Goal: Transaction & Acquisition: Purchase product/service

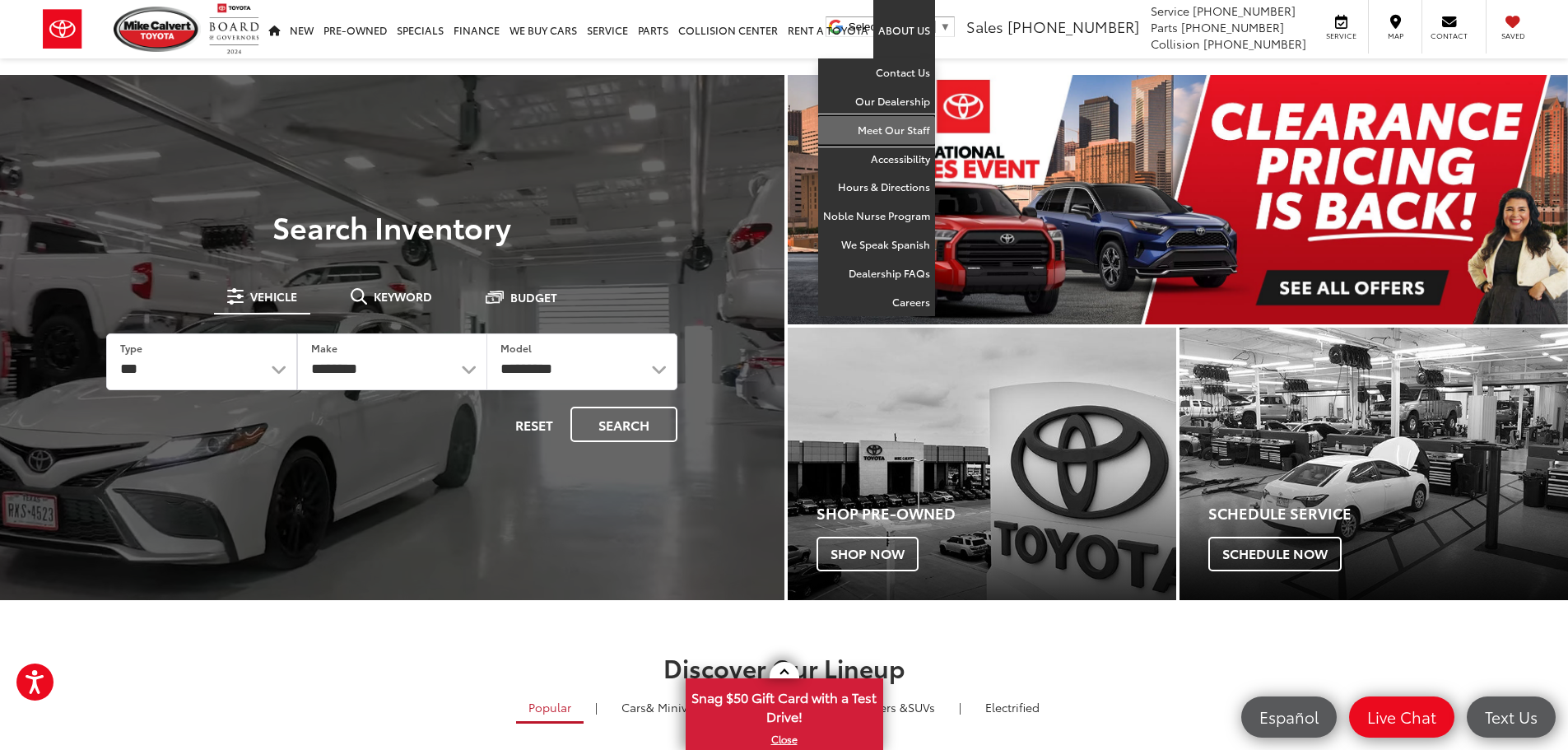
click at [905, 121] on link "Meet Our Staff" at bounding box center [876, 130] width 117 height 29
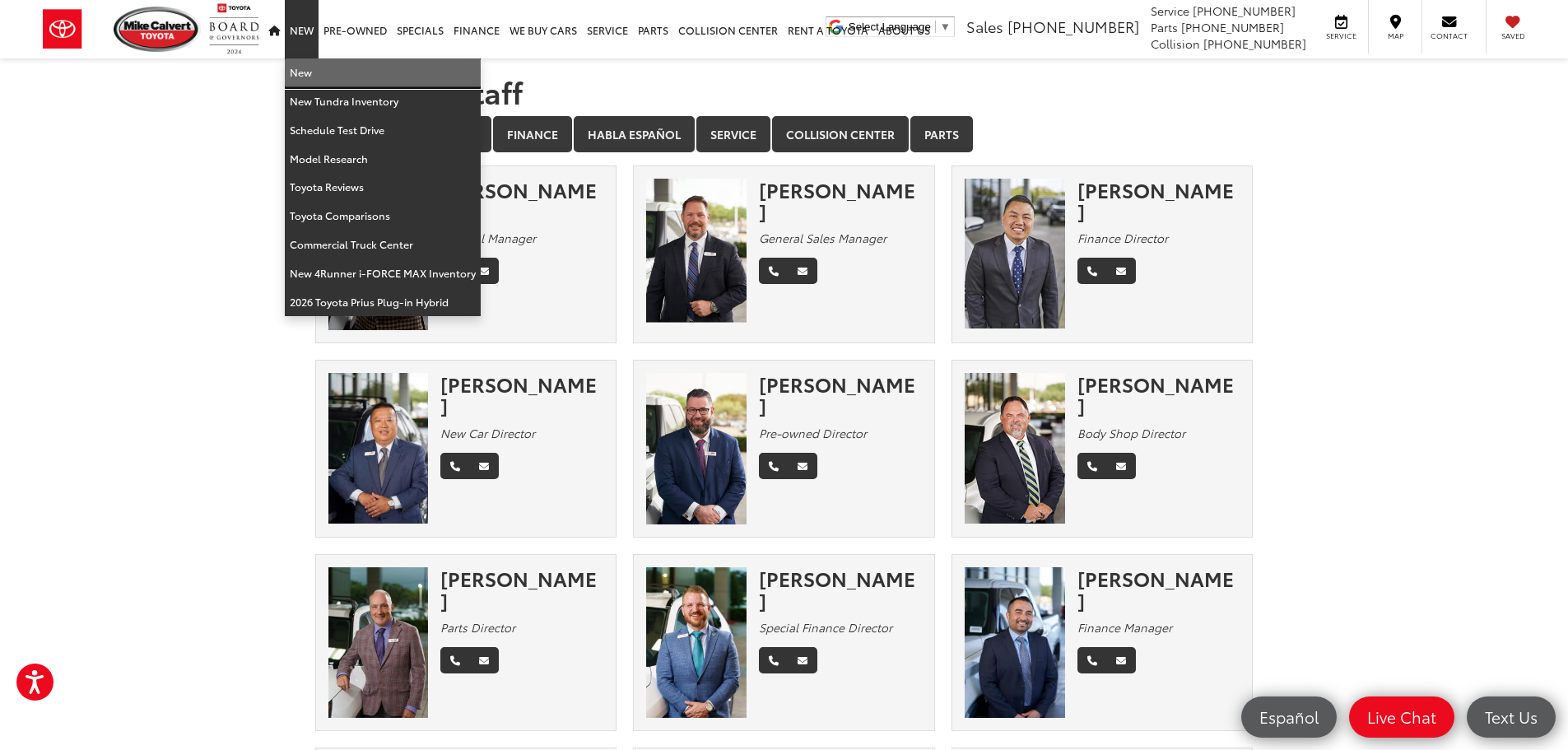
click at [306, 73] on link "New" at bounding box center [382, 73] width 196 height 29
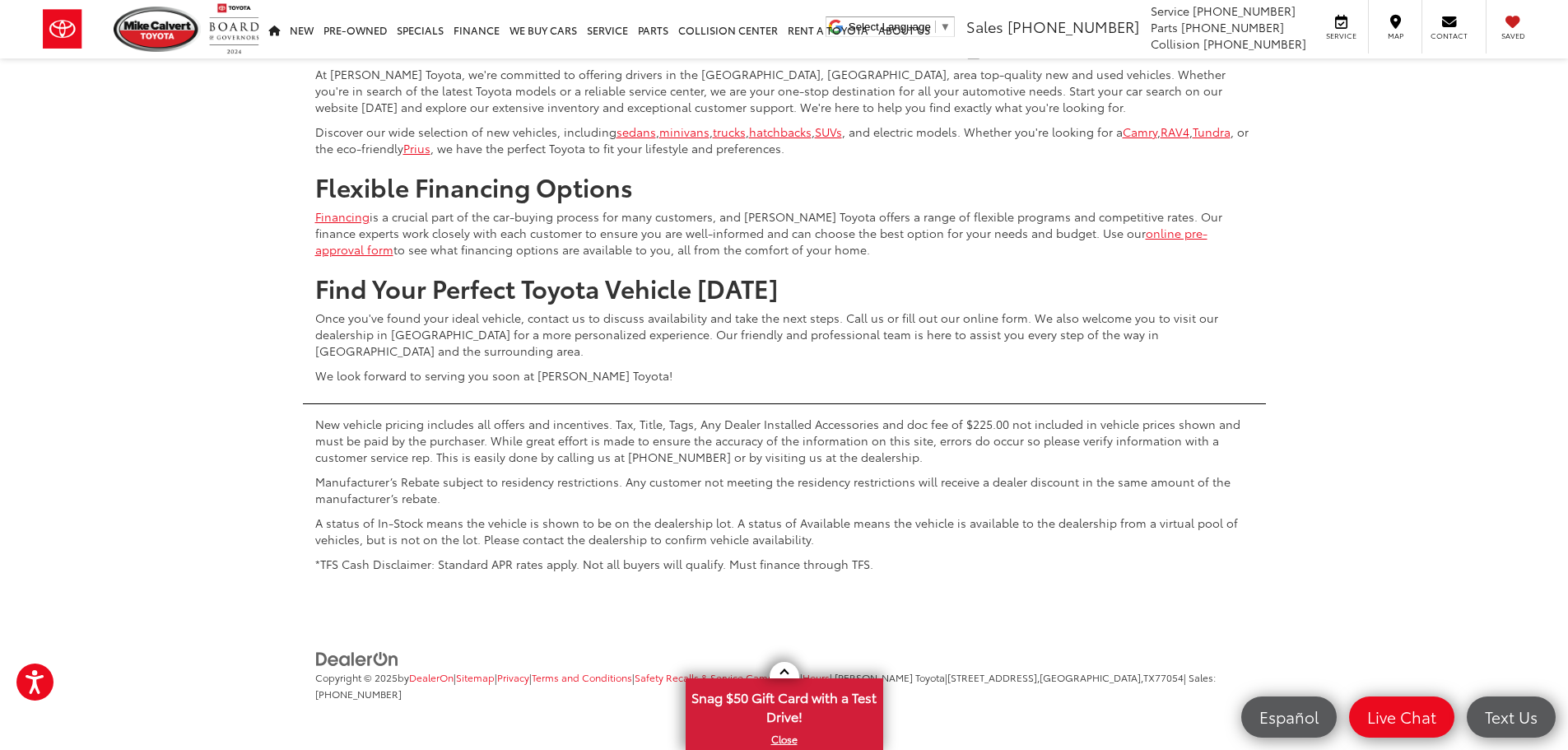
scroll to position [7723, 0]
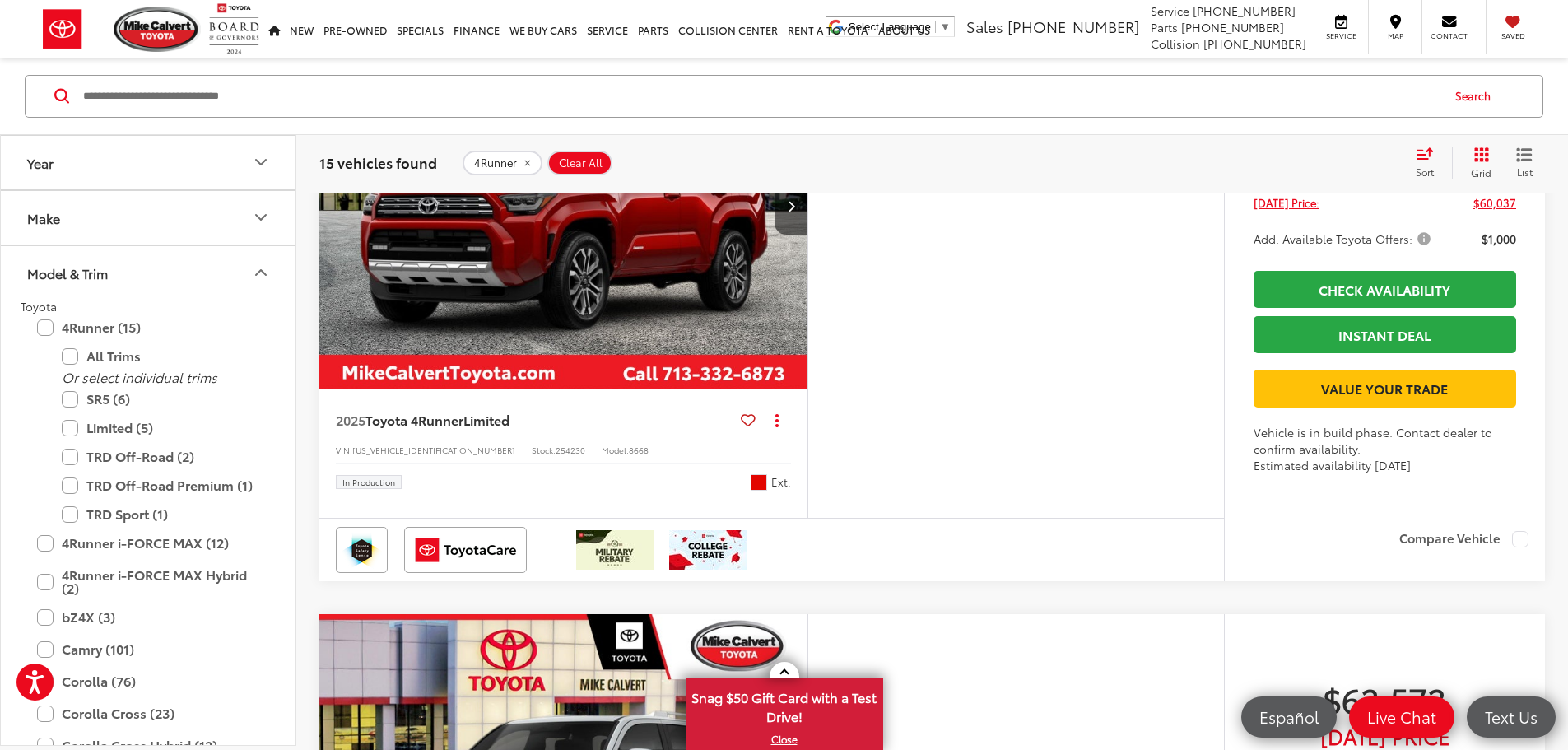
scroll to position [675, 0]
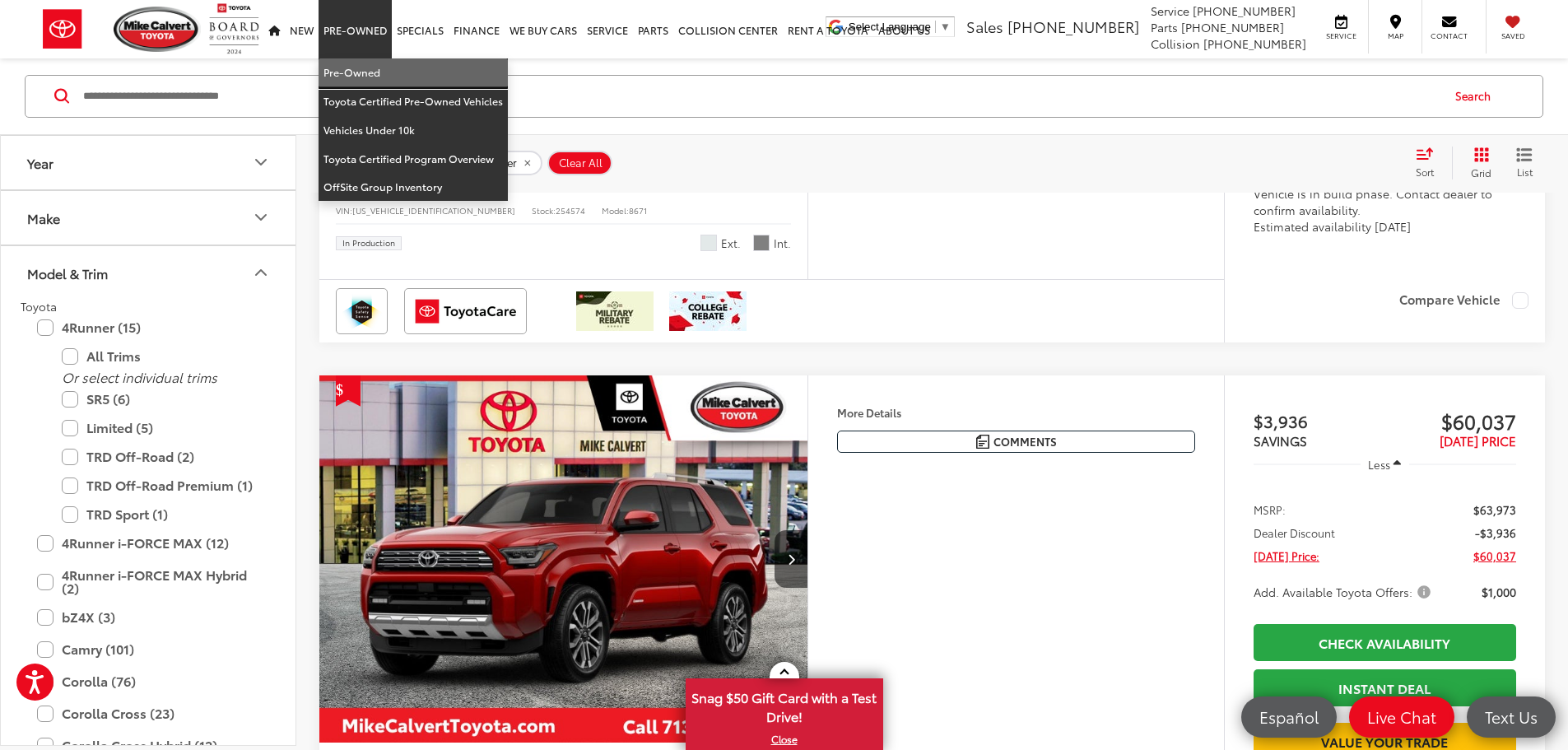
click at [352, 72] on link "Pre-Owned" at bounding box center [413, 73] width 190 height 29
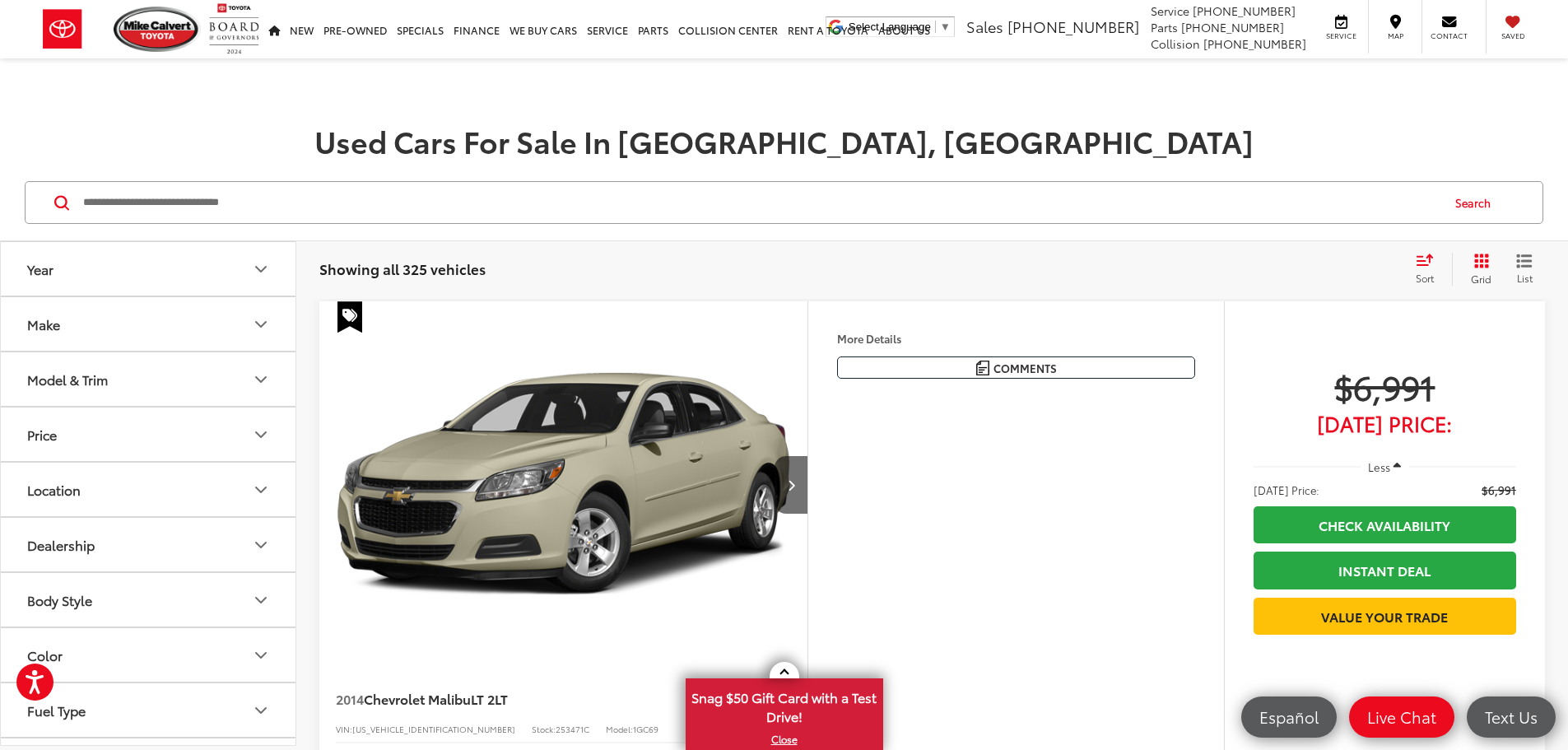
click at [1527, 262] on icon "List View" at bounding box center [1524, 261] width 16 height 15
click at [260, 601] on icon "Body Style" at bounding box center [261, 599] width 19 height 19
click at [268, 380] on icon "Model & Trim" at bounding box center [261, 379] width 19 height 19
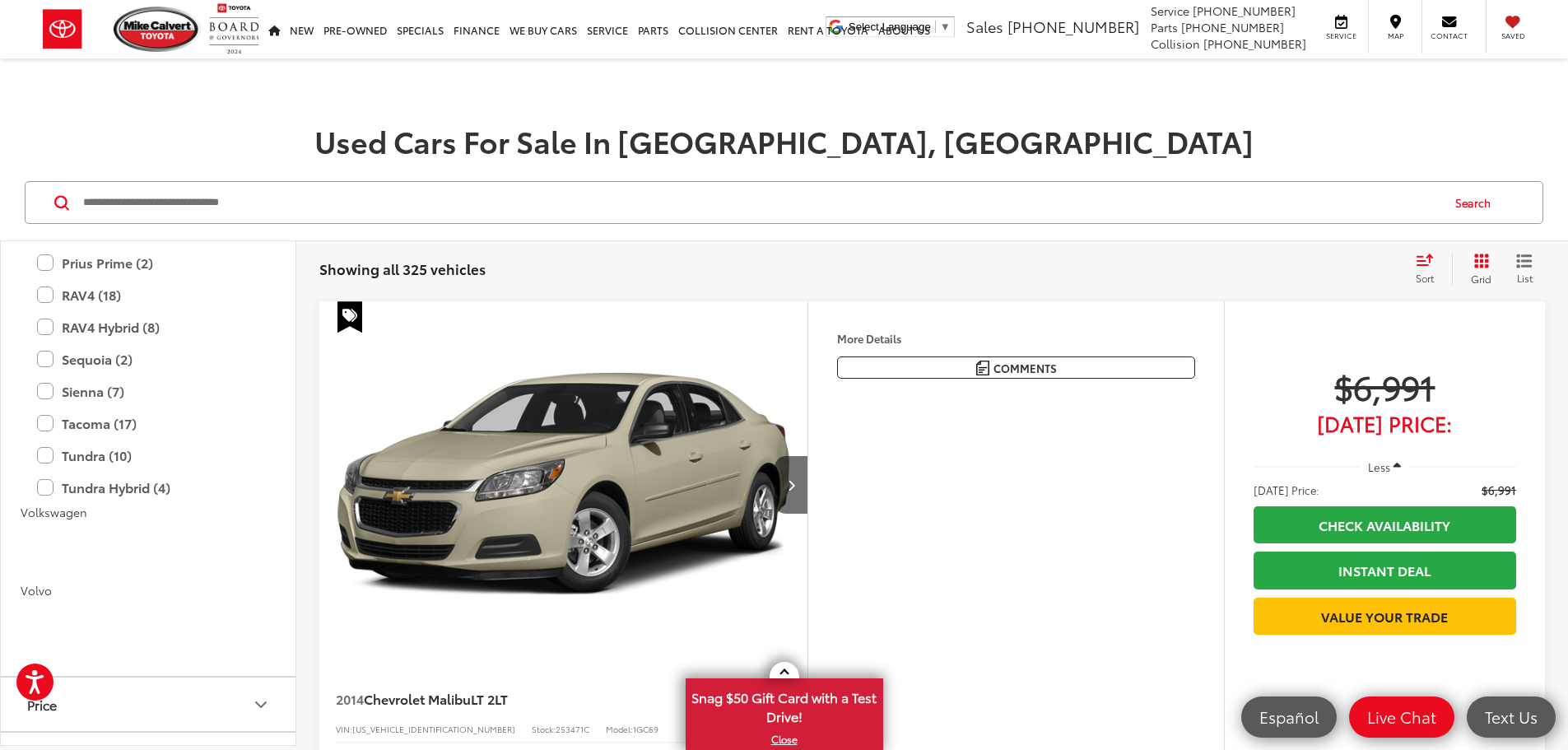
scroll to position [3786, 0]
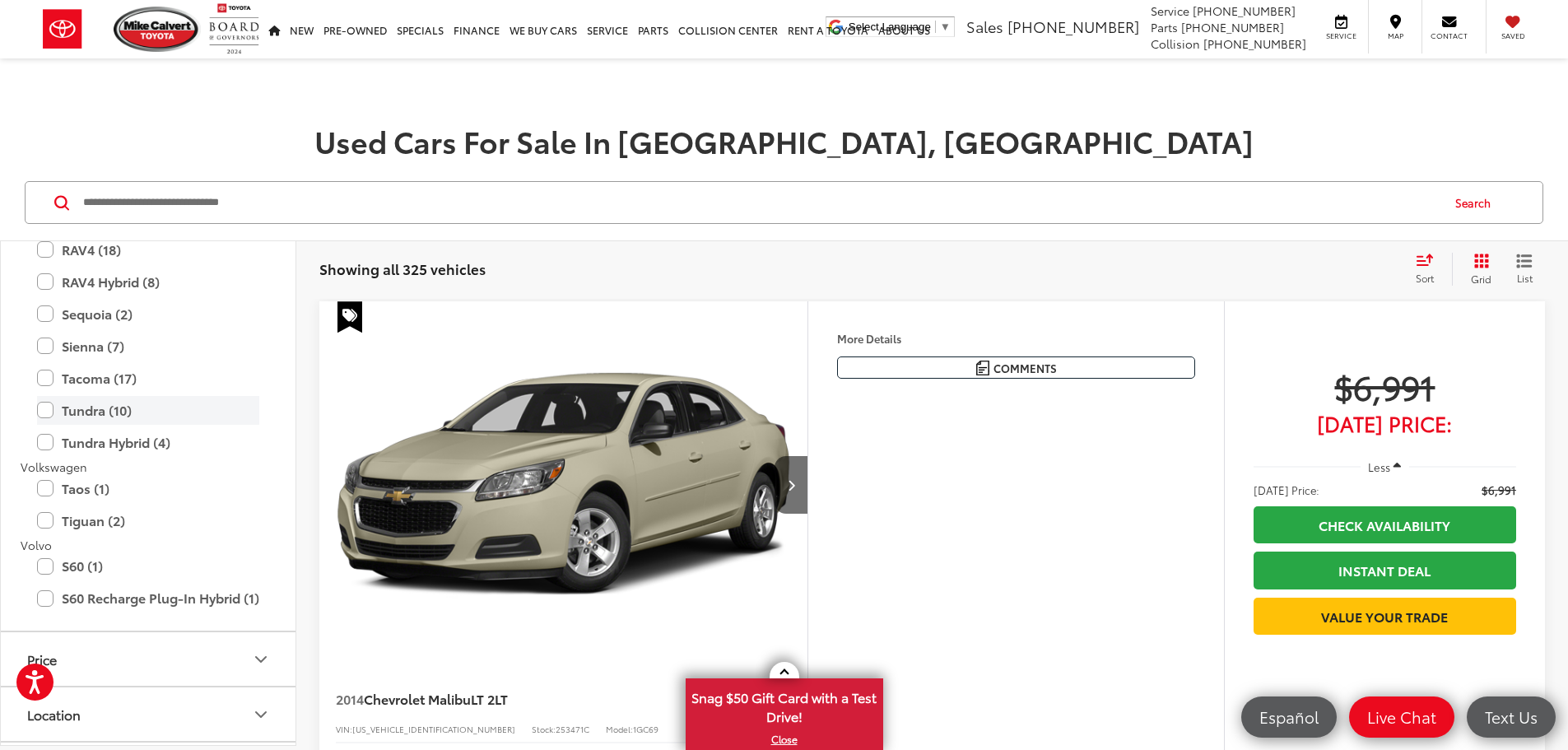
click at [150, 409] on label "Tundra (10)" at bounding box center [148, 411] width 223 height 29
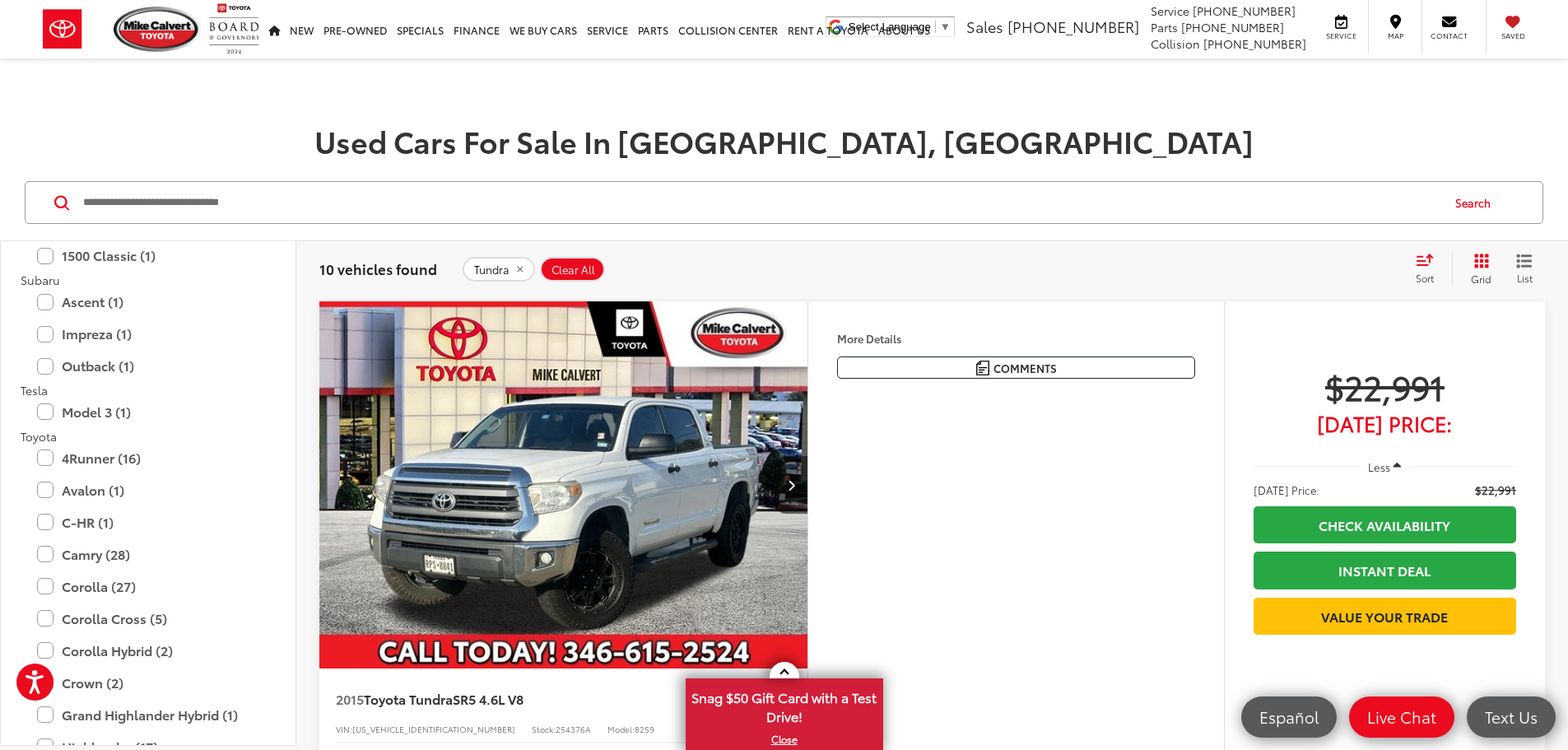
scroll to position [3096, 0]
click at [112, 455] on label "4Runner (16)" at bounding box center [148, 459] width 223 height 29
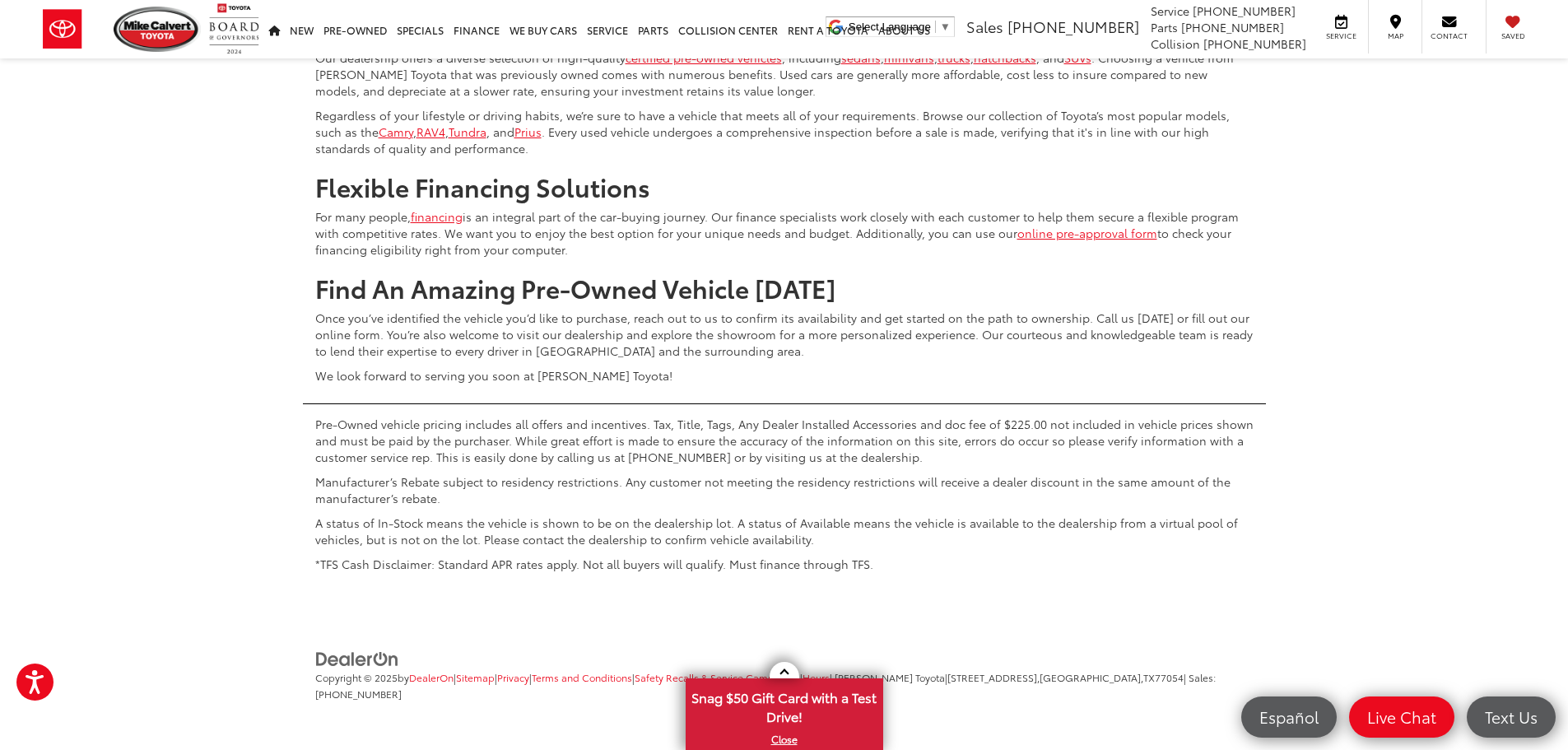
scroll to position [8148, 0]
click at [1506, 30] on button "Show: 96" at bounding box center [1499, 15] width 89 height 30
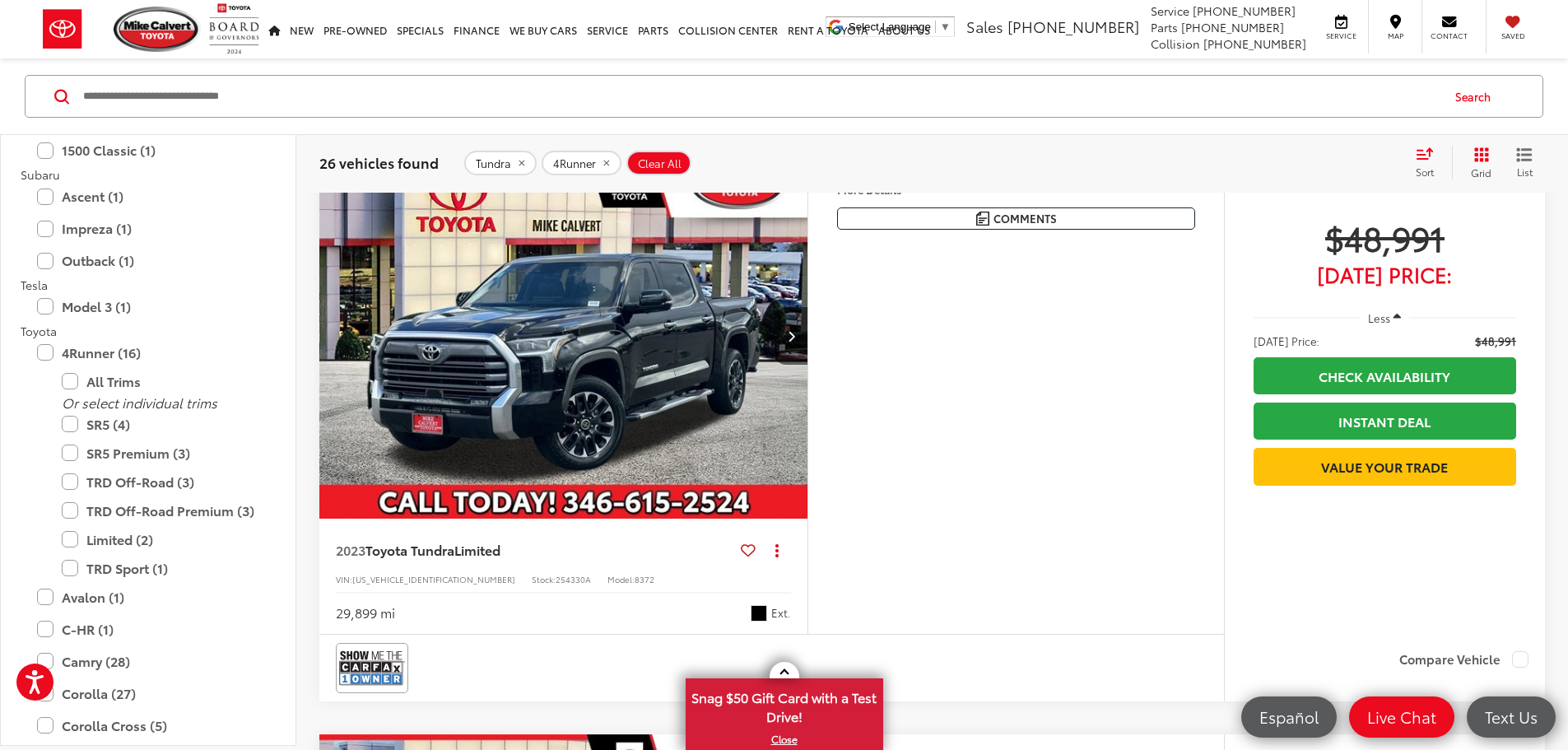
scroll to position [12535, 0]
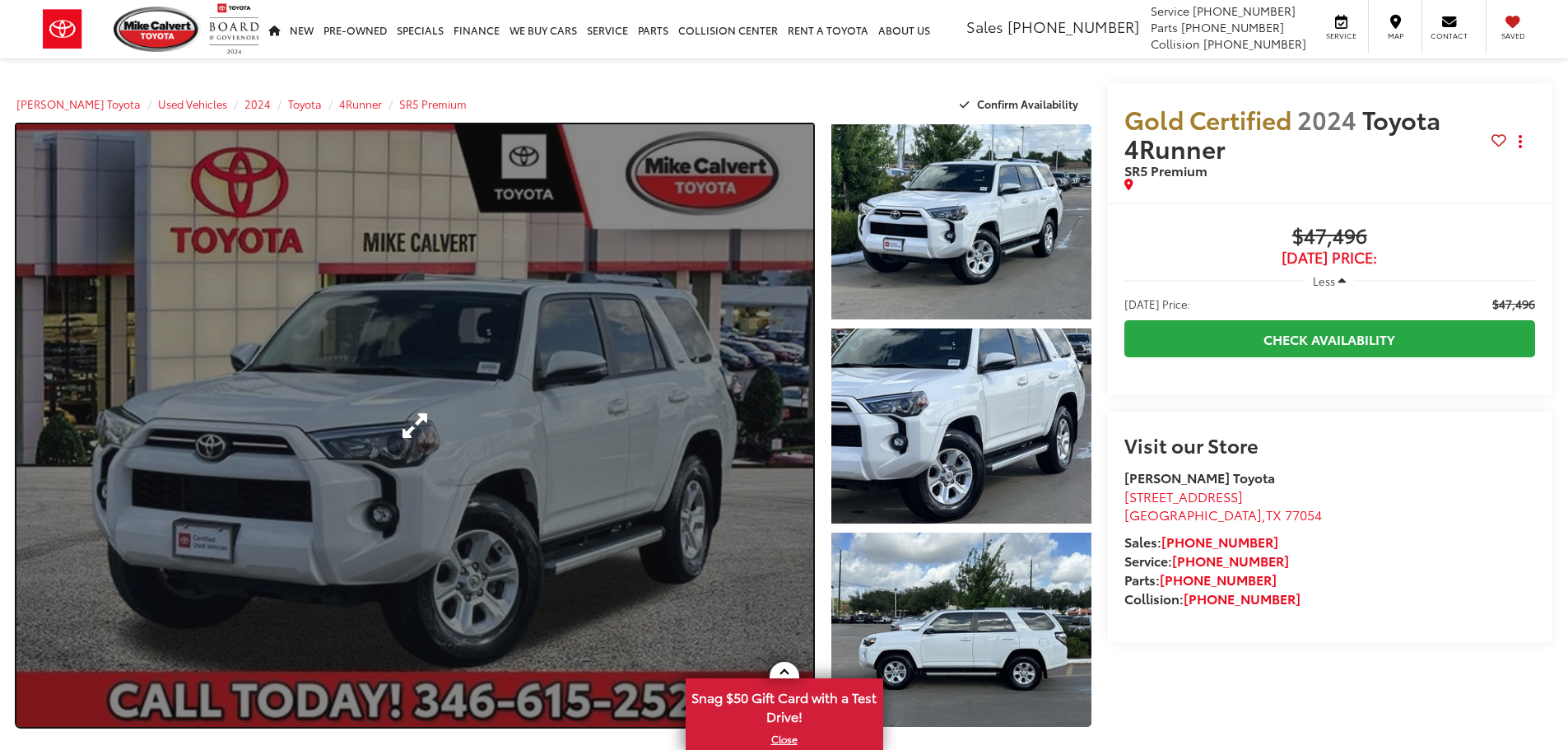
click at [522, 472] on link "Expand Photo 0" at bounding box center [414, 426] width 797 height 603
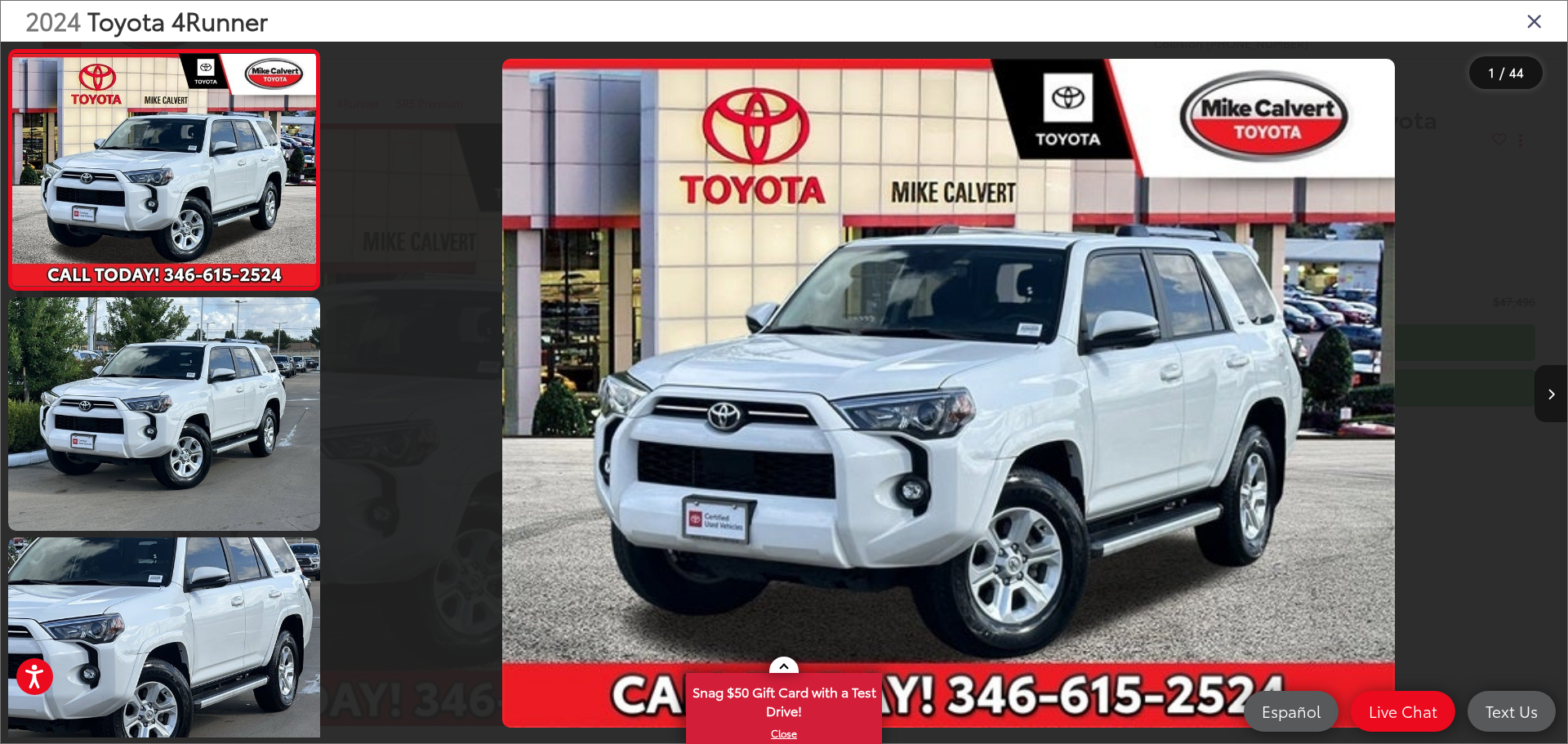
click at [1550, 389] on icon "Next image" at bounding box center [1551, 395] width 8 height 12
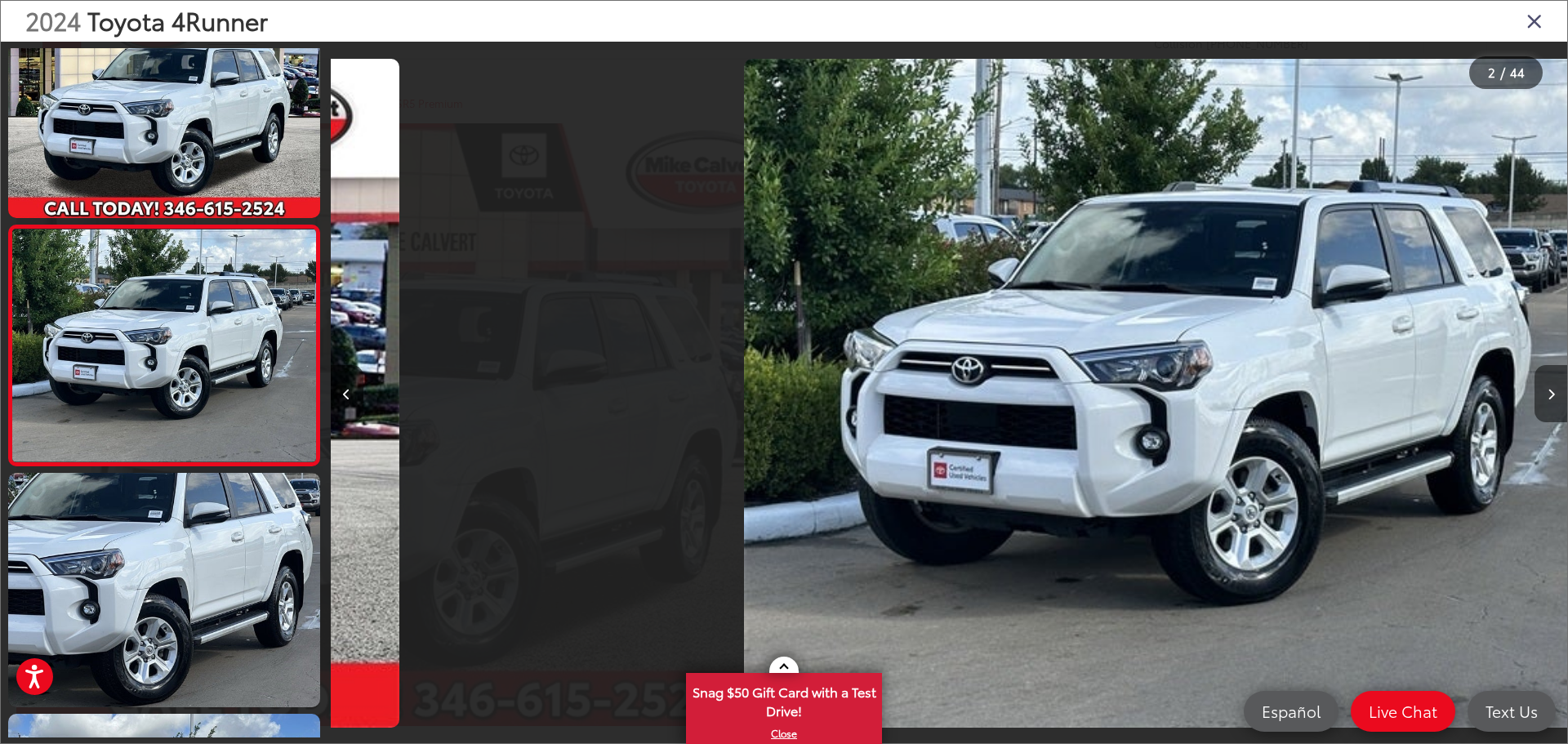
scroll to position [0, 1236]
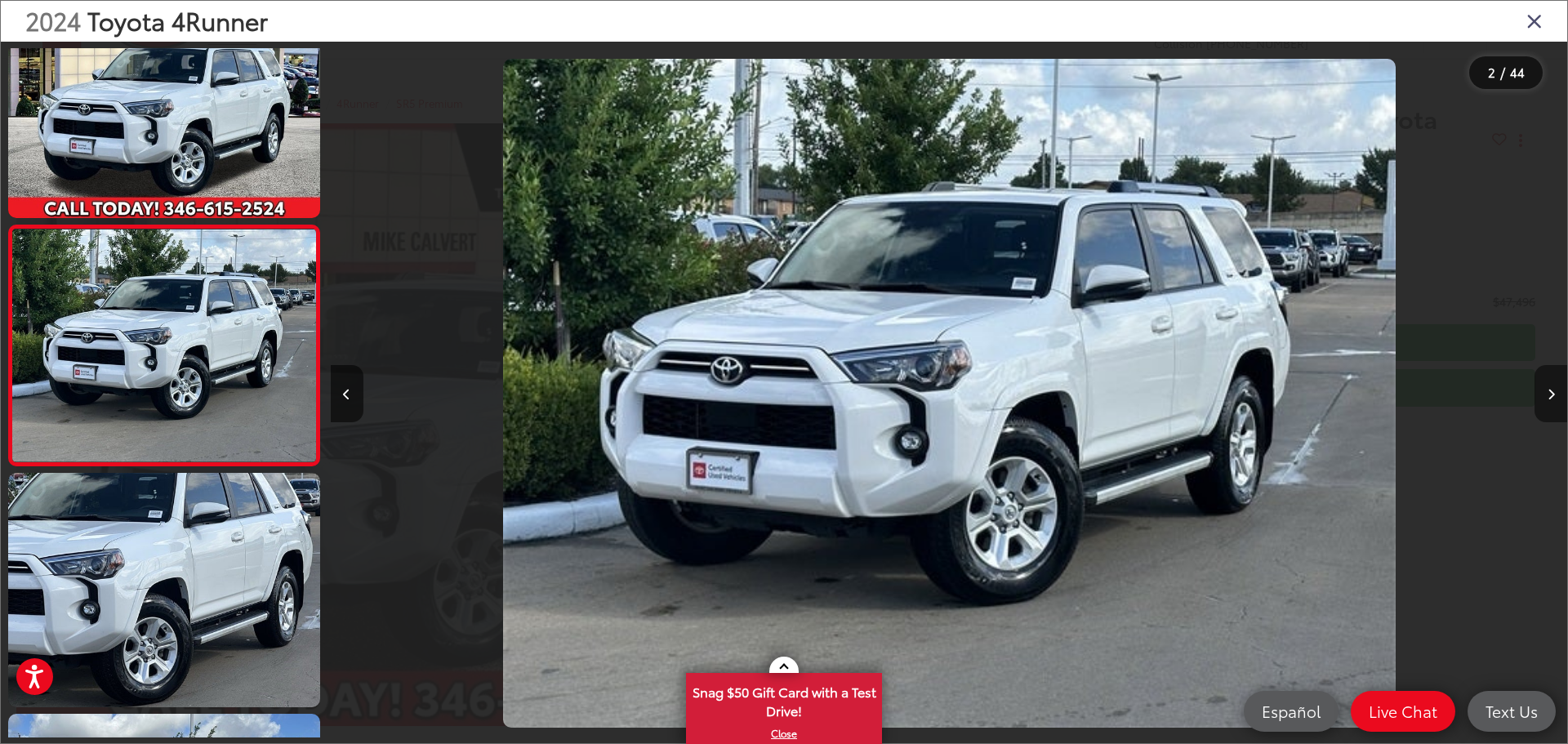
click at [1550, 389] on icon "Next image" at bounding box center [1551, 395] width 8 height 12
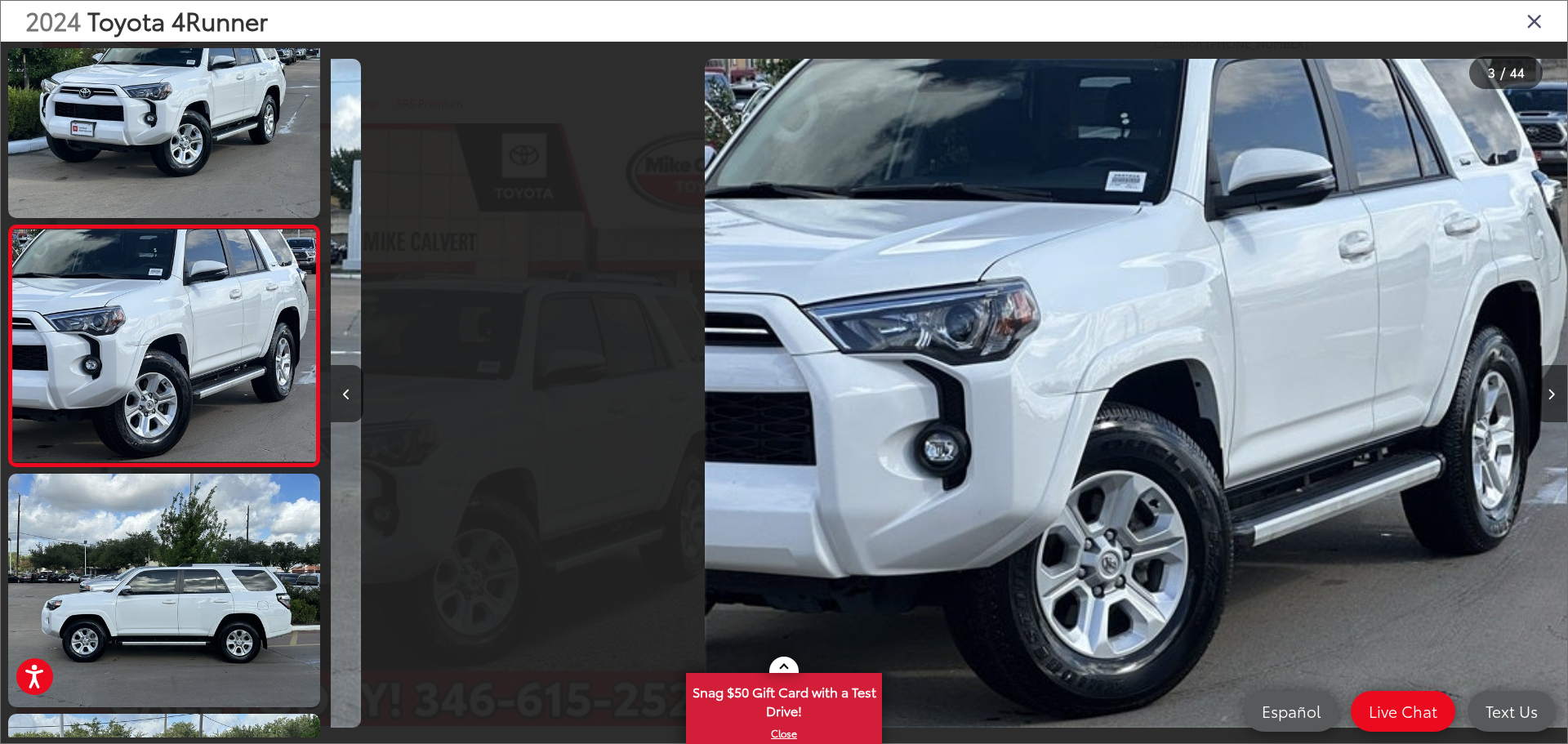
scroll to position [0, 2473]
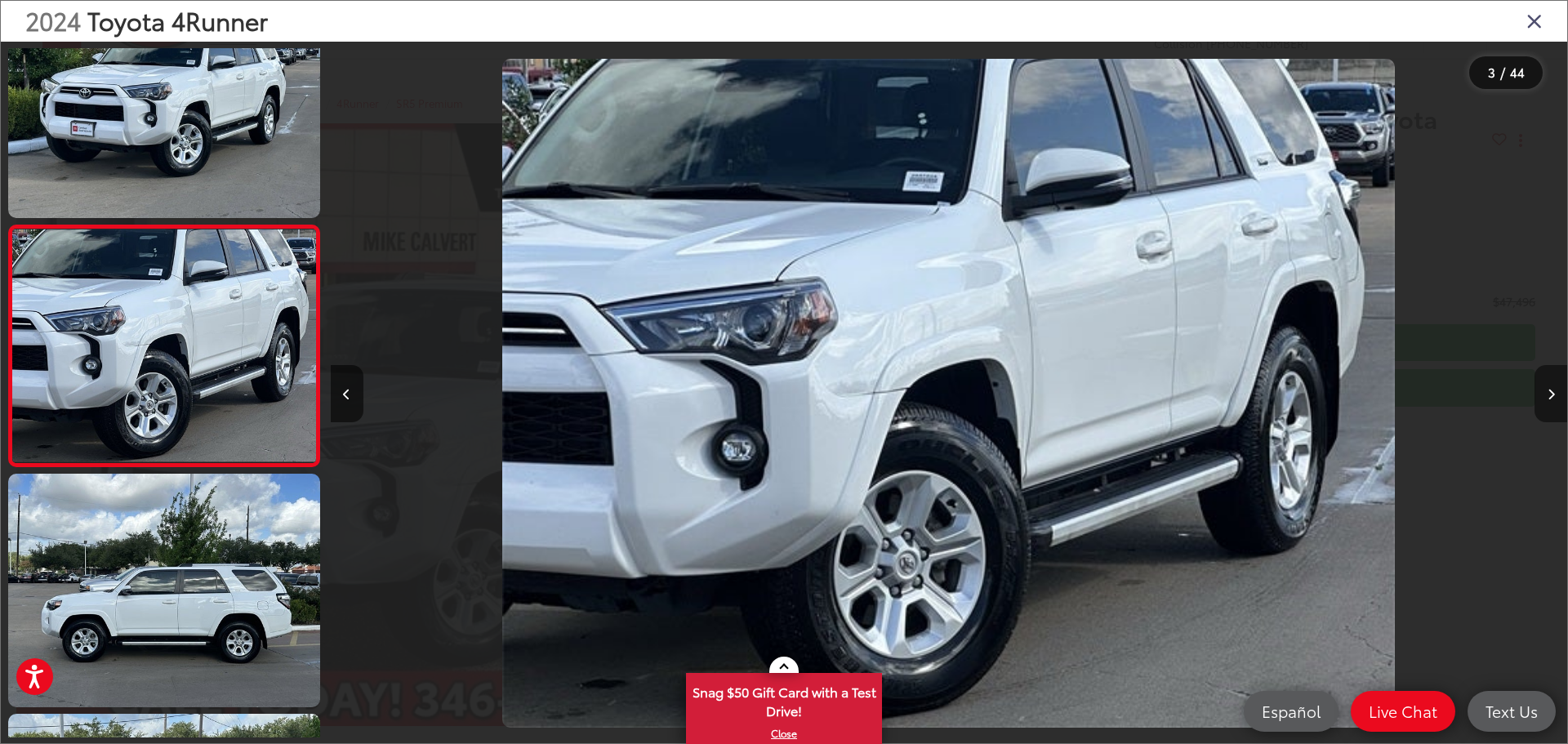
click at [1550, 389] on icon "Next image" at bounding box center [1551, 395] width 8 height 12
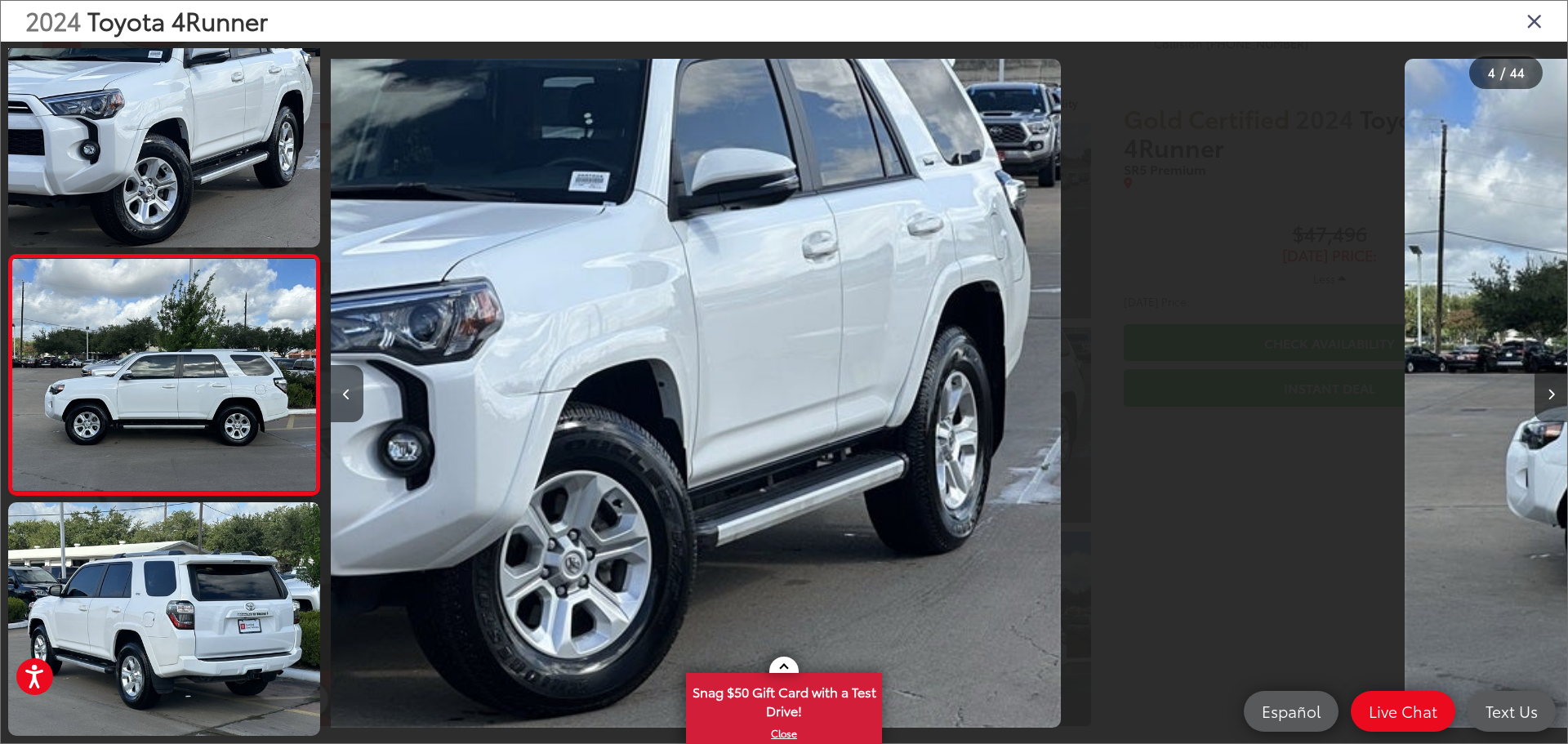
scroll to position [546, 0]
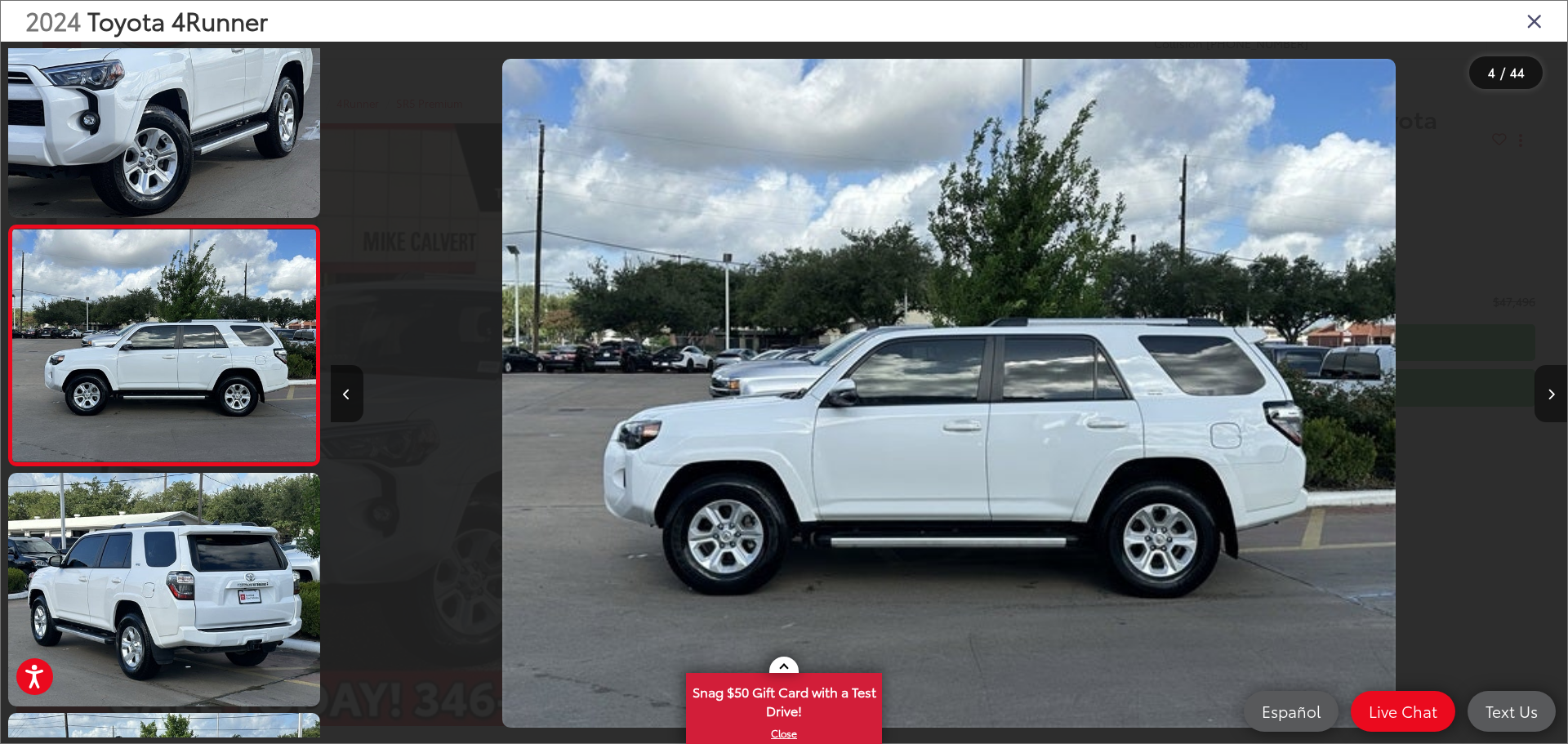
click at [1550, 389] on icon "Next image" at bounding box center [1551, 395] width 8 height 12
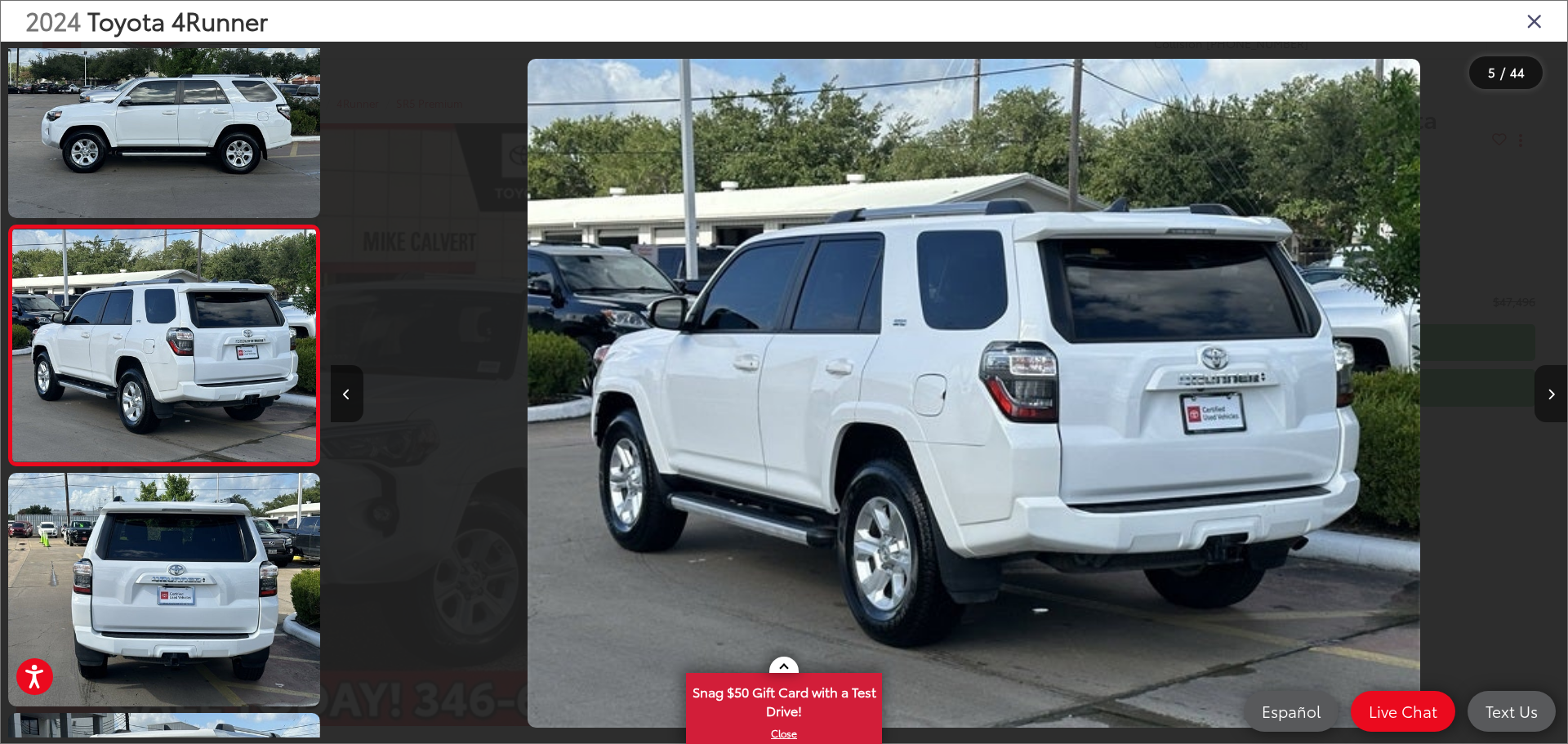
scroll to position [0, 4947]
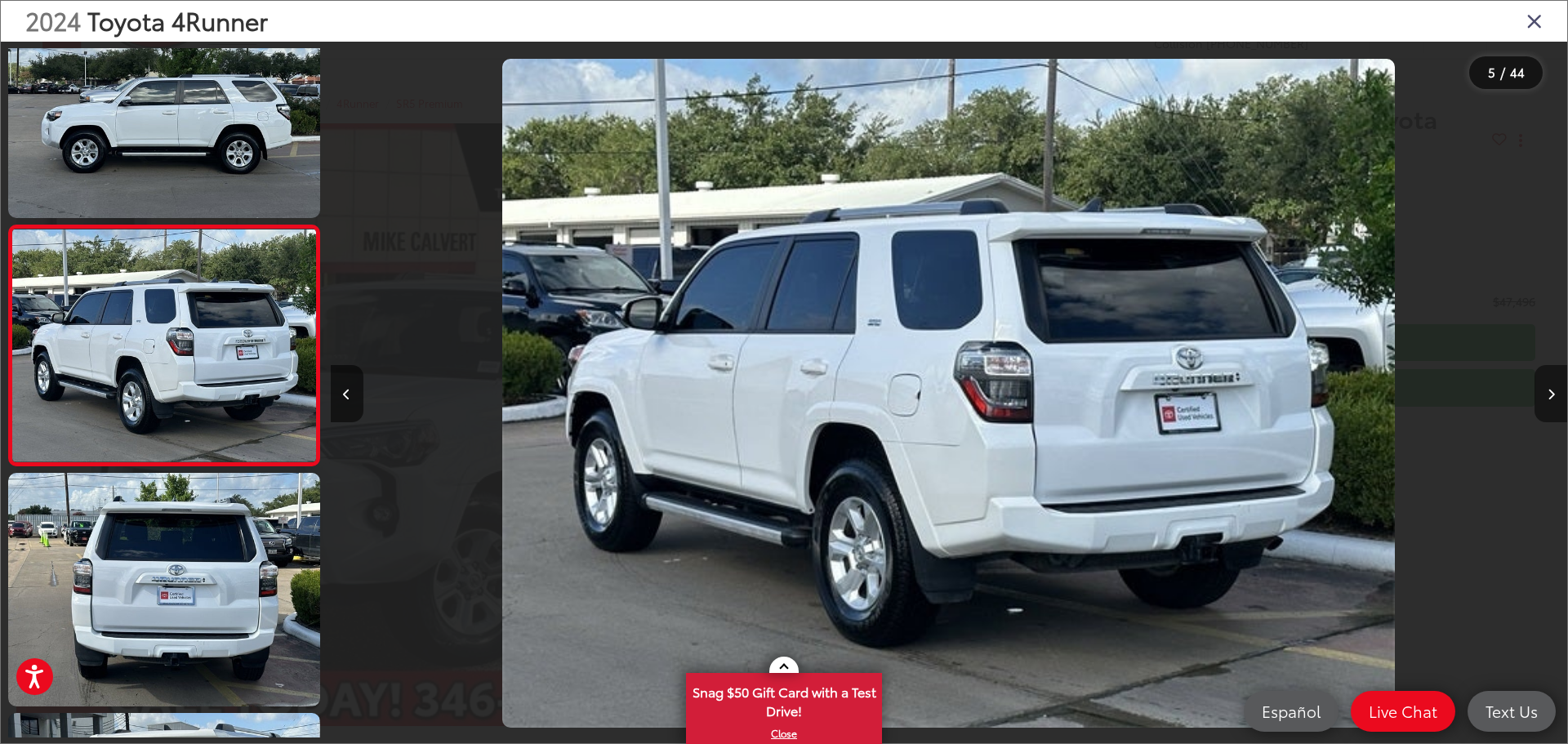
click at [1550, 389] on icon "Next image" at bounding box center [1551, 395] width 8 height 12
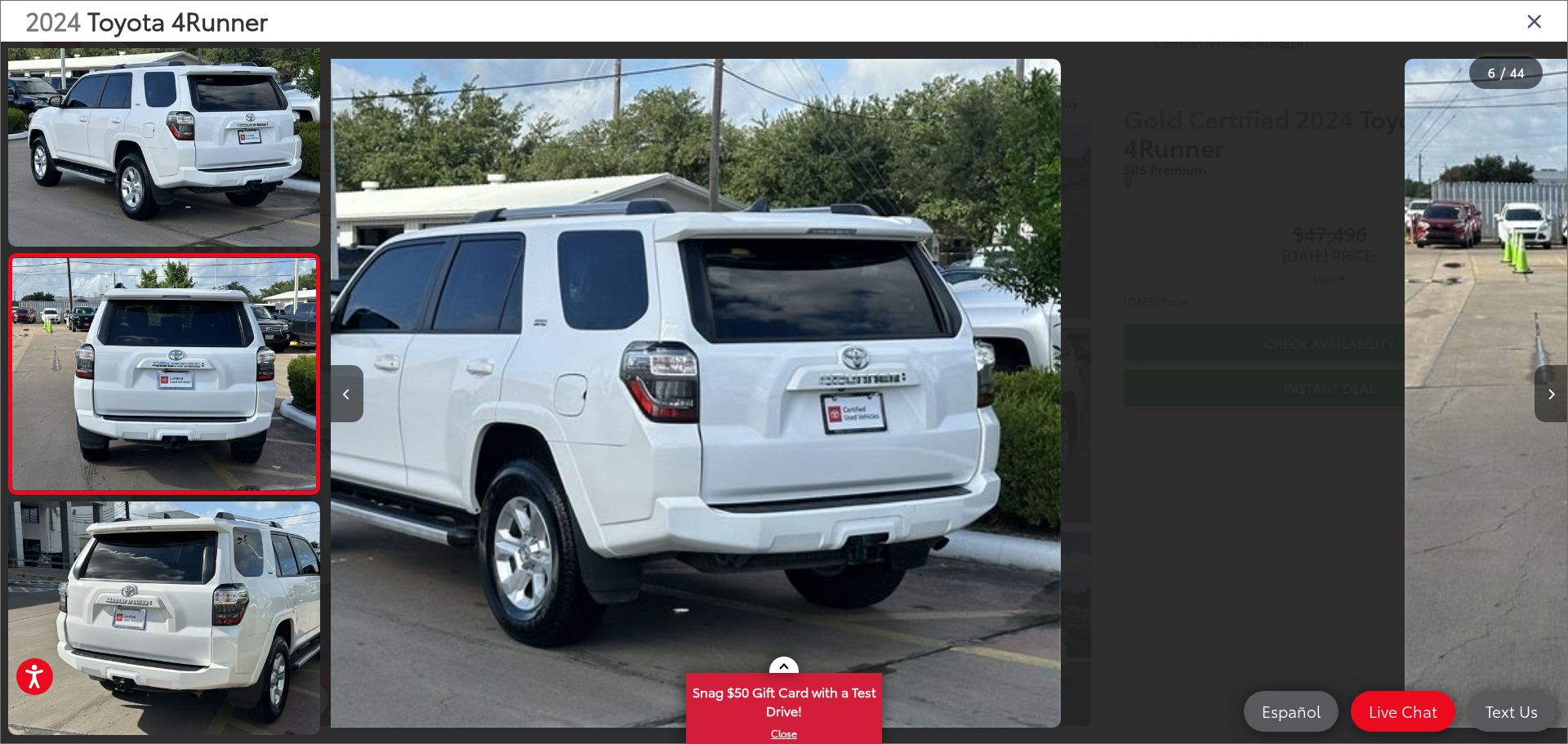
scroll to position [1025, 0]
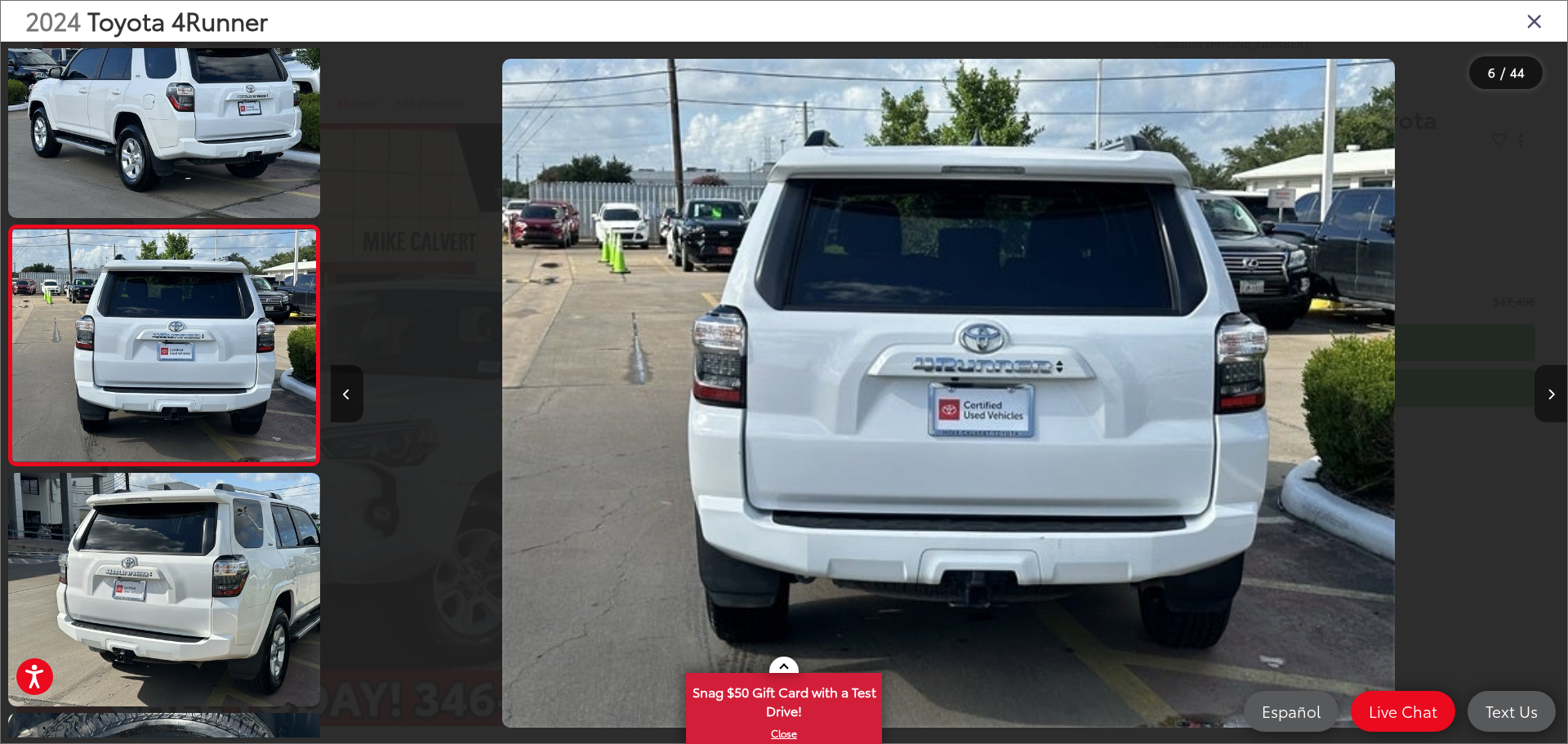
click at [1550, 389] on icon "Next image" at bounding box center [1551, 395] width 8 height 12
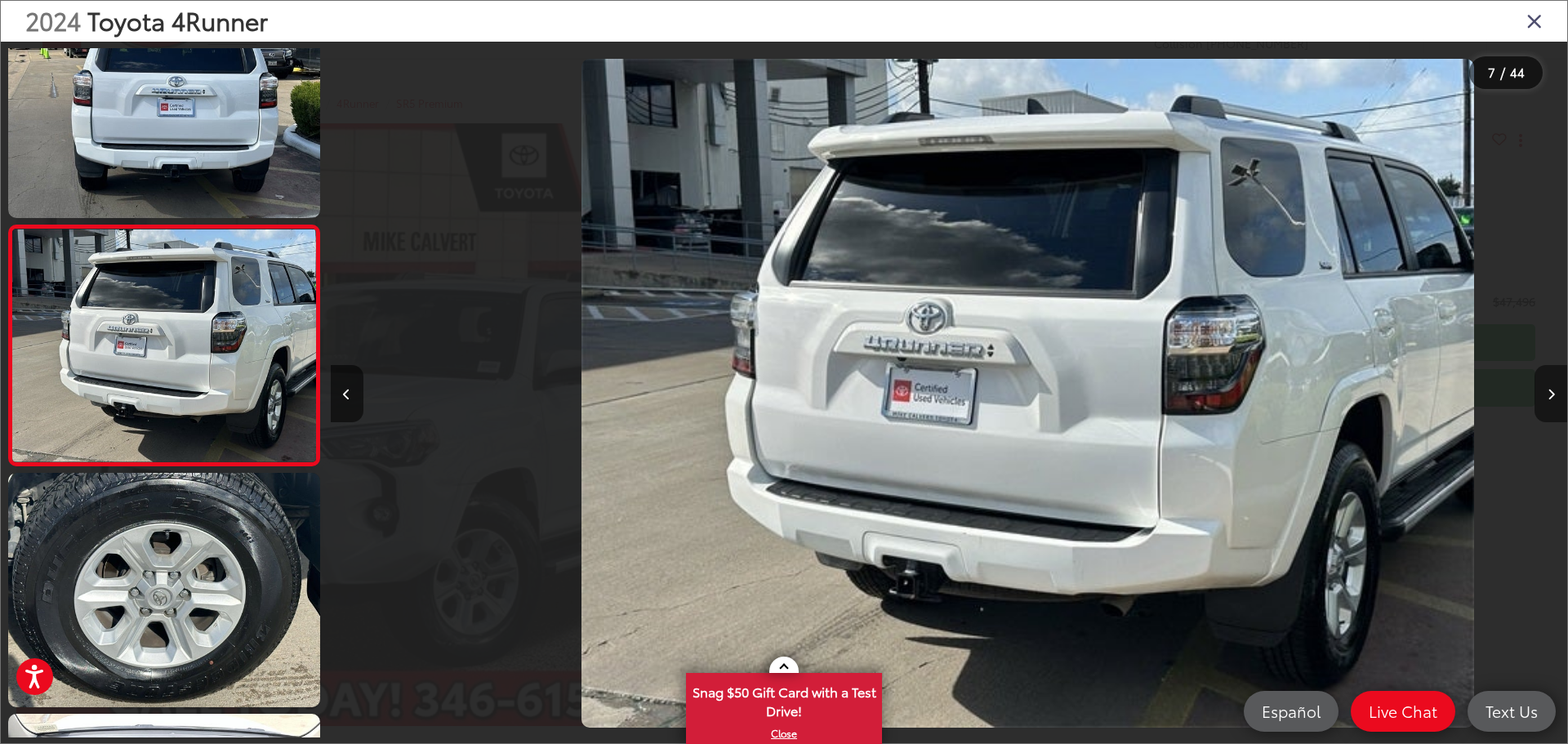
scroll to position [0, 7420]
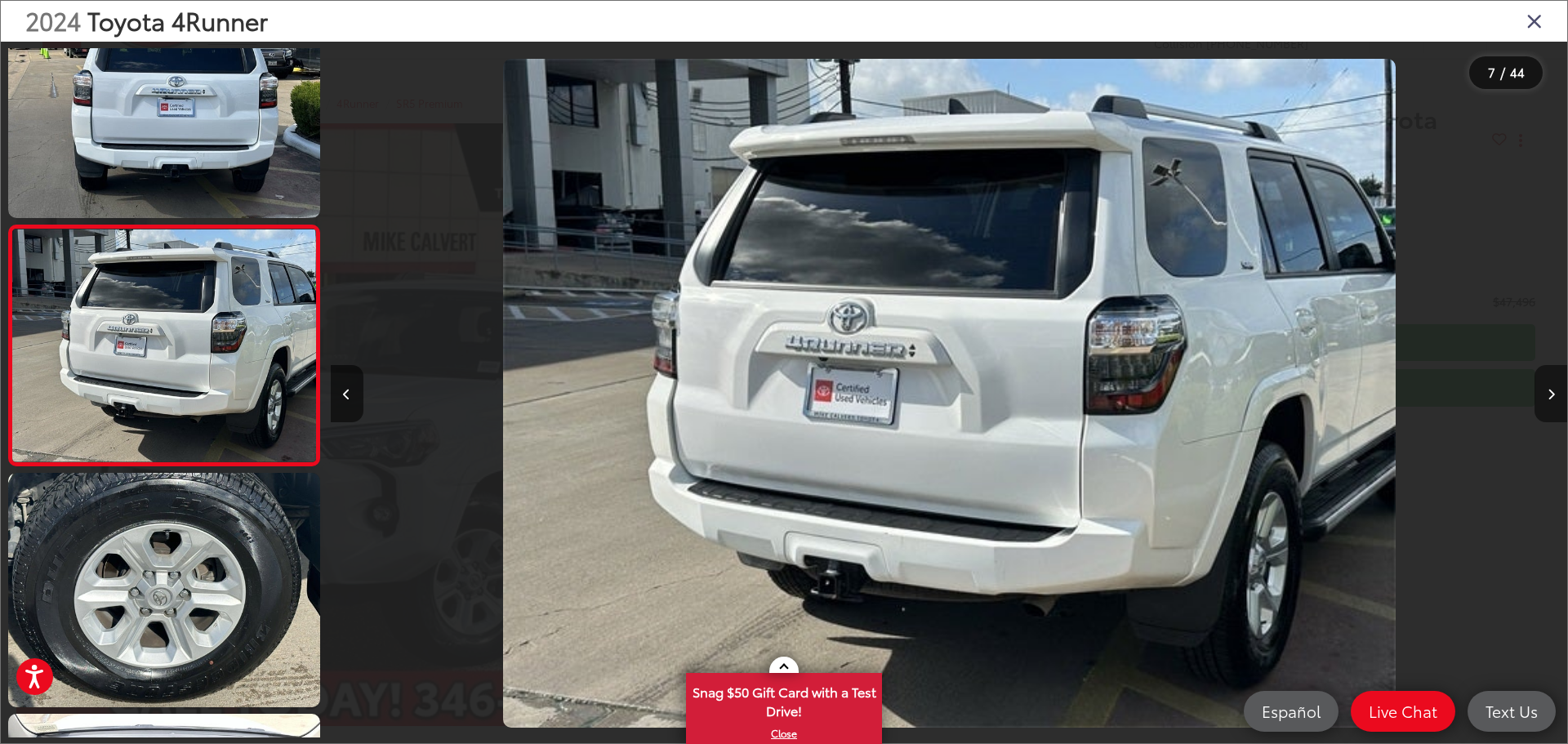
click at [1550, 389] on icon "Next image" at bounding box center [1551, 395] width 8 height 12
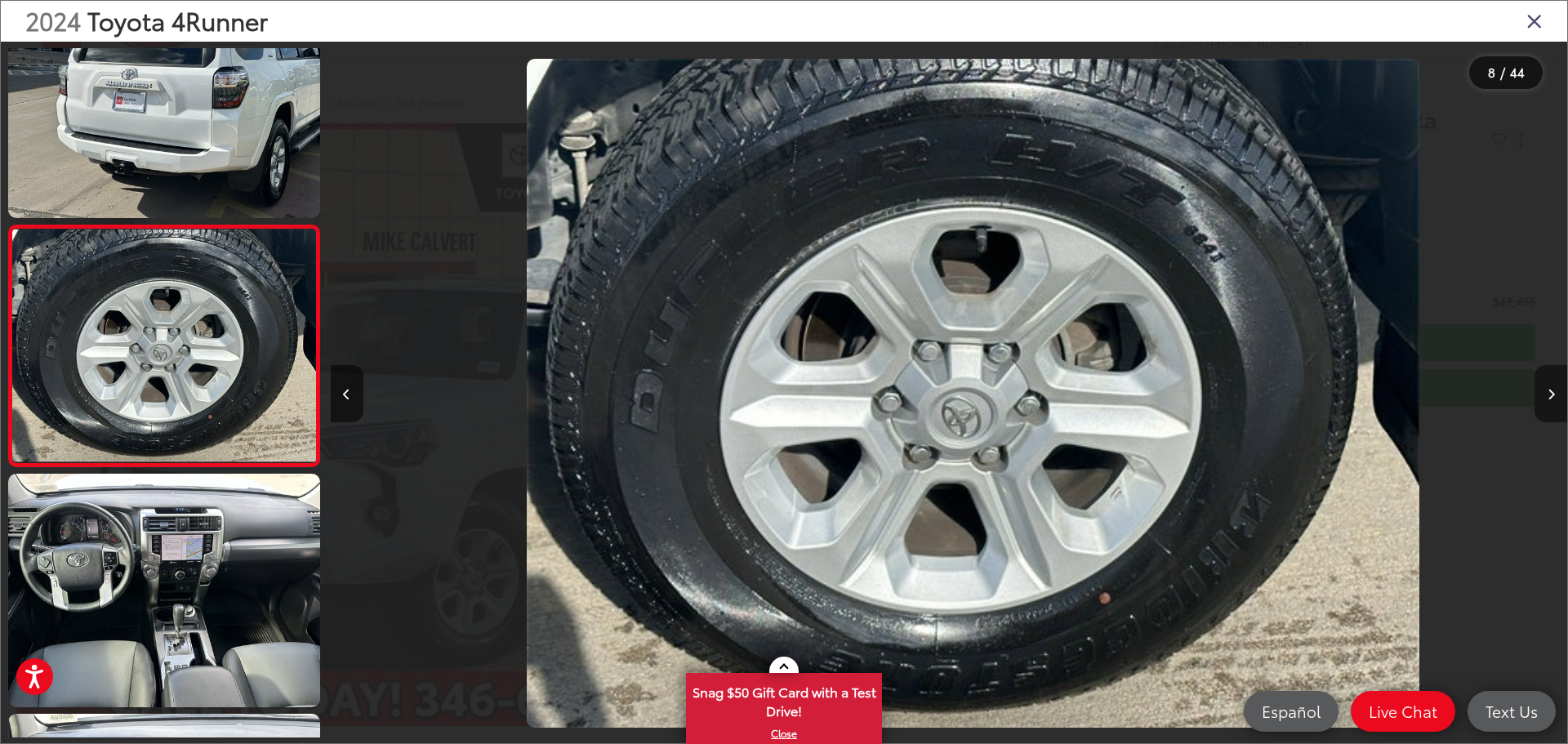
scroll to position [0, 8657]
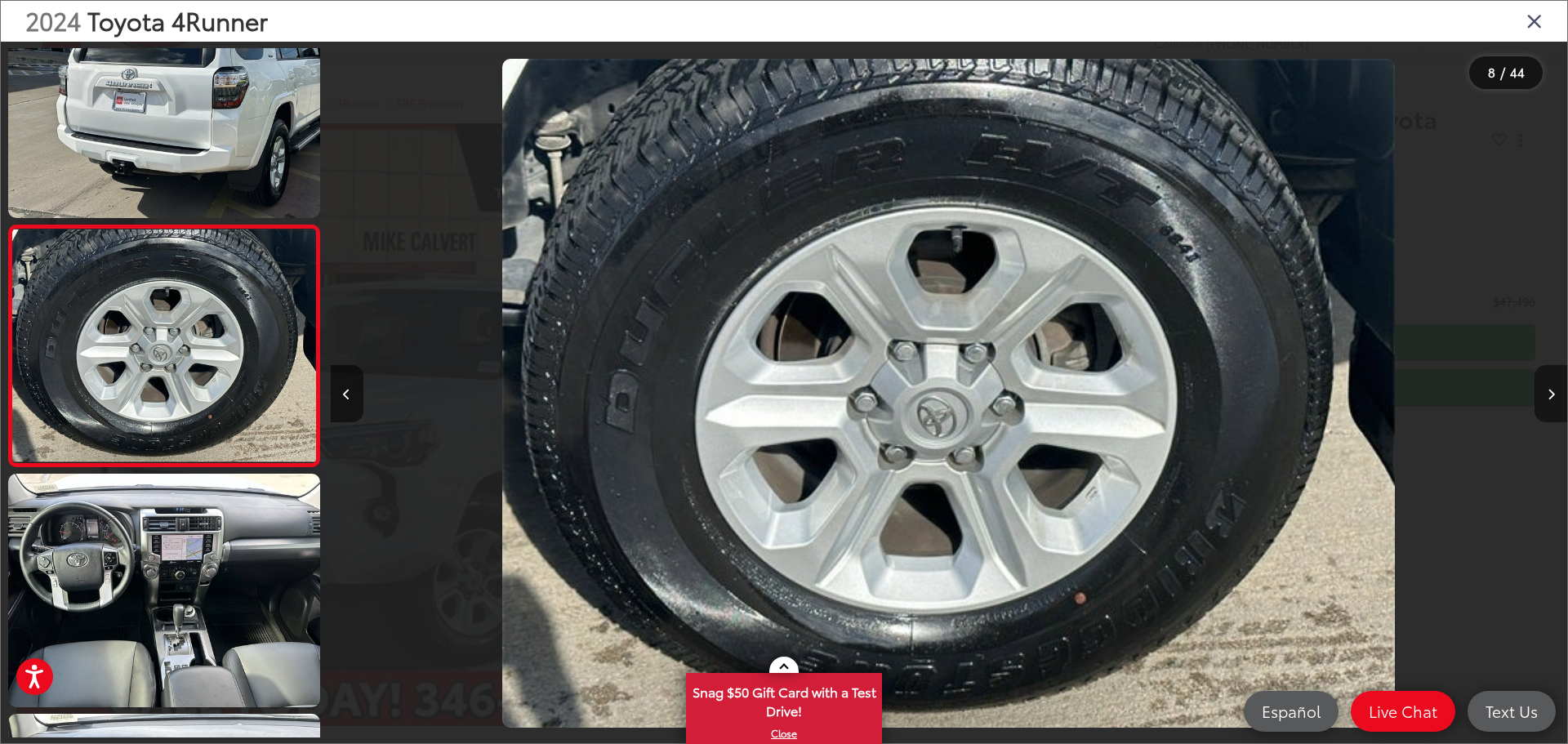
click at [1552, 393] on icon "Next image" at bounding box center [1551, 395] width 8 height 12
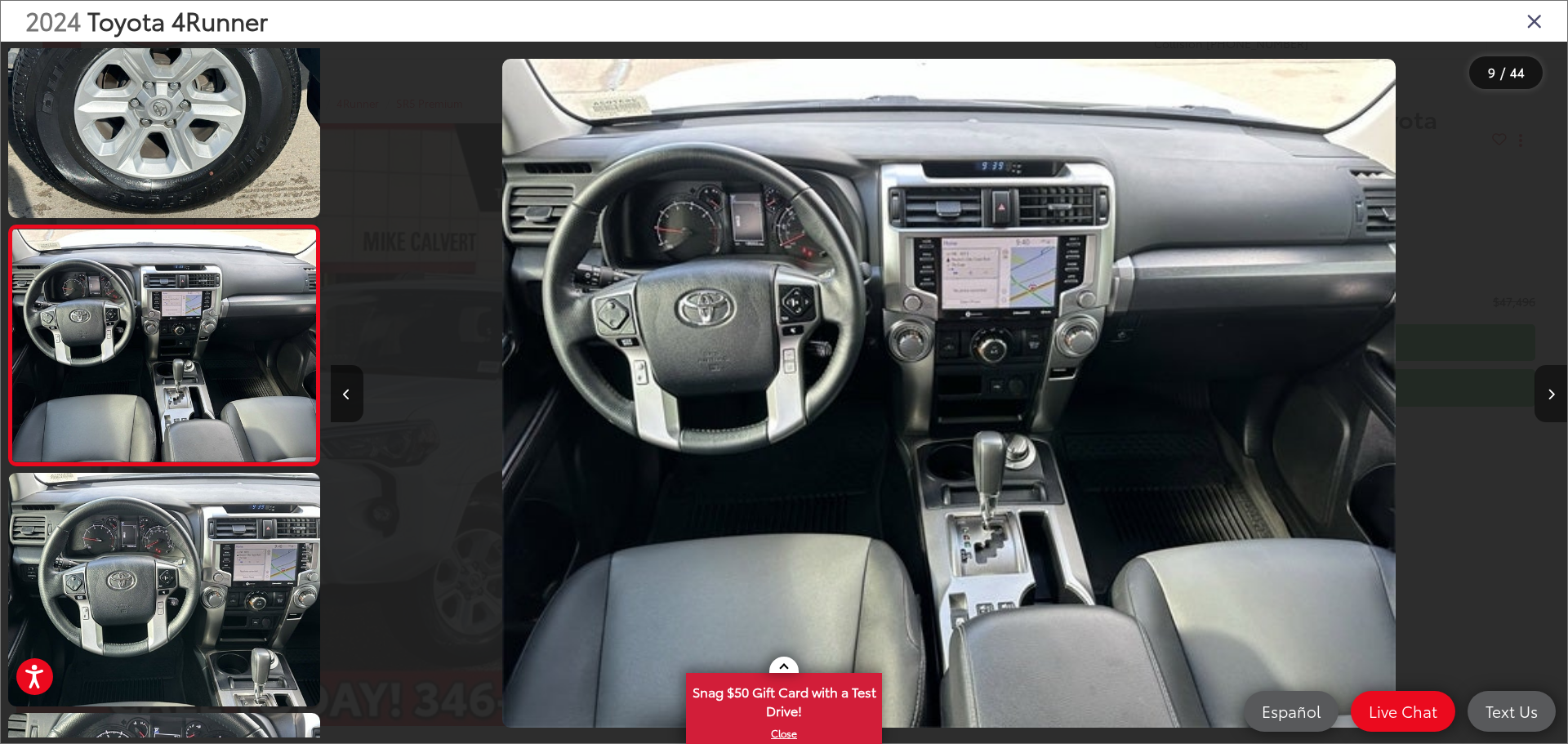
click at [1552, 393] on icon "Next image" at bounding box center [1551, 395] width 8 height 12
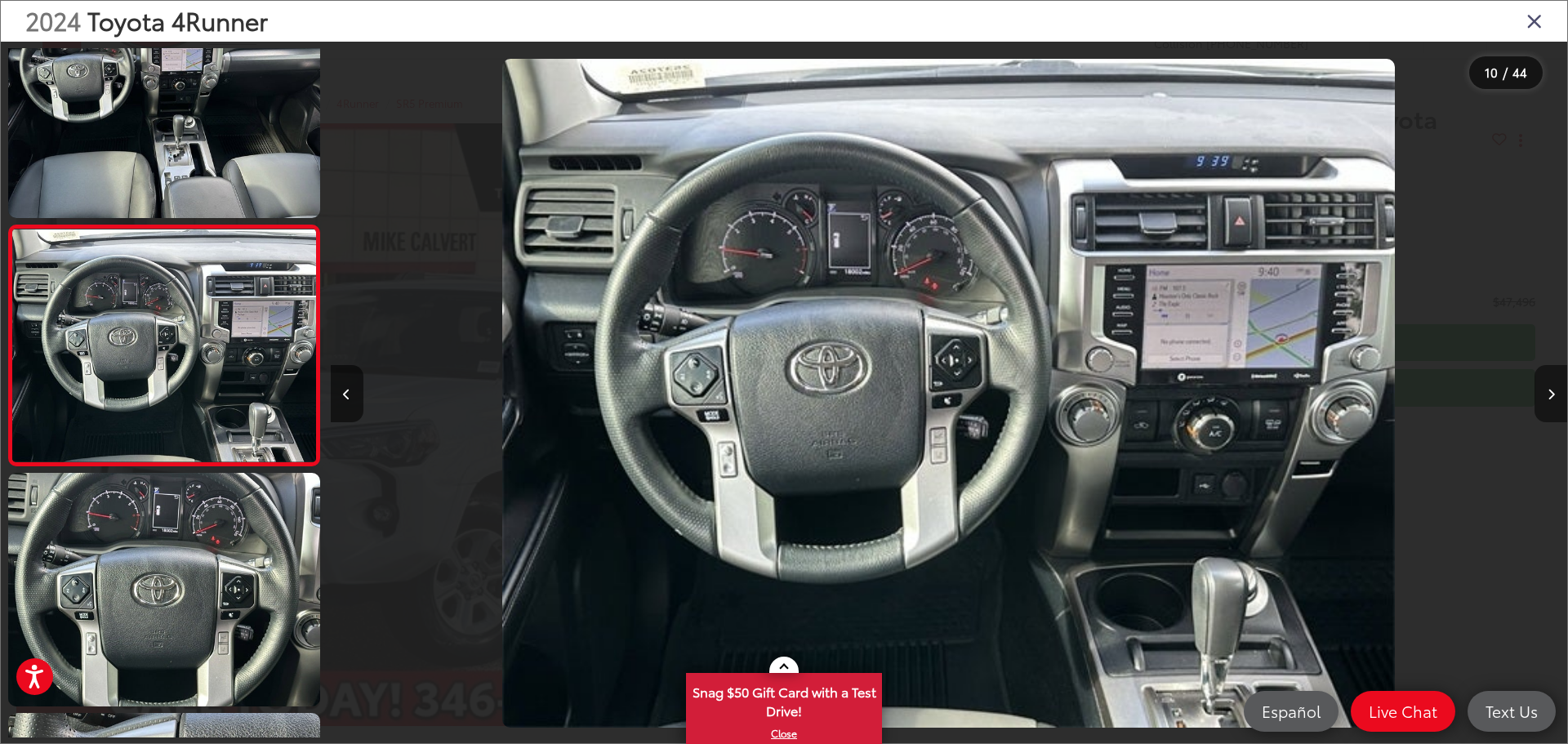
click at [1552, 393] on icon "Next image" at bounding box center [1551, 395] width 8 height 12
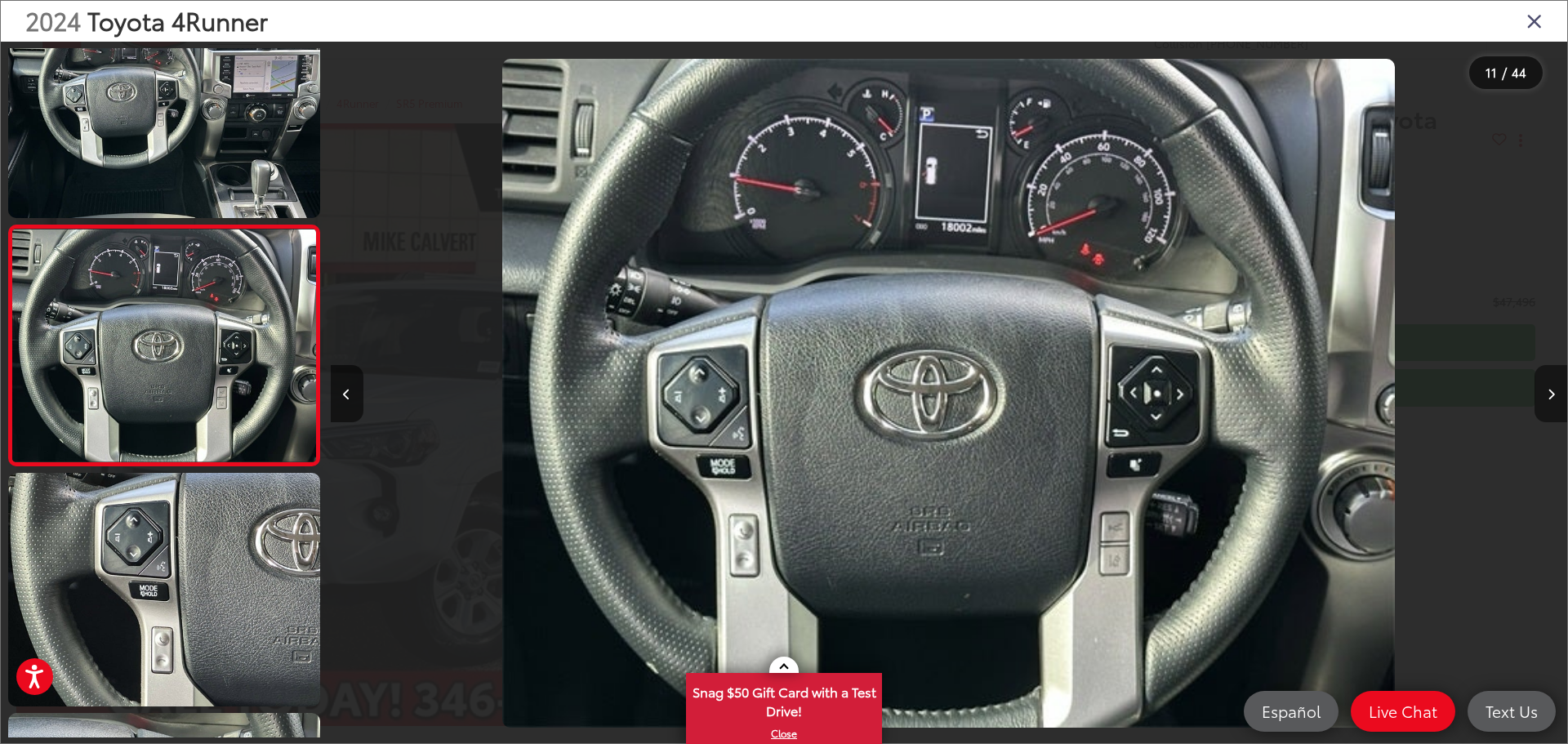
click at [1552, 393] on icon "Next image" at bounding box center [1551, 395] width 8 height 12
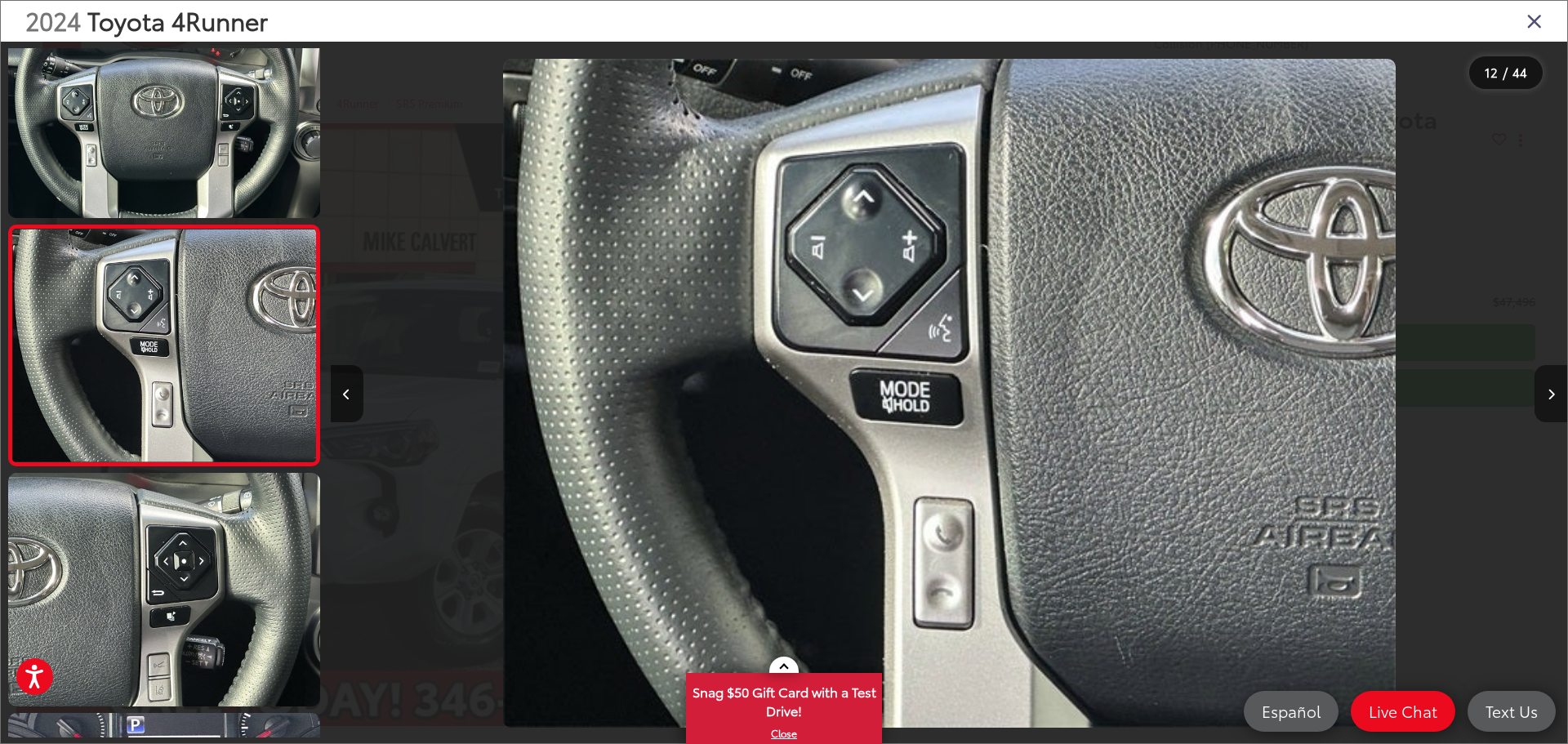
click at [1551, 395] on icon "Next image" at bounding box center [1551, 395] width 8 height 12
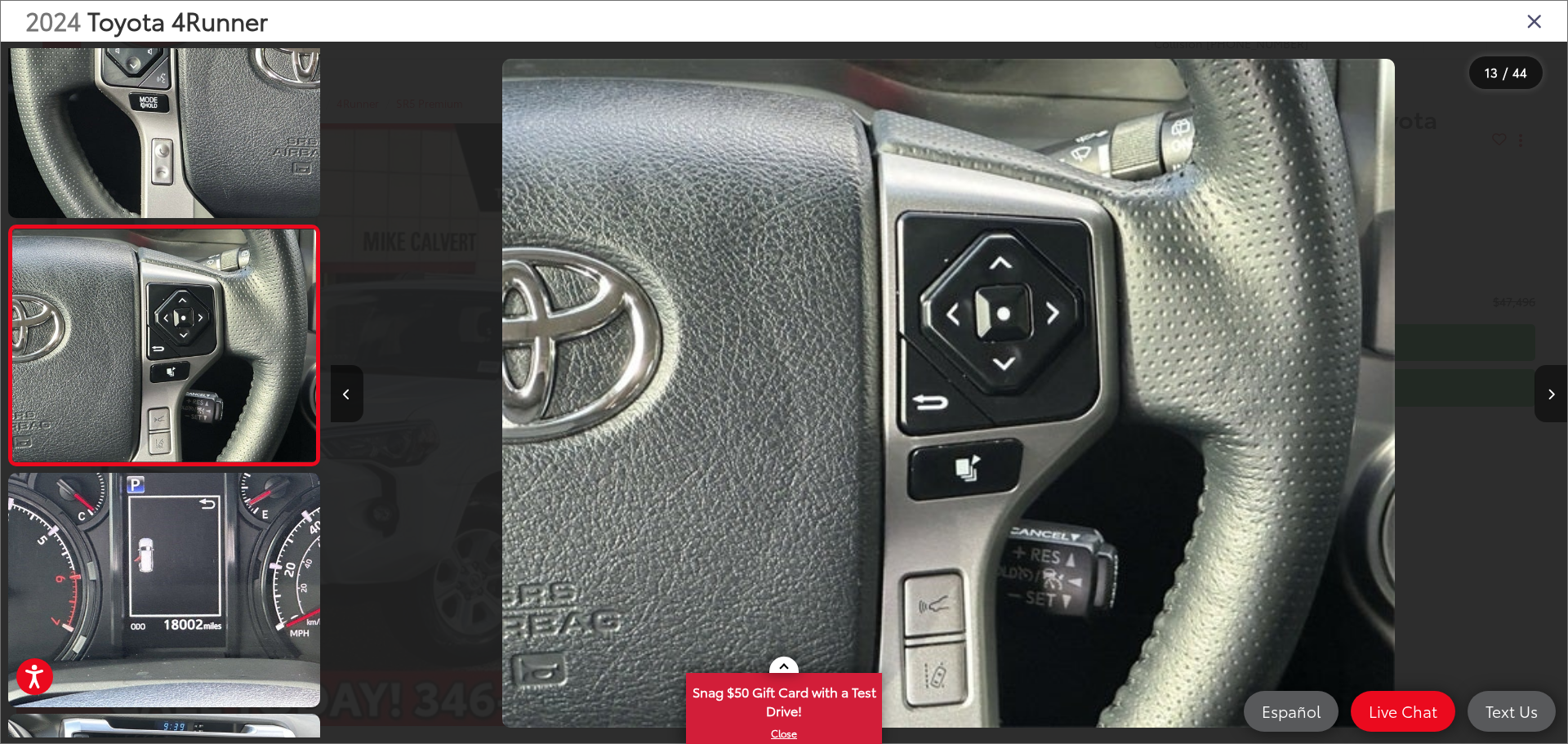
click at [1550, 385] on button "Next image" at bounding box center [1550, 394] width 33 height 57
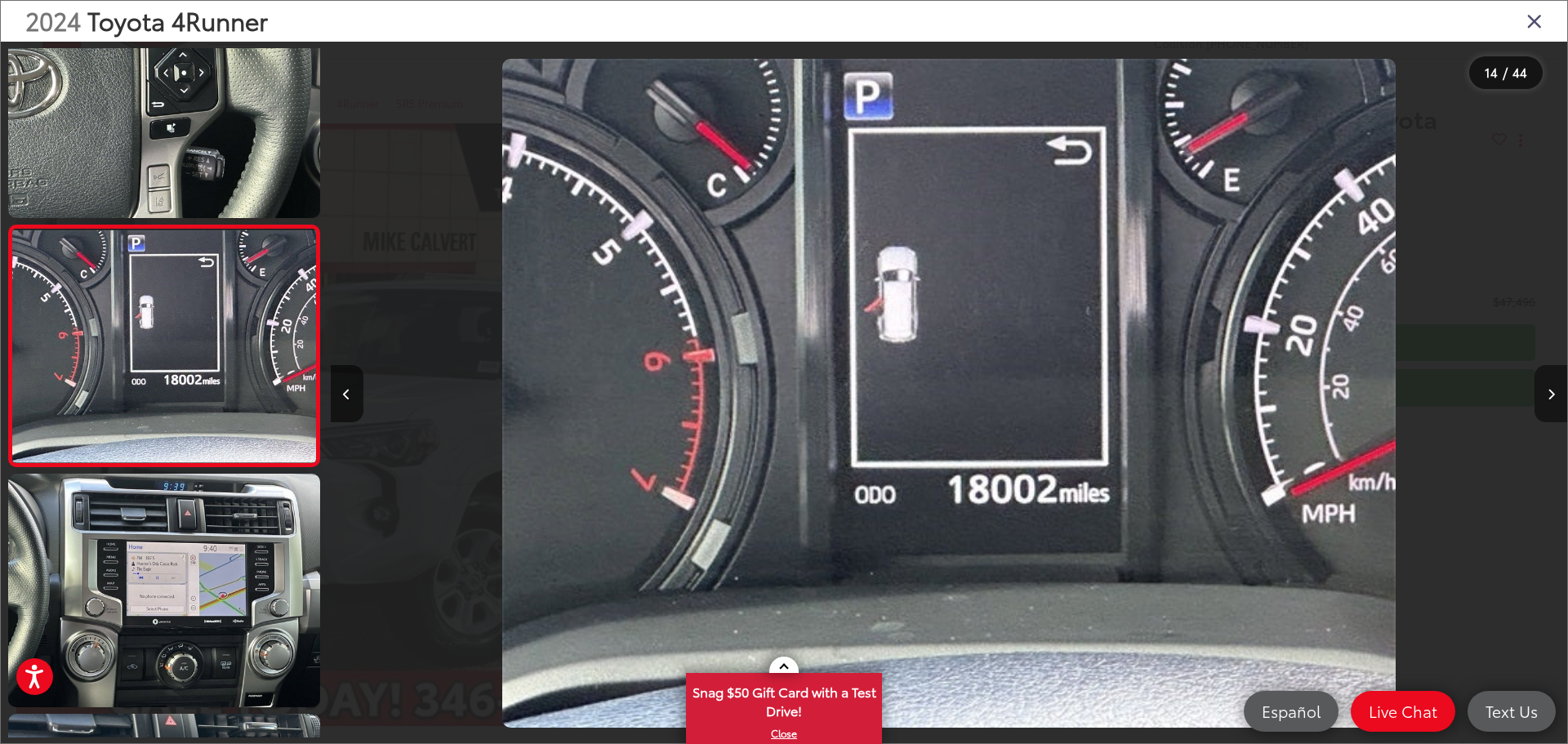
click at [1550, 385] on button "Next image" at bounding box center [1550, 394] width 33 height 57
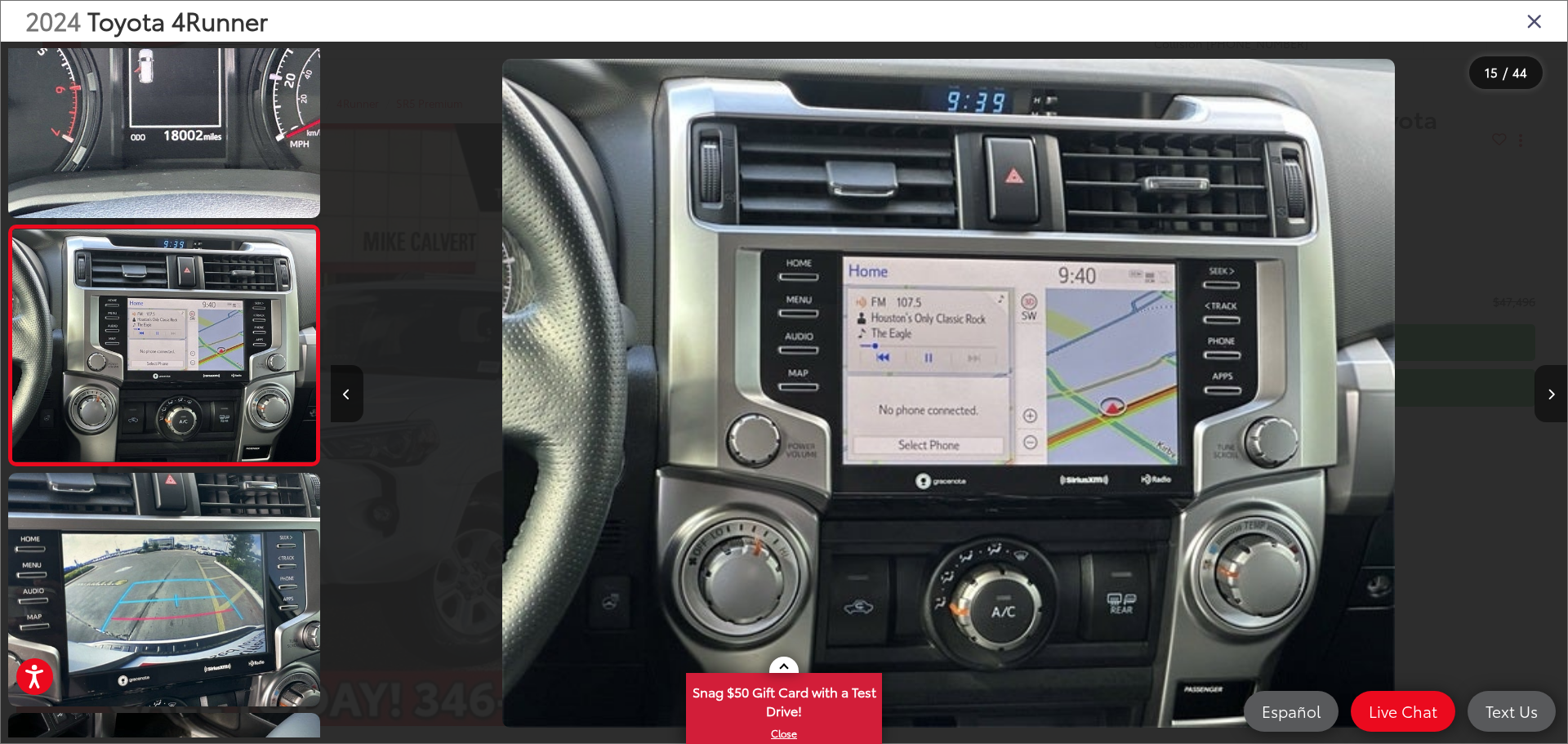
click at [1550, 385] on button "Next image" at bounding box center [1550, 394] width 33 height 57
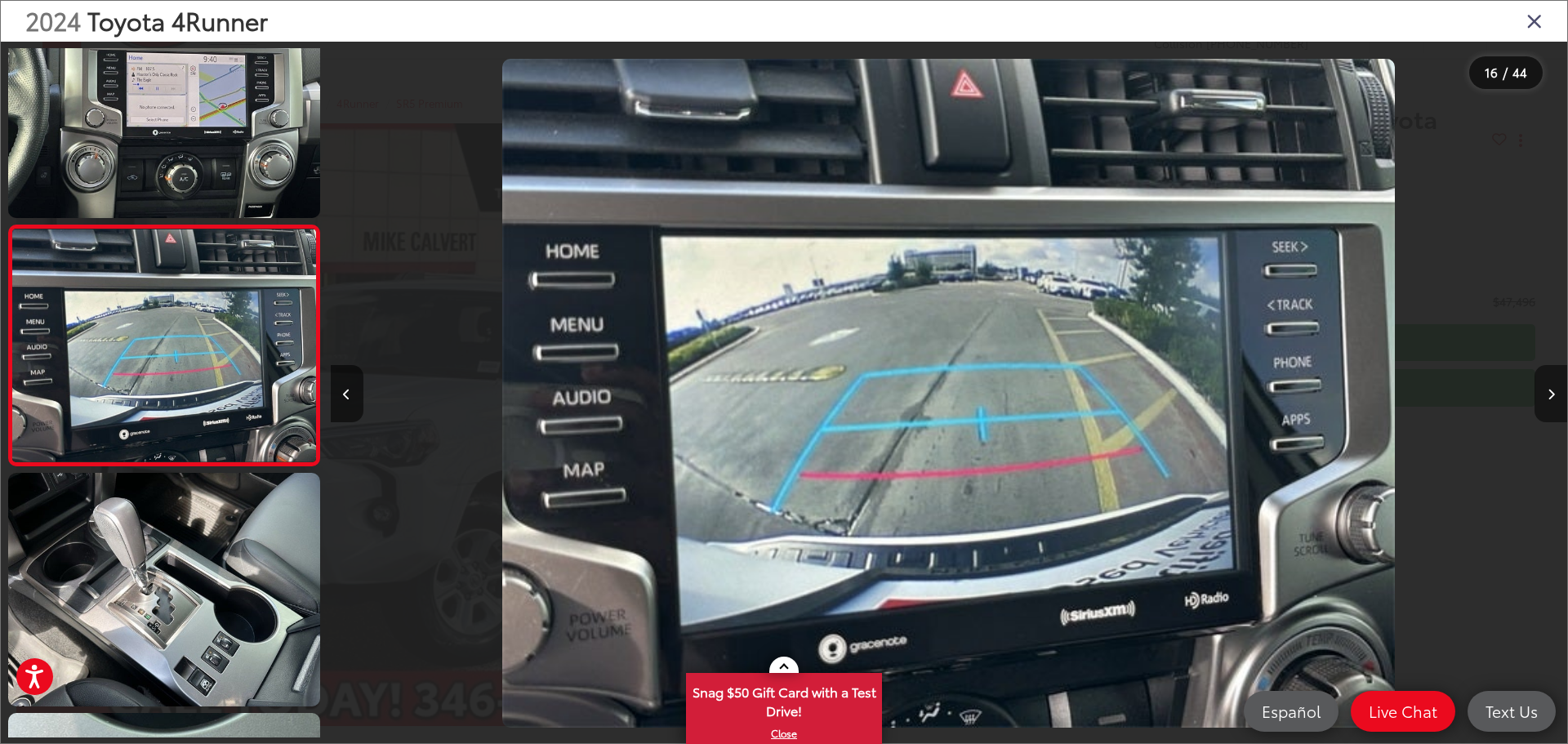
click at [1550, 385] on button "Next image" at bounding box center [1550, 394] width 33 height 57
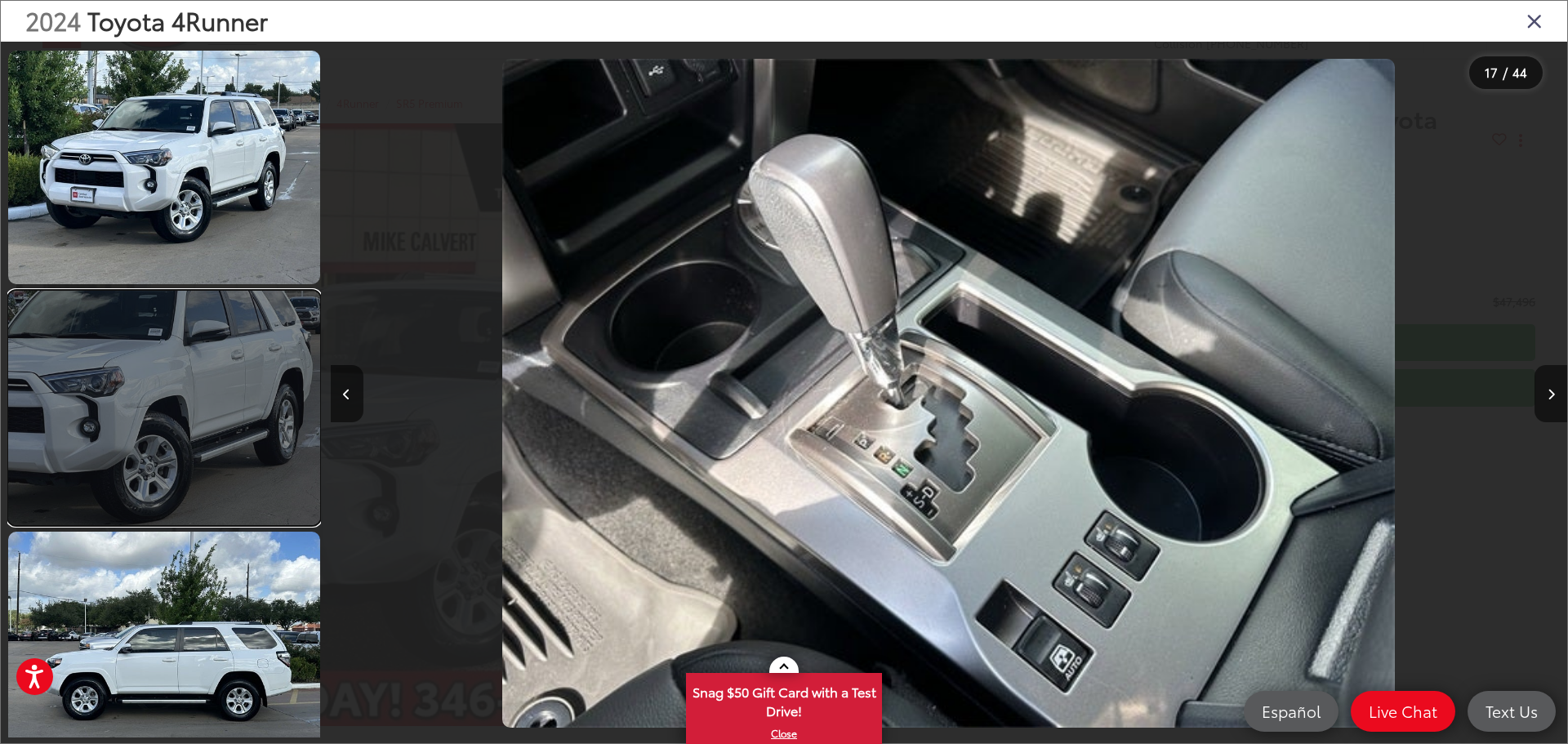
click at [173, 416] on link at bounding box center [164, 407] width 312 height 233
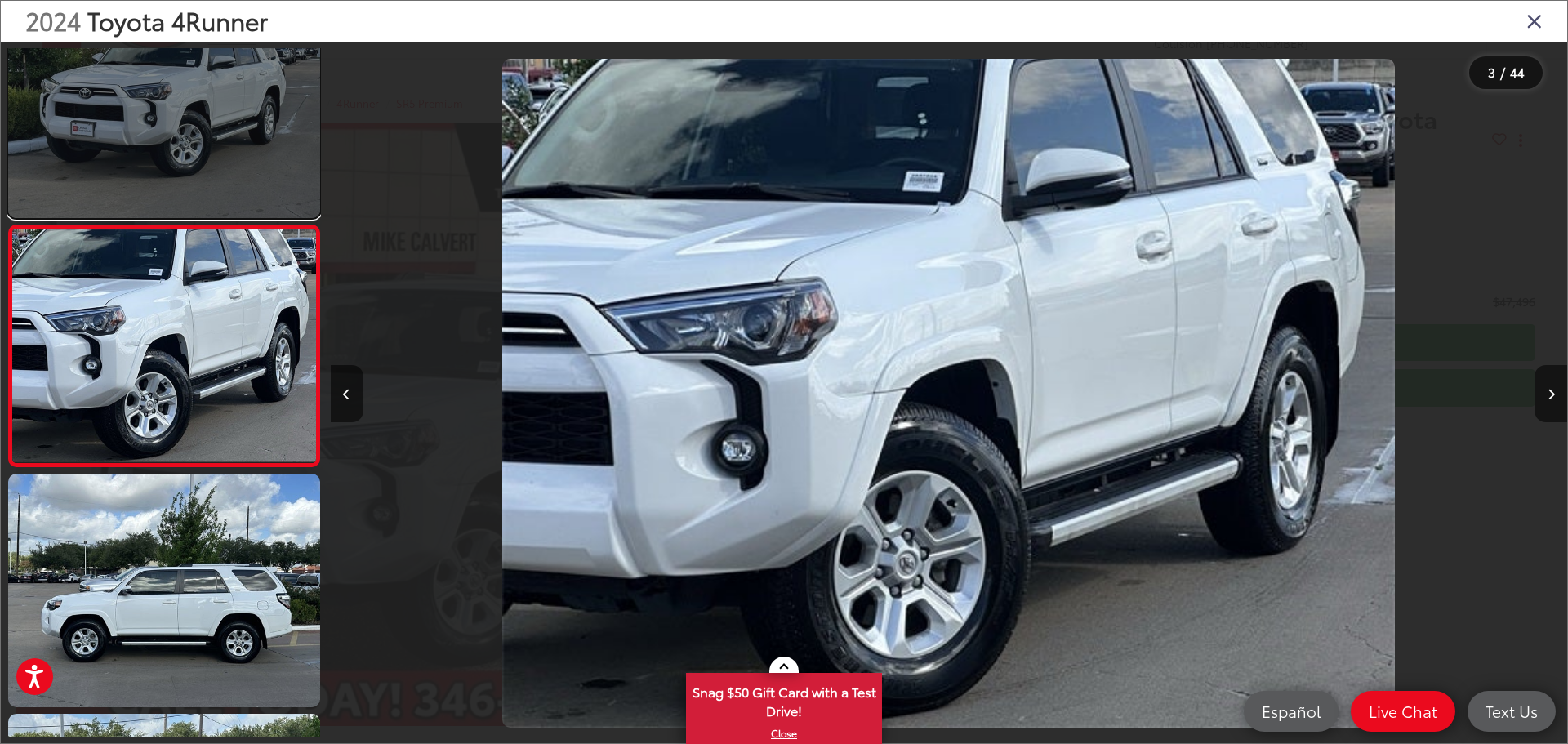
click at [133, 89] on link at bounding box center [164, 102] width 312 height 233
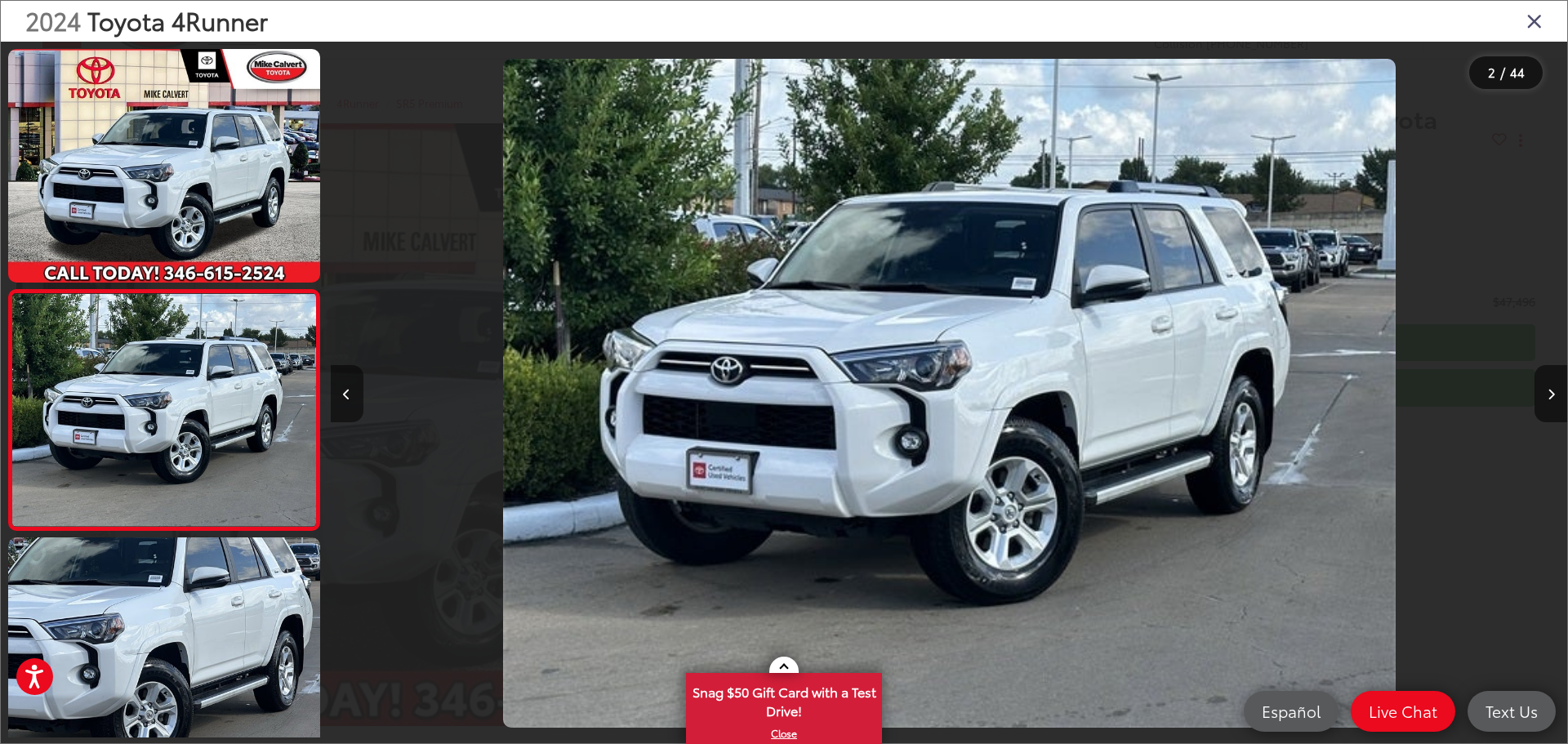
click at [340, 394] on button "Previous image" at bounding box center [347, 394] width 33 height 57
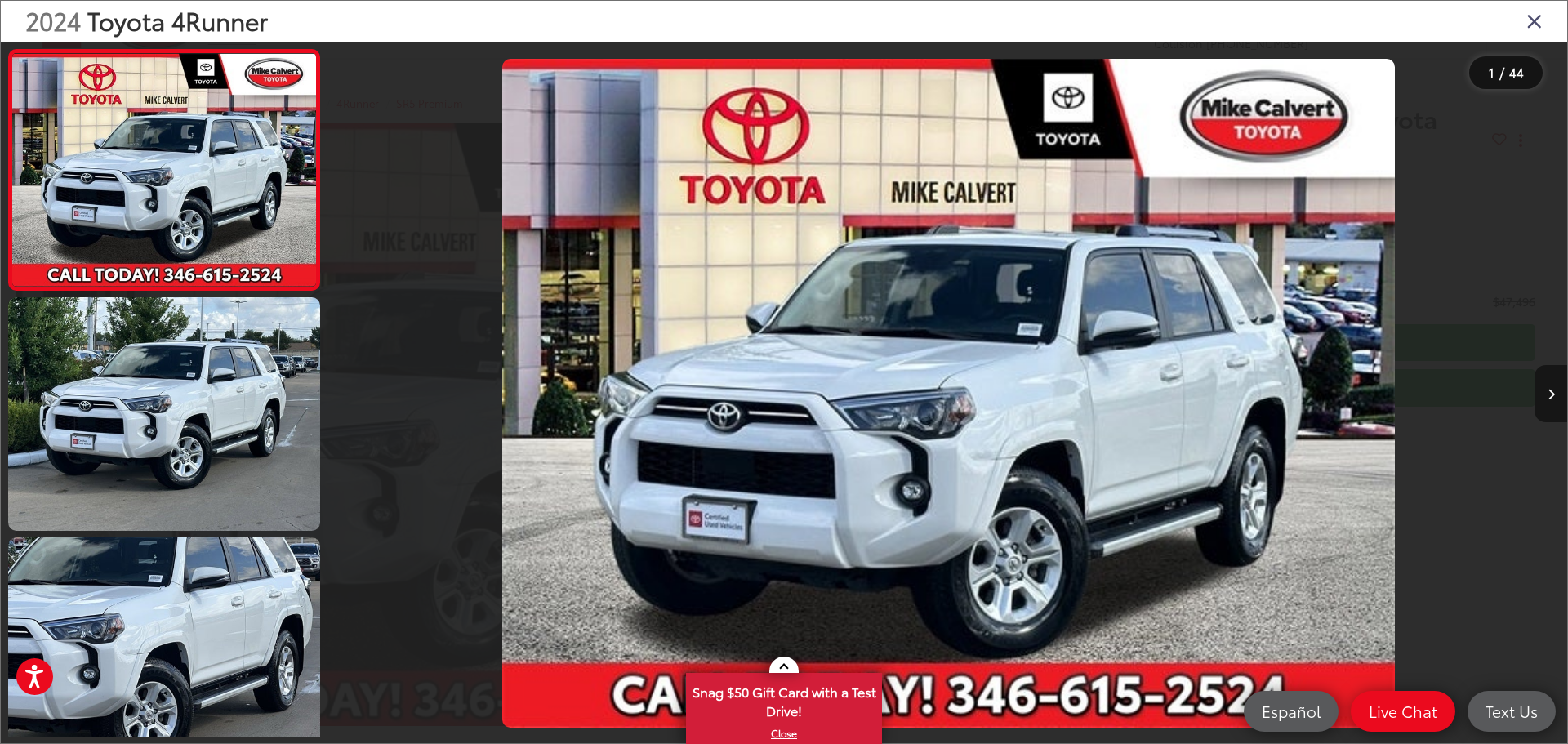
click at [1550, 389] on icon "Next image" at bounding box center [1551, 395] width 8 height 12
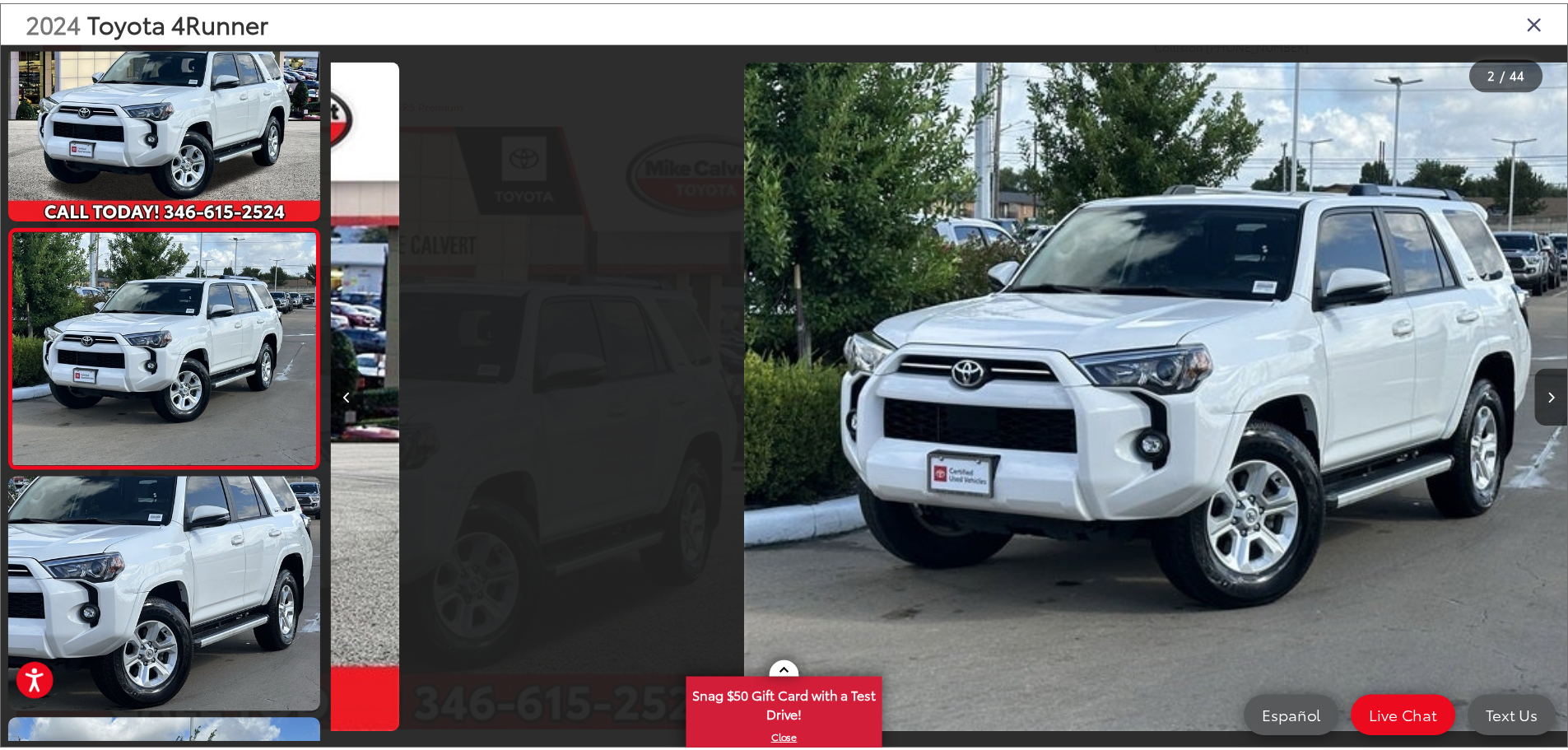
scroll to position [0, 1246]
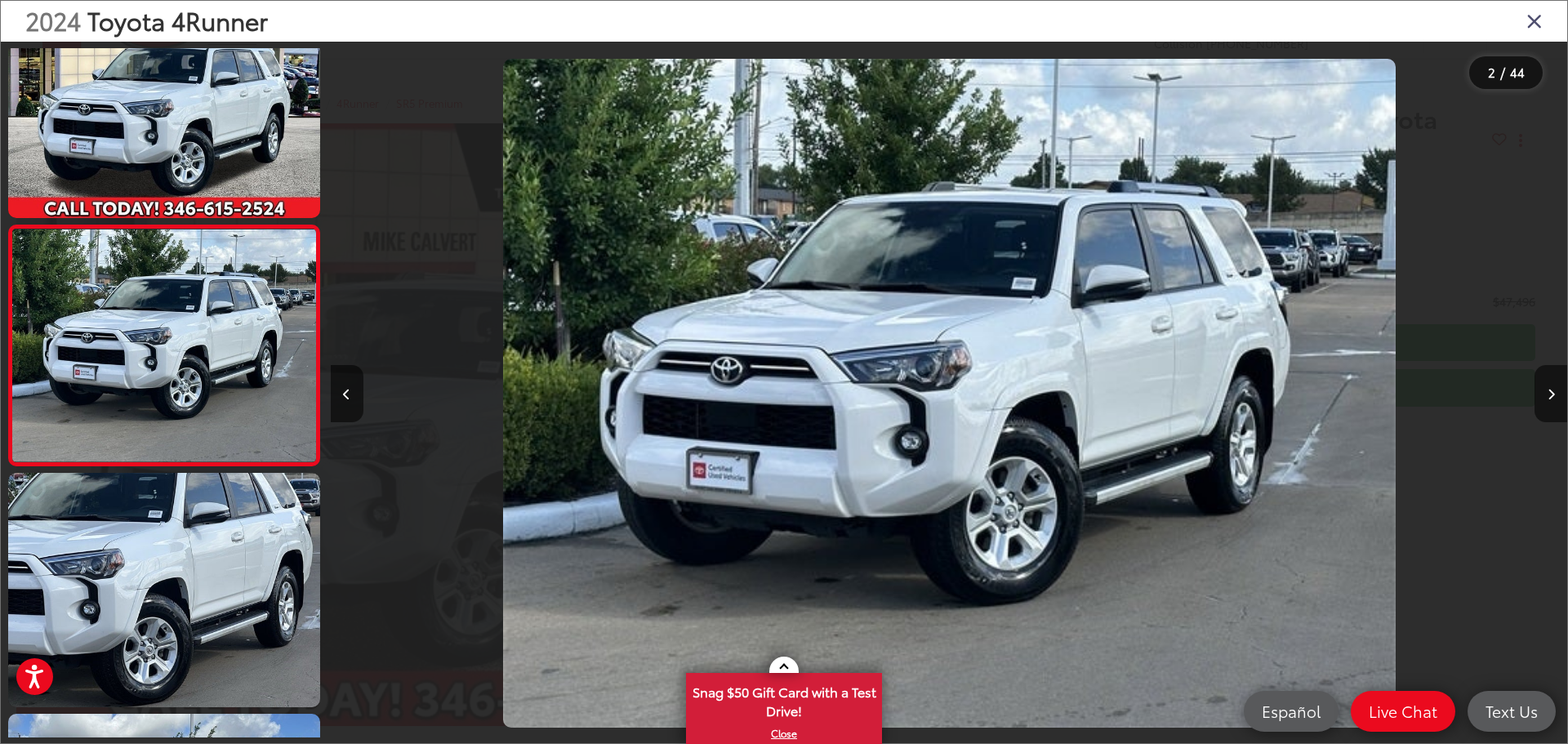
click at [1540, 18] on icon "Close gallery" at bounding box center [1534, 20] width 16 height 21
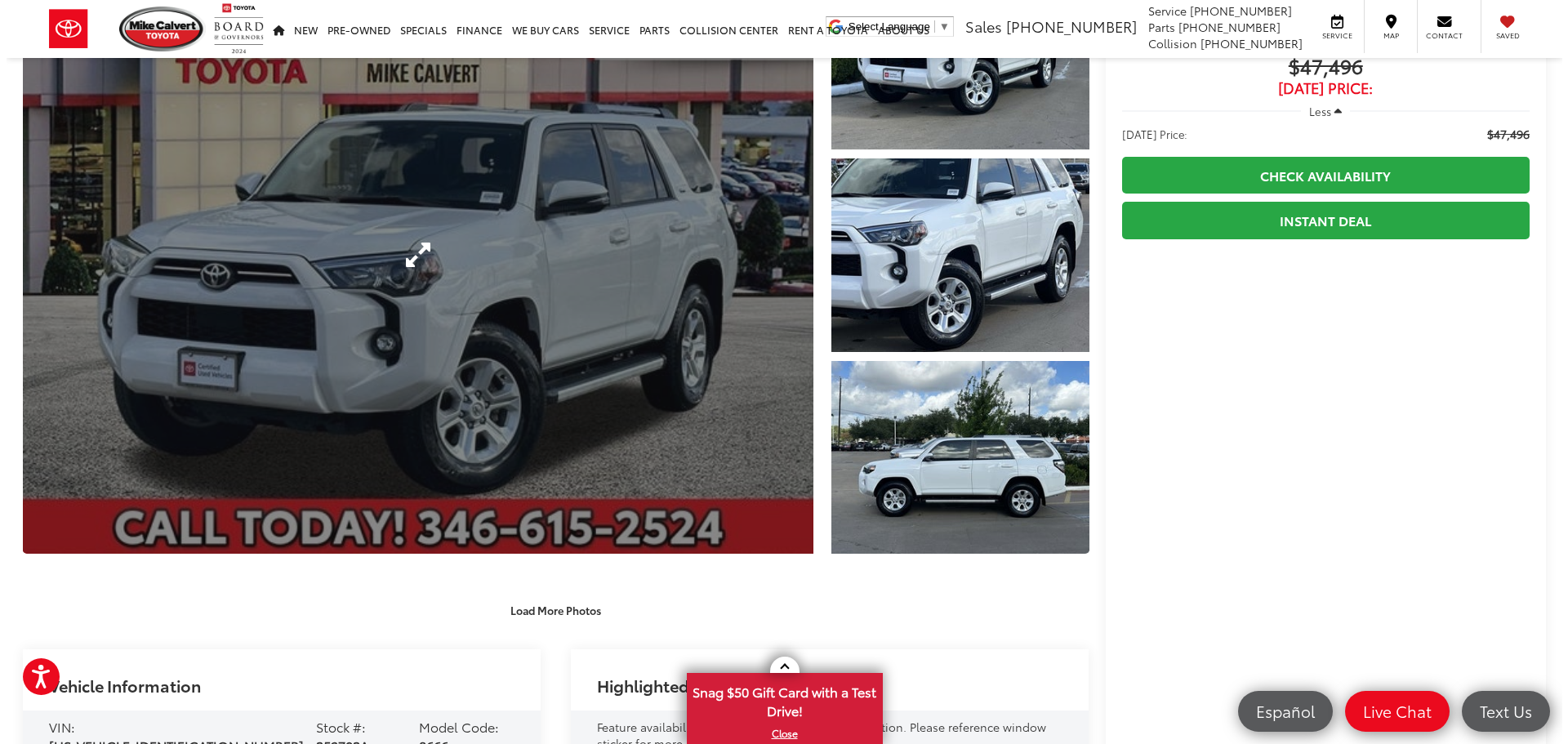
scroll to position [81, 0]
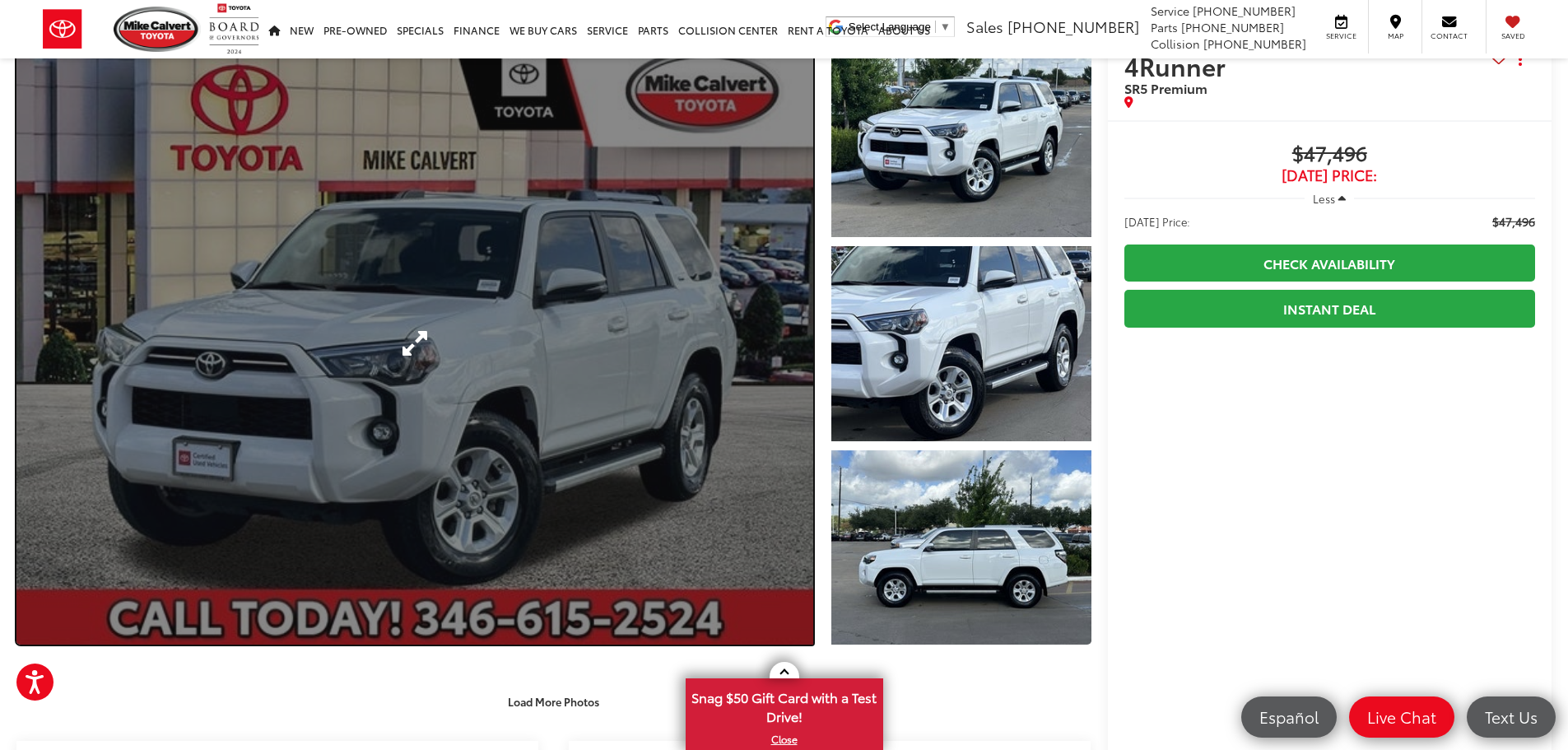
click at [472, 361] on link "Expand Photo 0" at bounding box center [414, 344] width 797 height 603
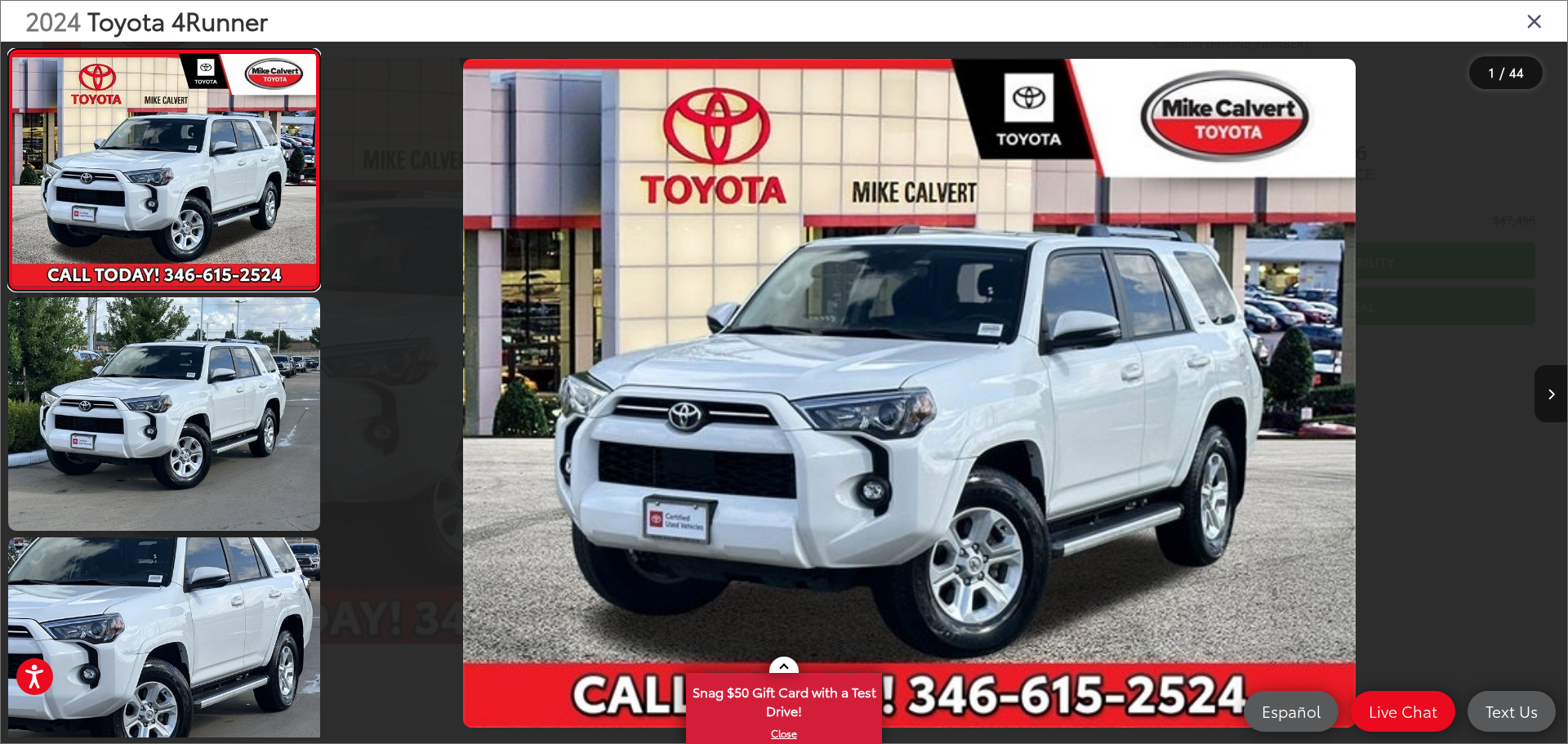
scroll to position [0, 0]
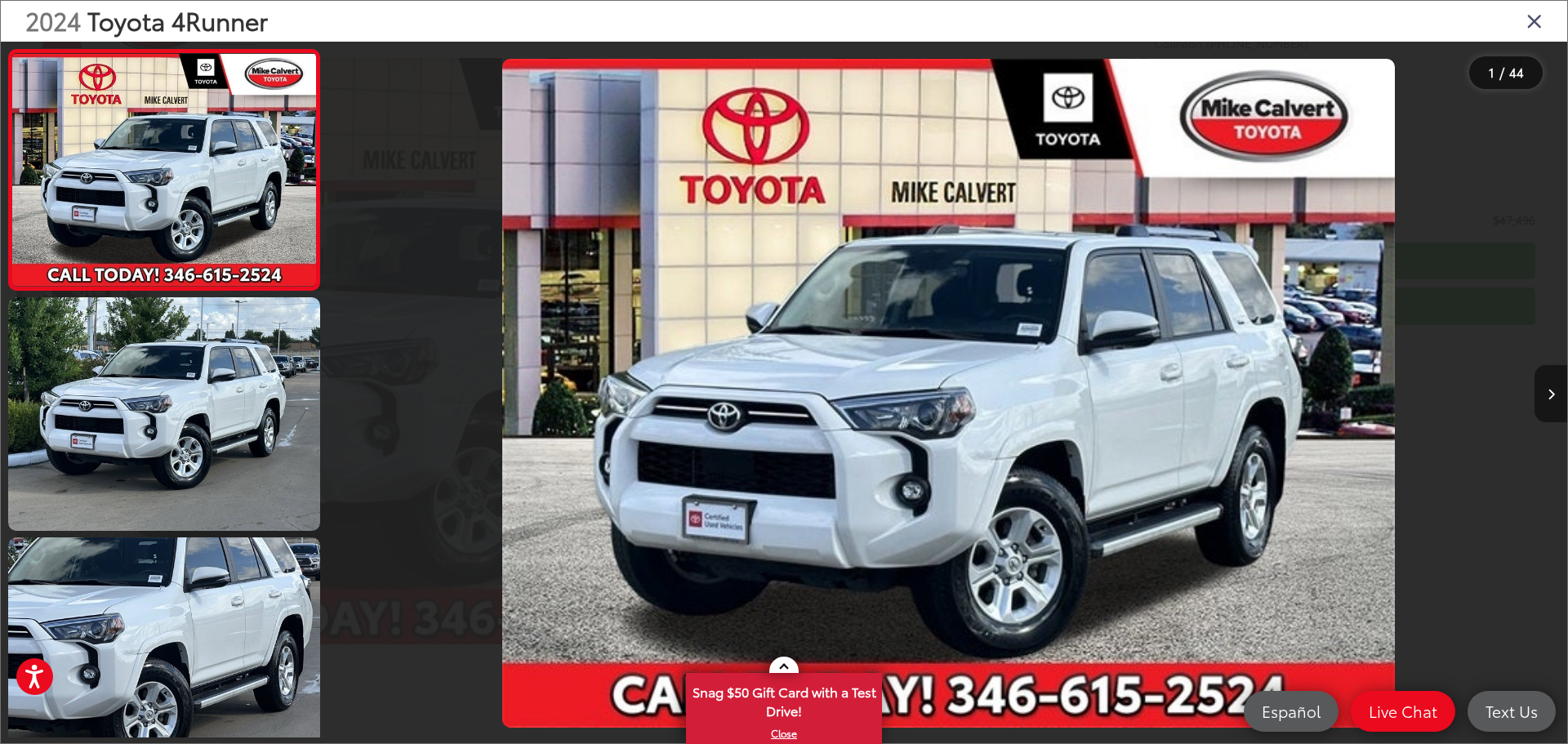
click at [1550, 387] on button "Next image" at bounding box center [1550, 394] width 33 height 57
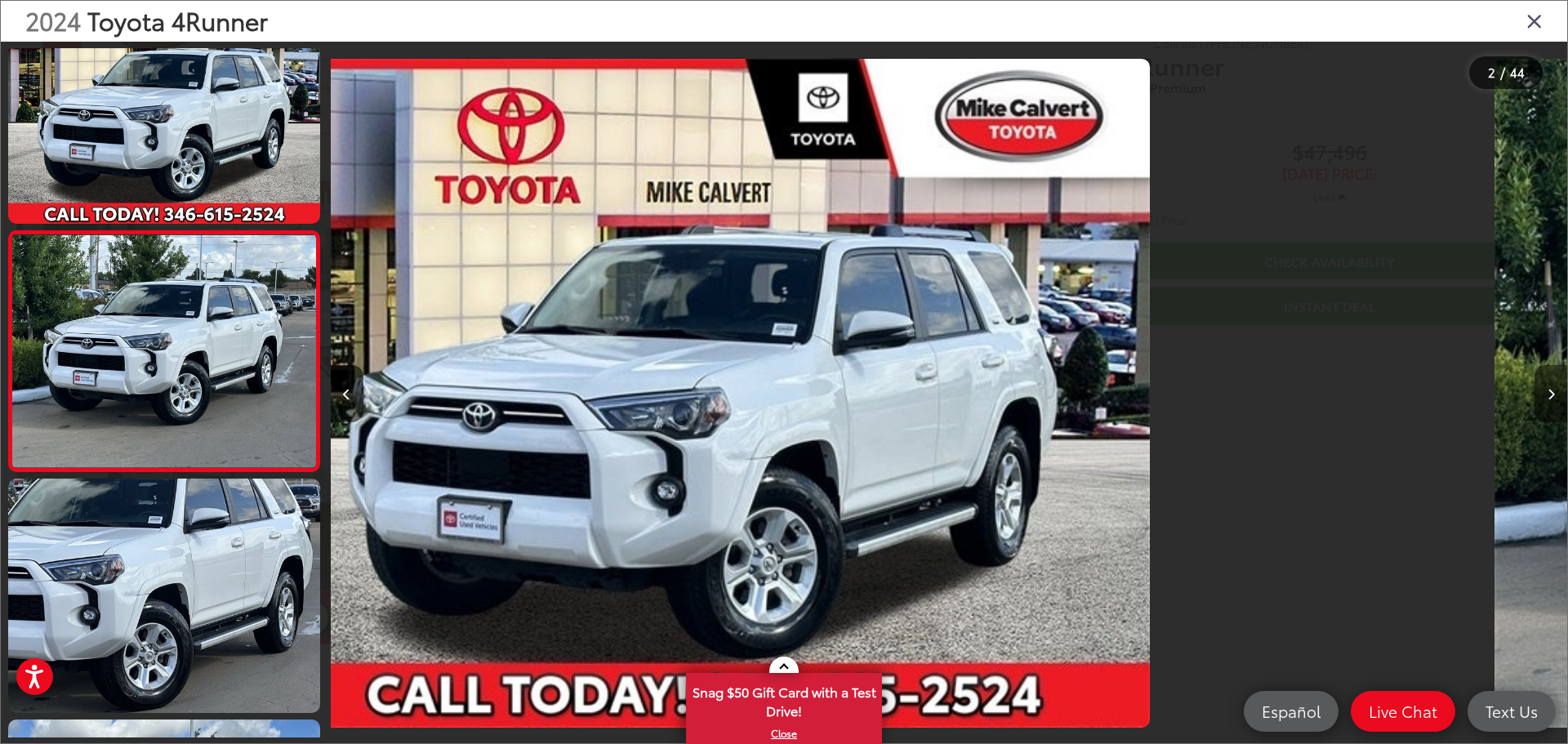
scroll to position [65, 0]
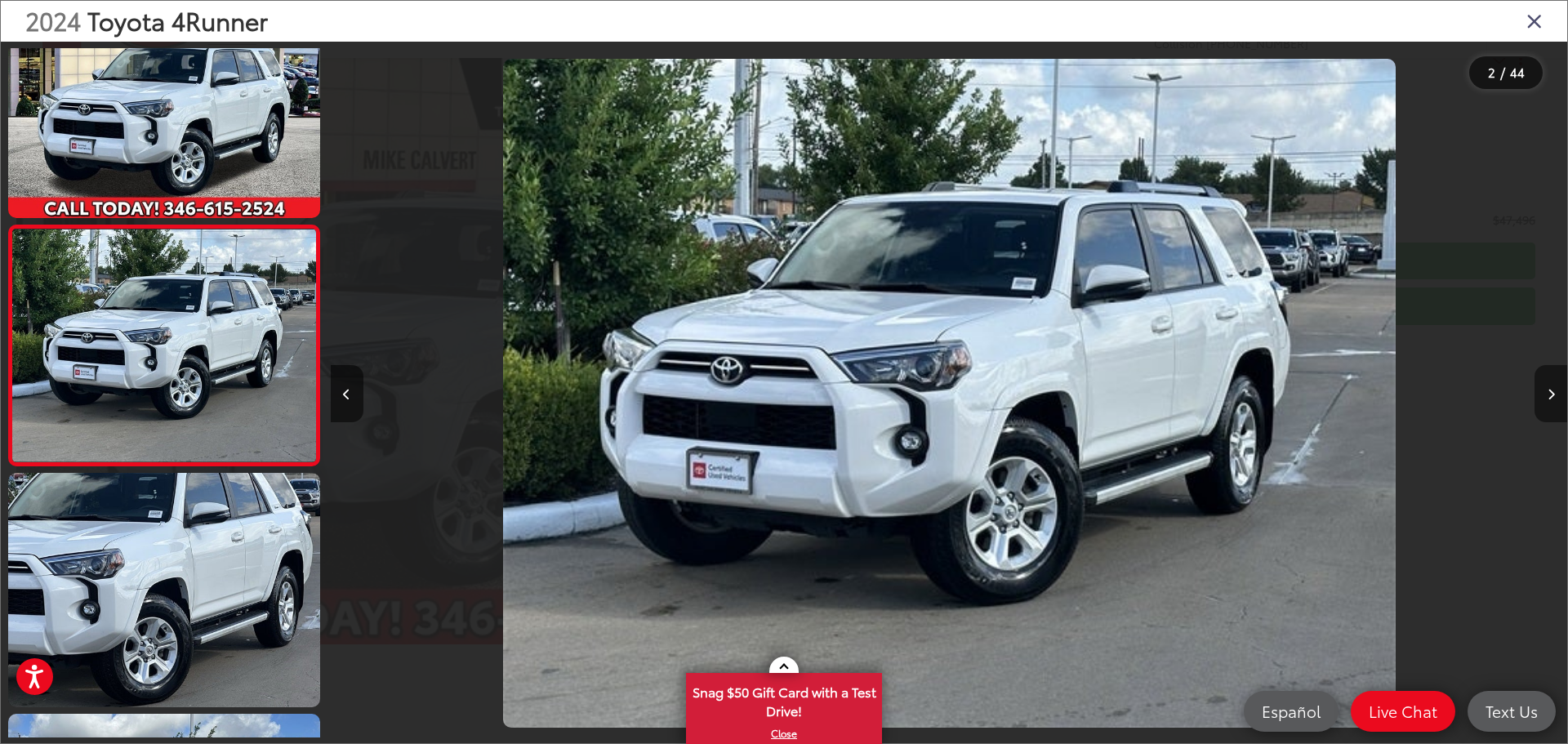
click at [1550, 387] on button "Next image" at bounding box center [1550, 394] width 33 height 57
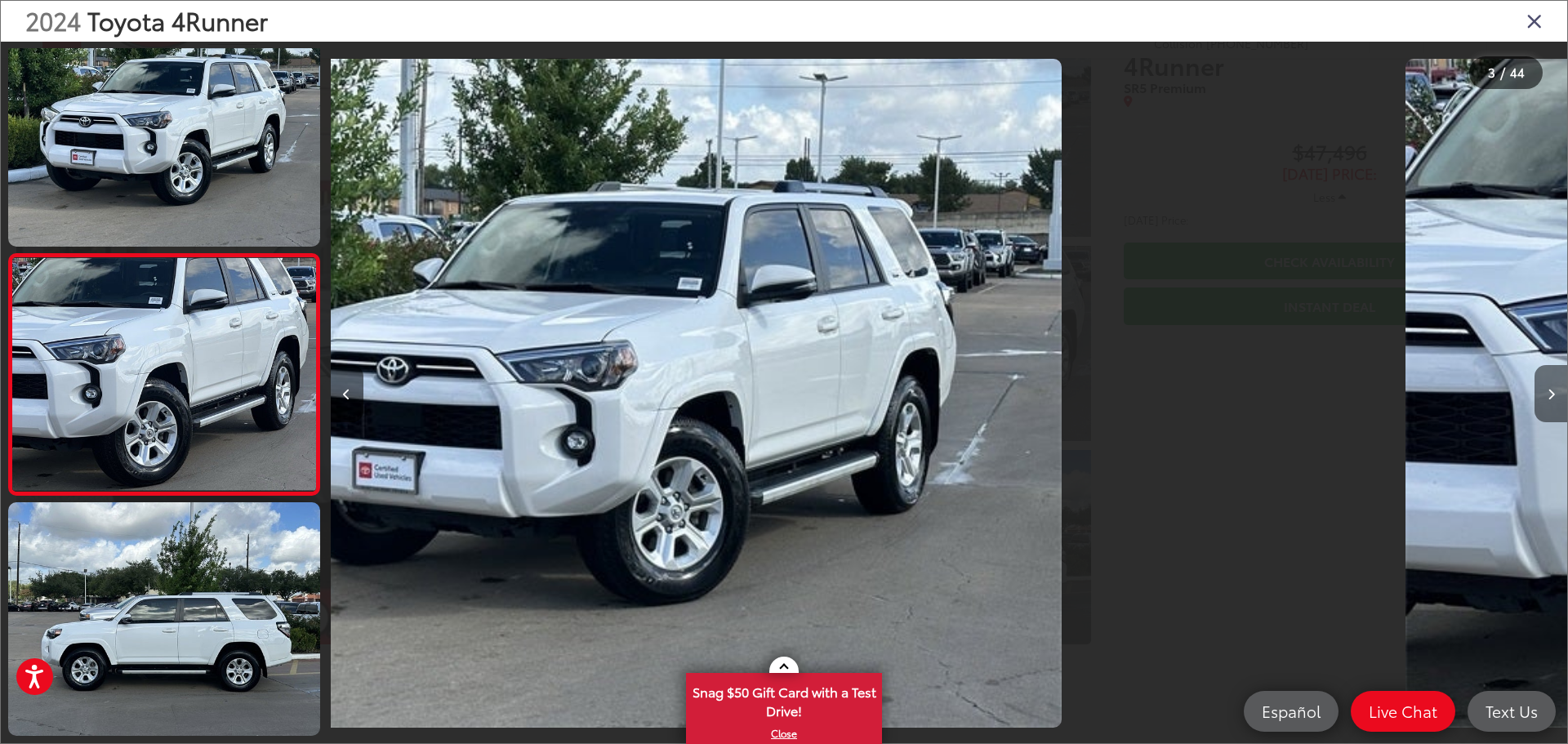
scroll to position [305, 0]
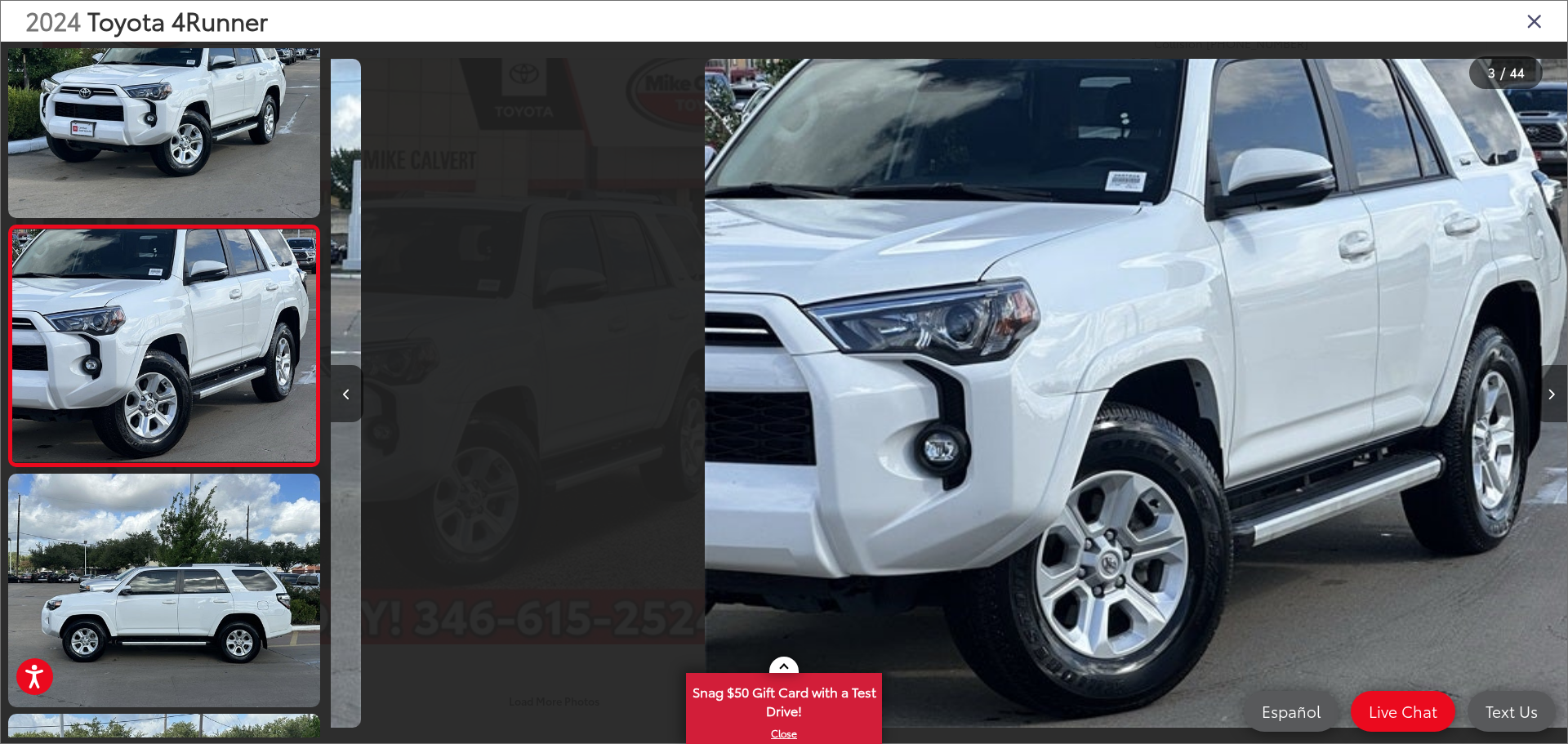
click at [1550, 387] on button "Next image" at bounding box center [1550, 394] width 33 height 57
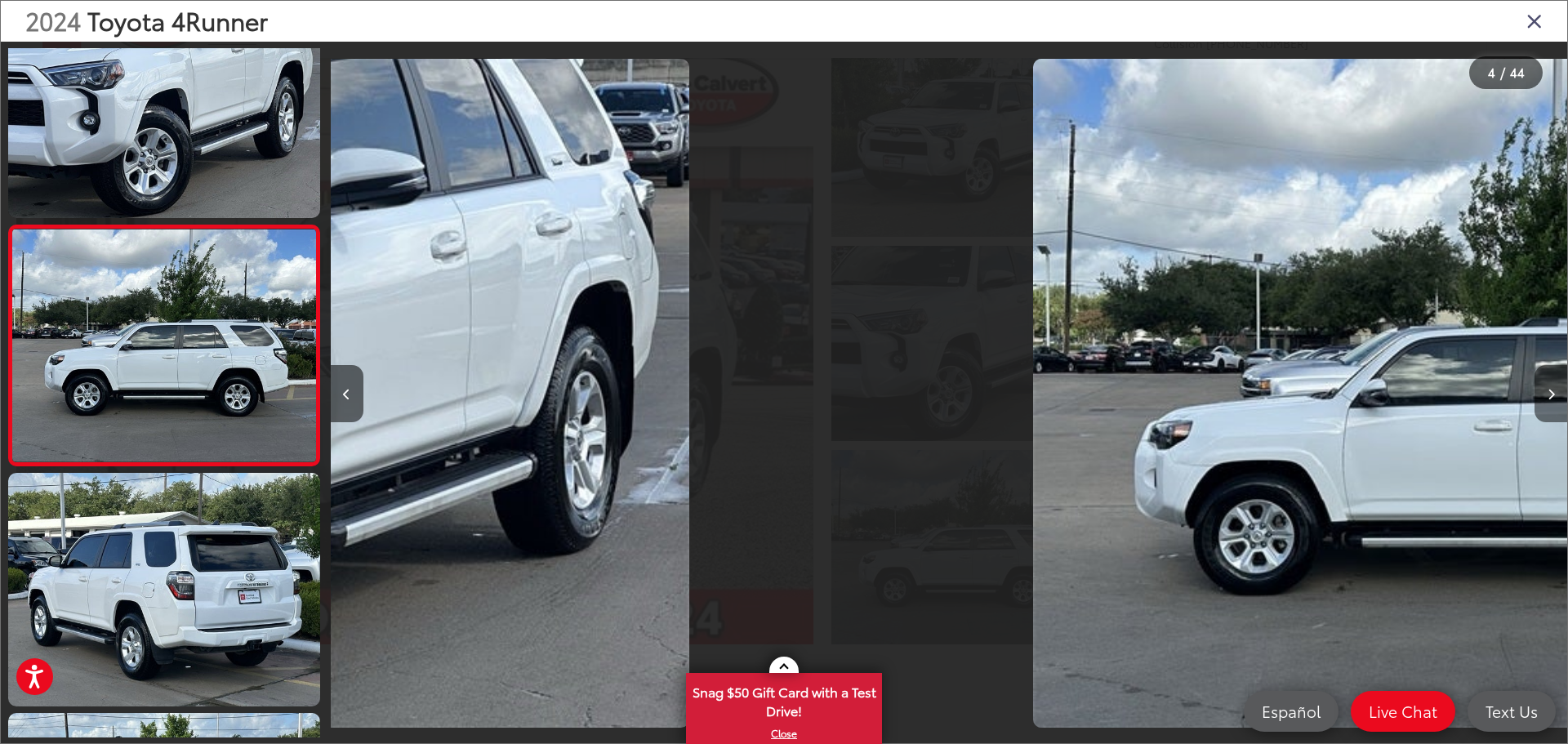
scroll to position [0, 3635]
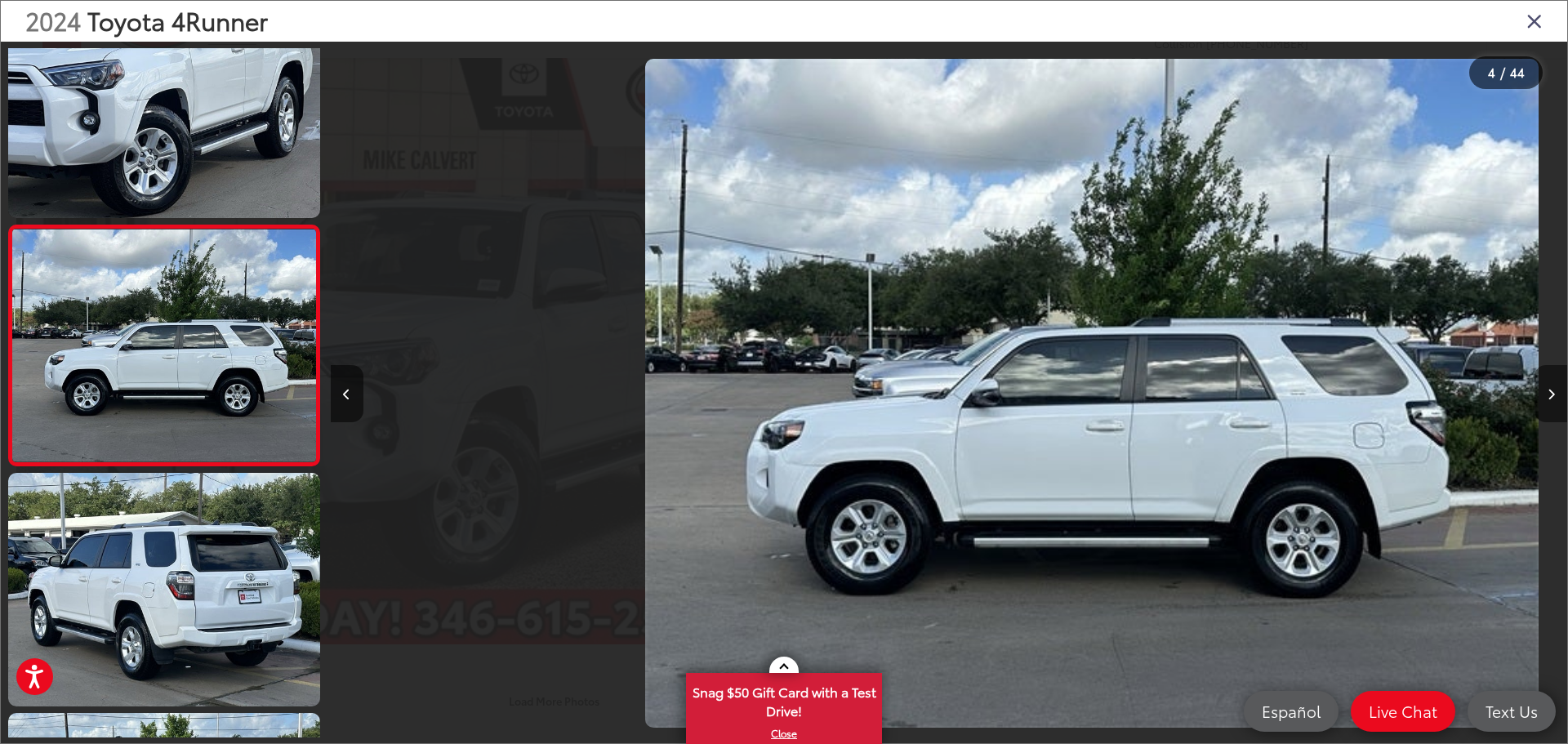
click at [1550, 387] on button "Next image" at bounding box center [1550, 394] width 33 height 57
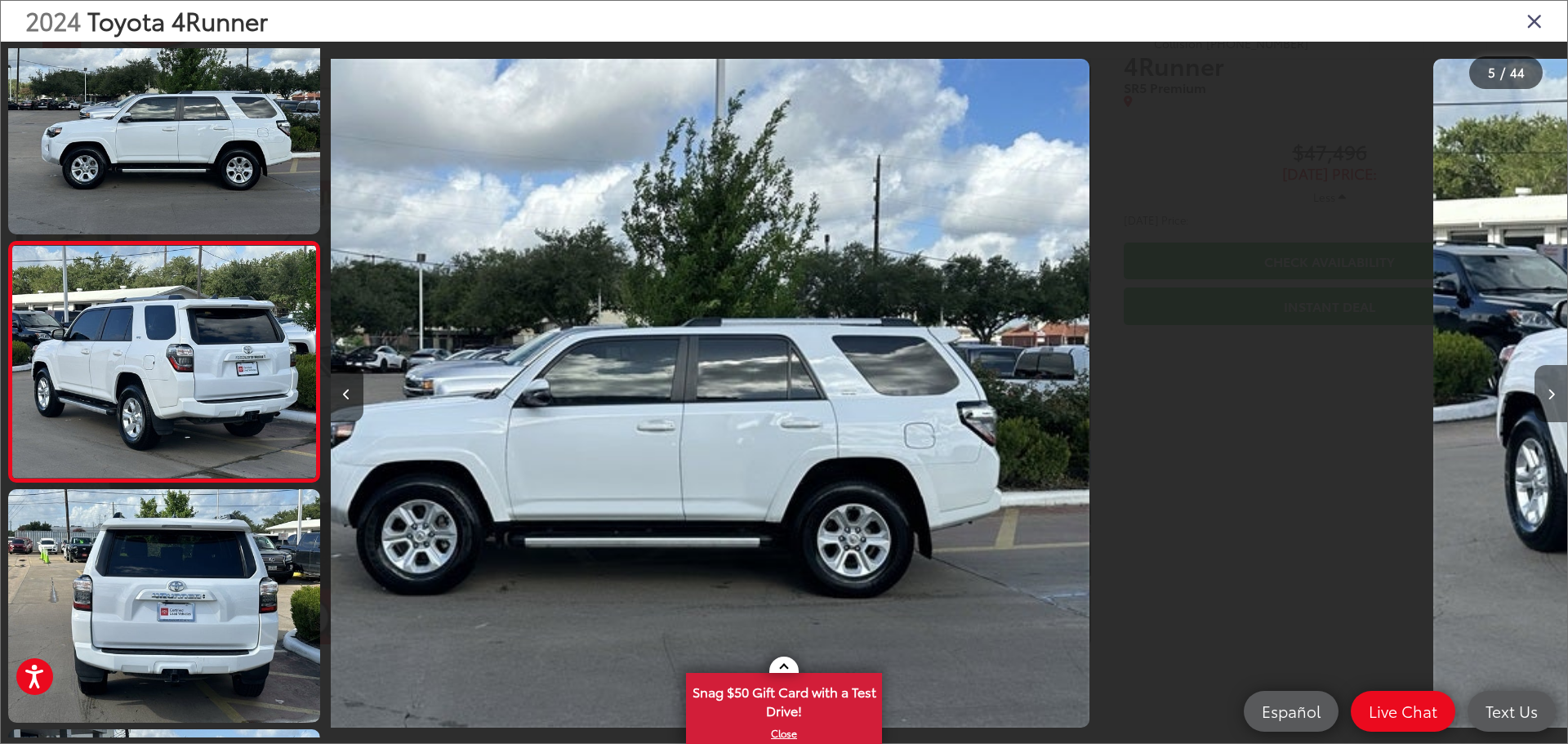
scroll to position [785, 0]
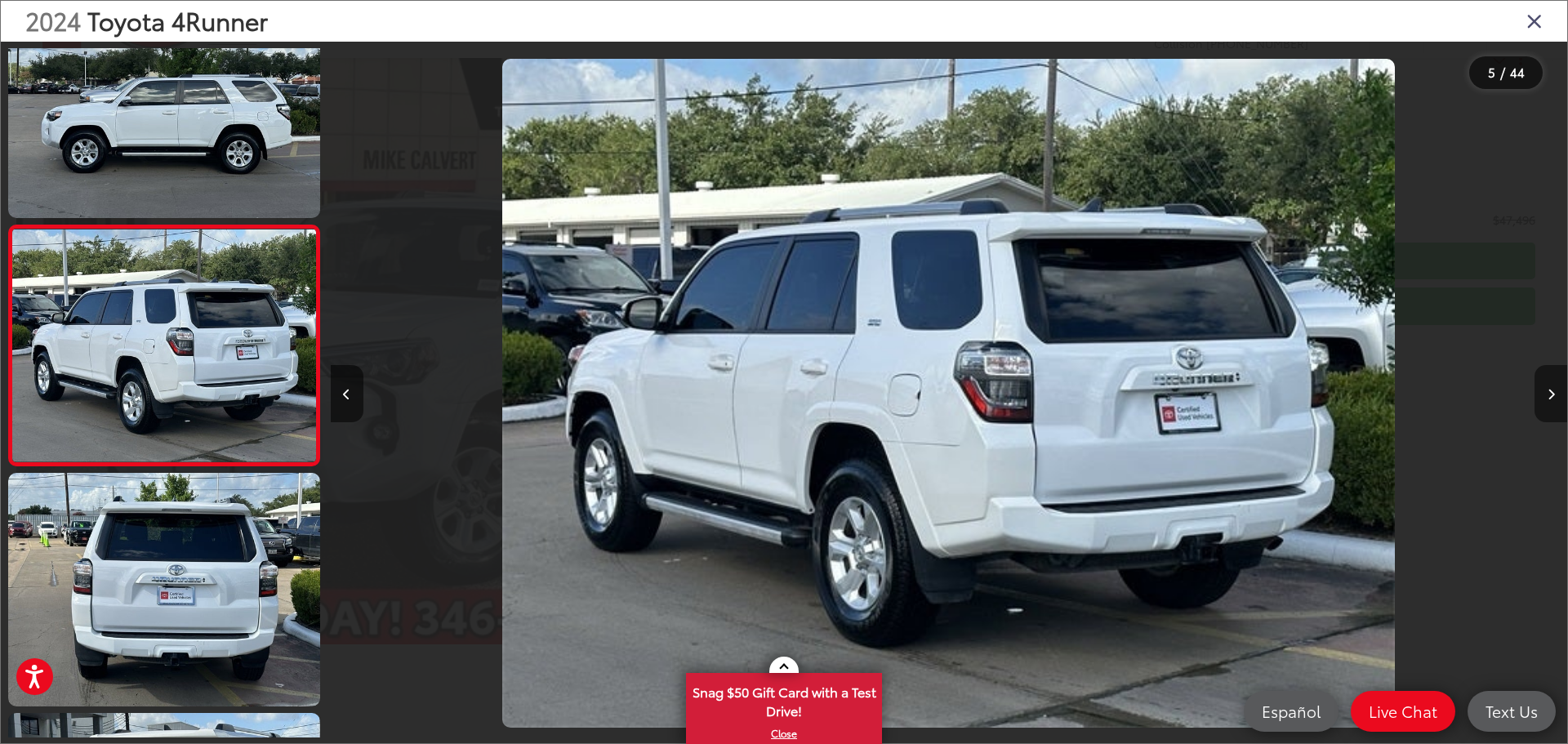
click at [1550, 387] on button "Next image" at bounding box center [1550, 394] width 33 height 57
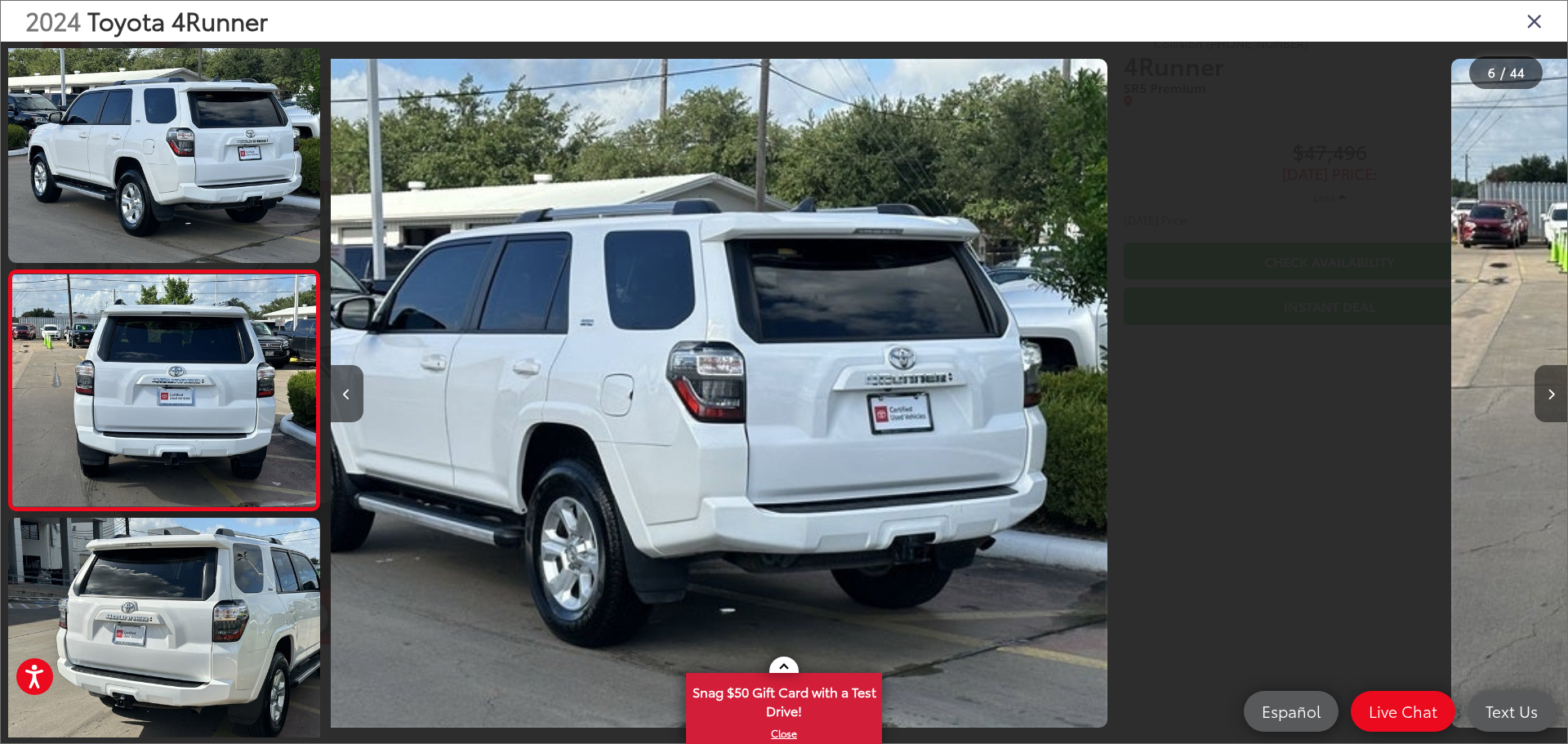
scroll to position [1025, 0]
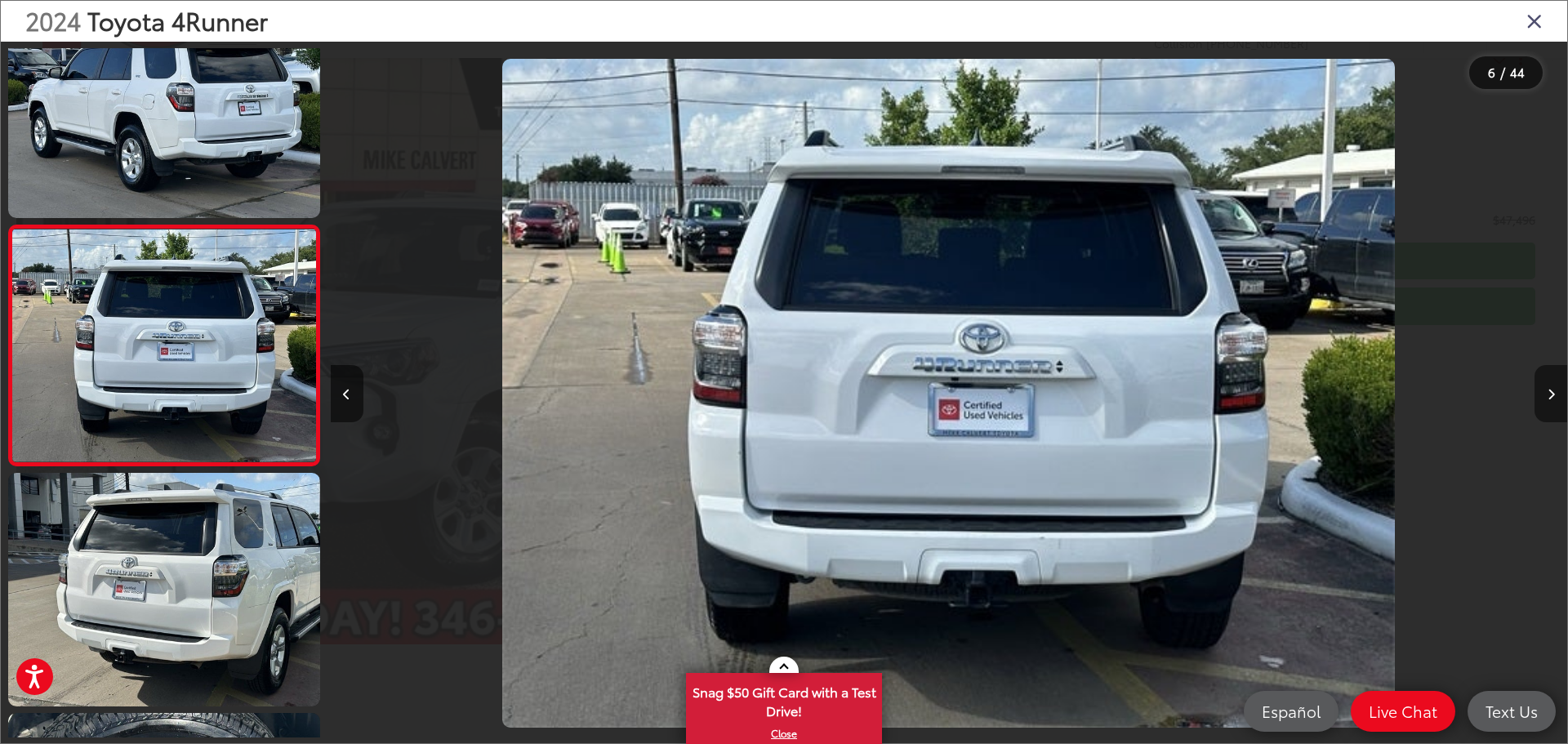
click at [1550, 387] on button "Next image" at bounding box center [1550, 394] width 33 height 57
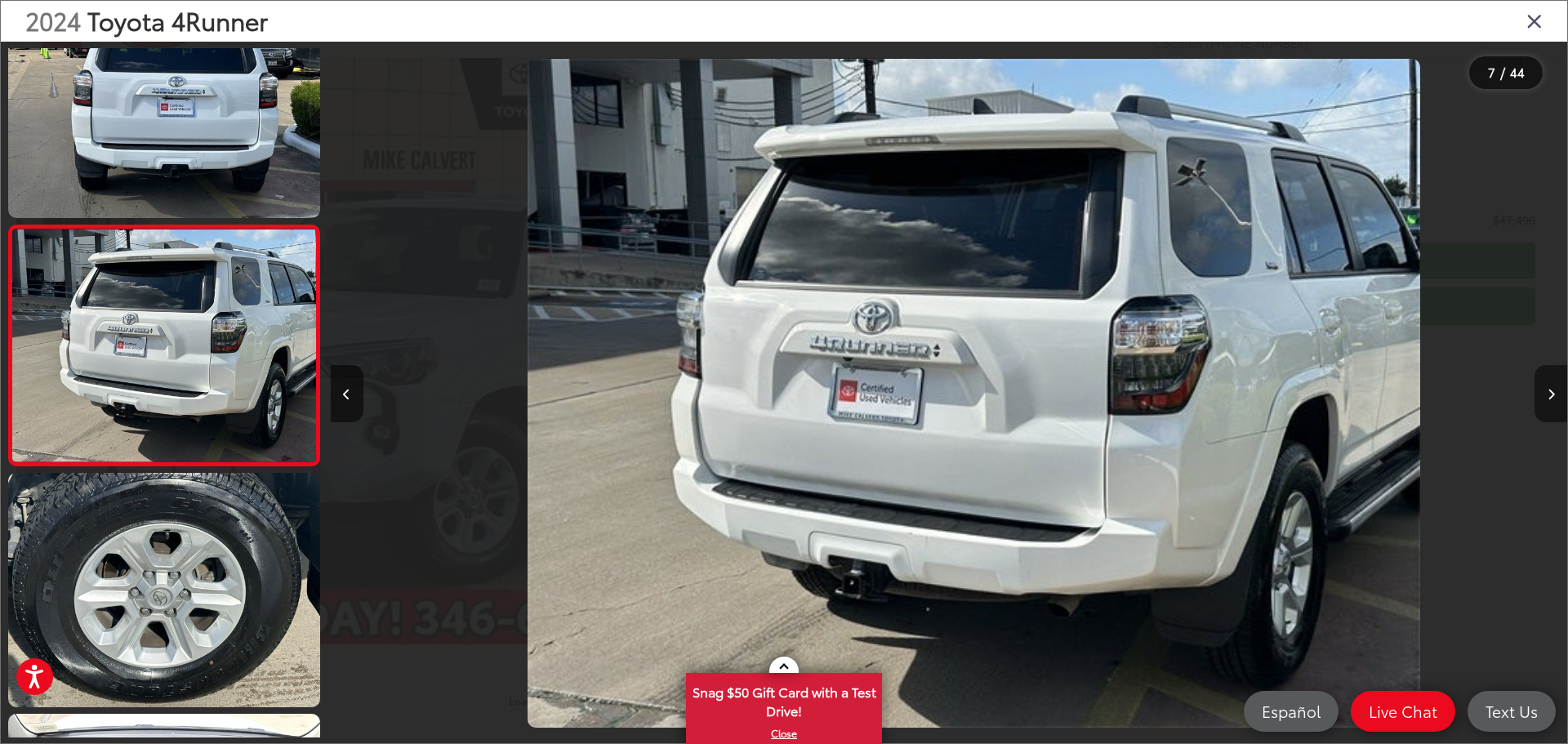
click at [1550, 387] on button "Next image" at bounding box center [1550, 394] width 33 height 57
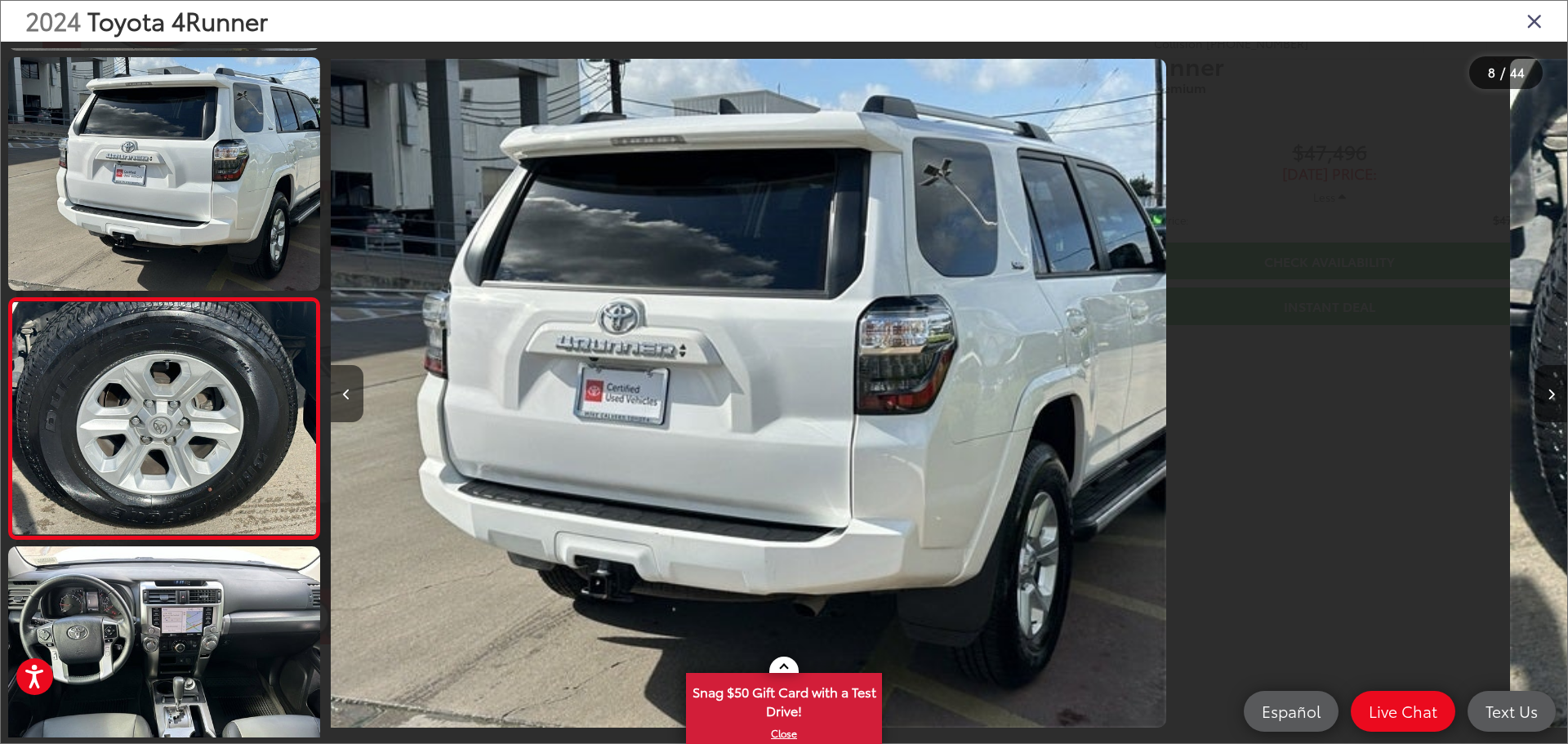
click at [1550, 387] on button "Next image" at bounding box center [1550, 394] width 33 height 57
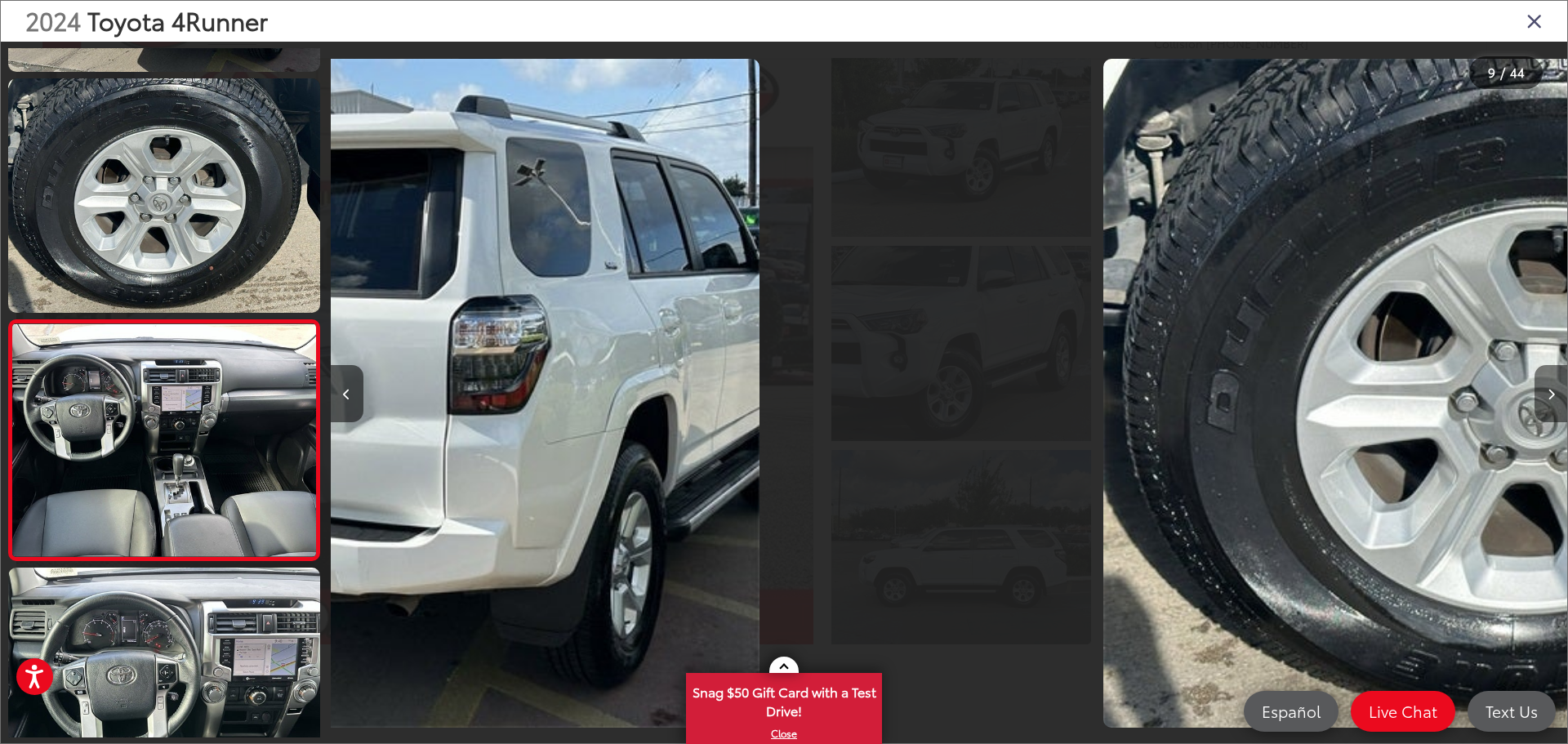
click at [1550, 387] on button "Next image" at bounding box center [1550, 394] width 33 height 57
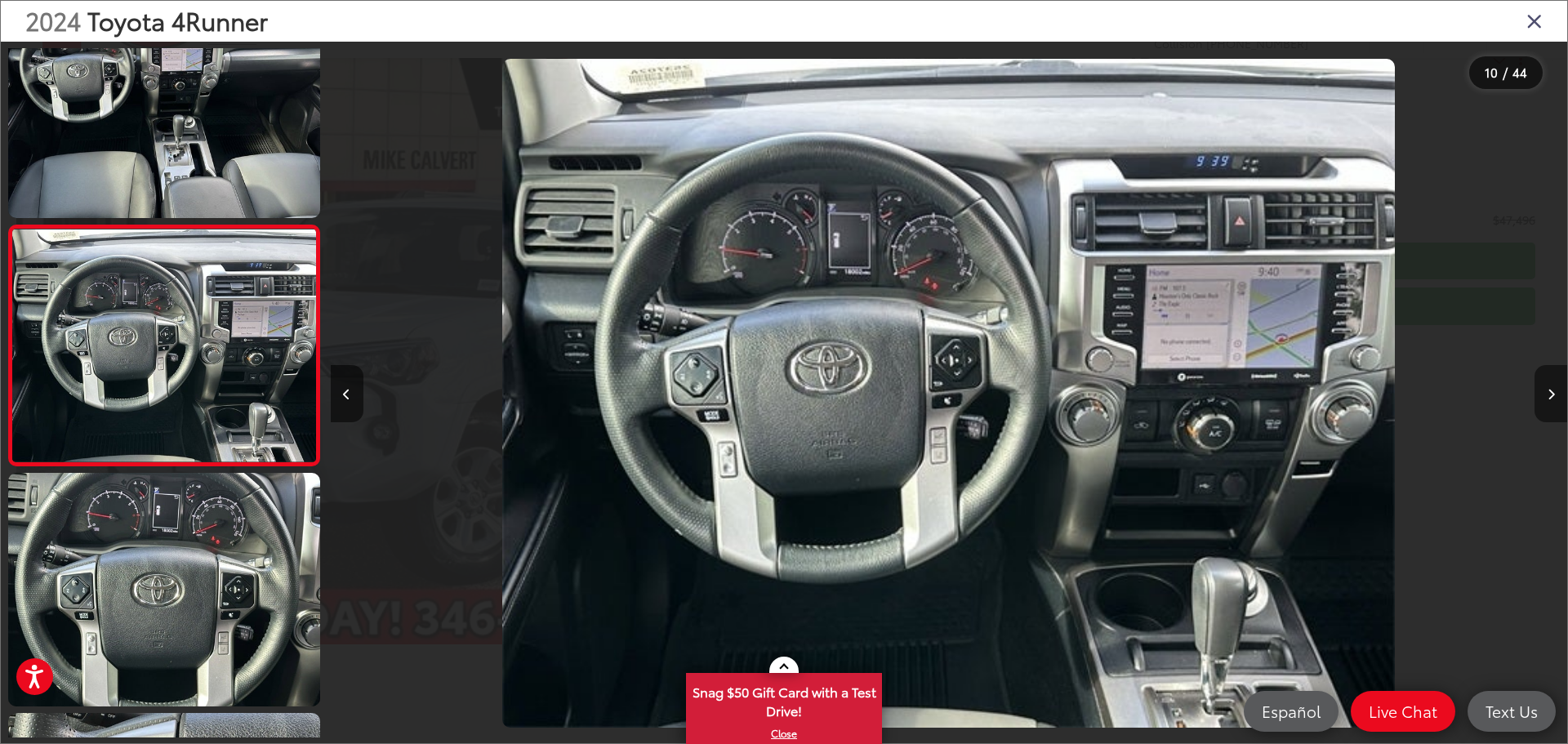
click at [1550, 387] on button "Next image" at bounding box center [1550, 394] width 33 height 57
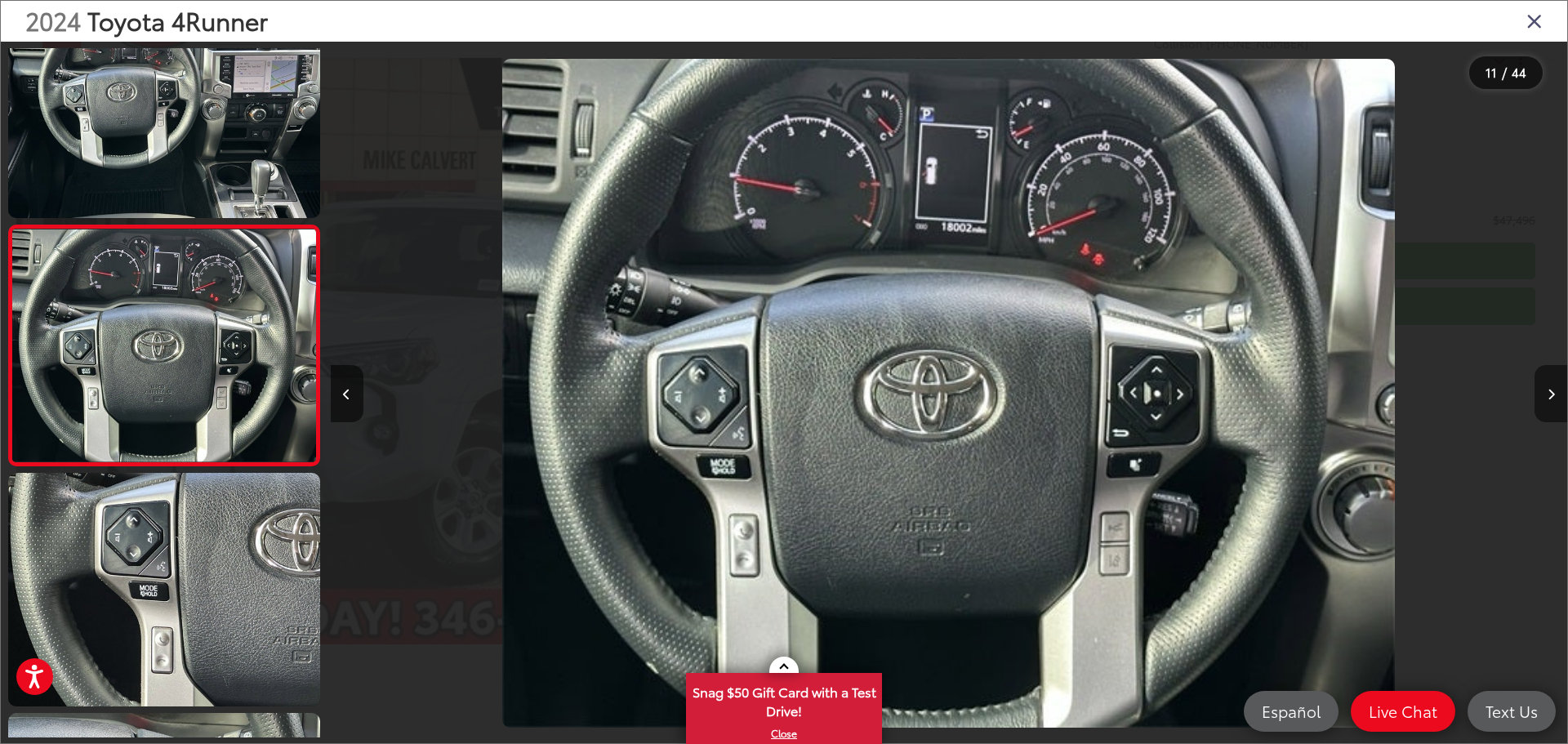
click at [1550, 387] on button "Next image" at bounding box center [1550, 394] width 33 height 57
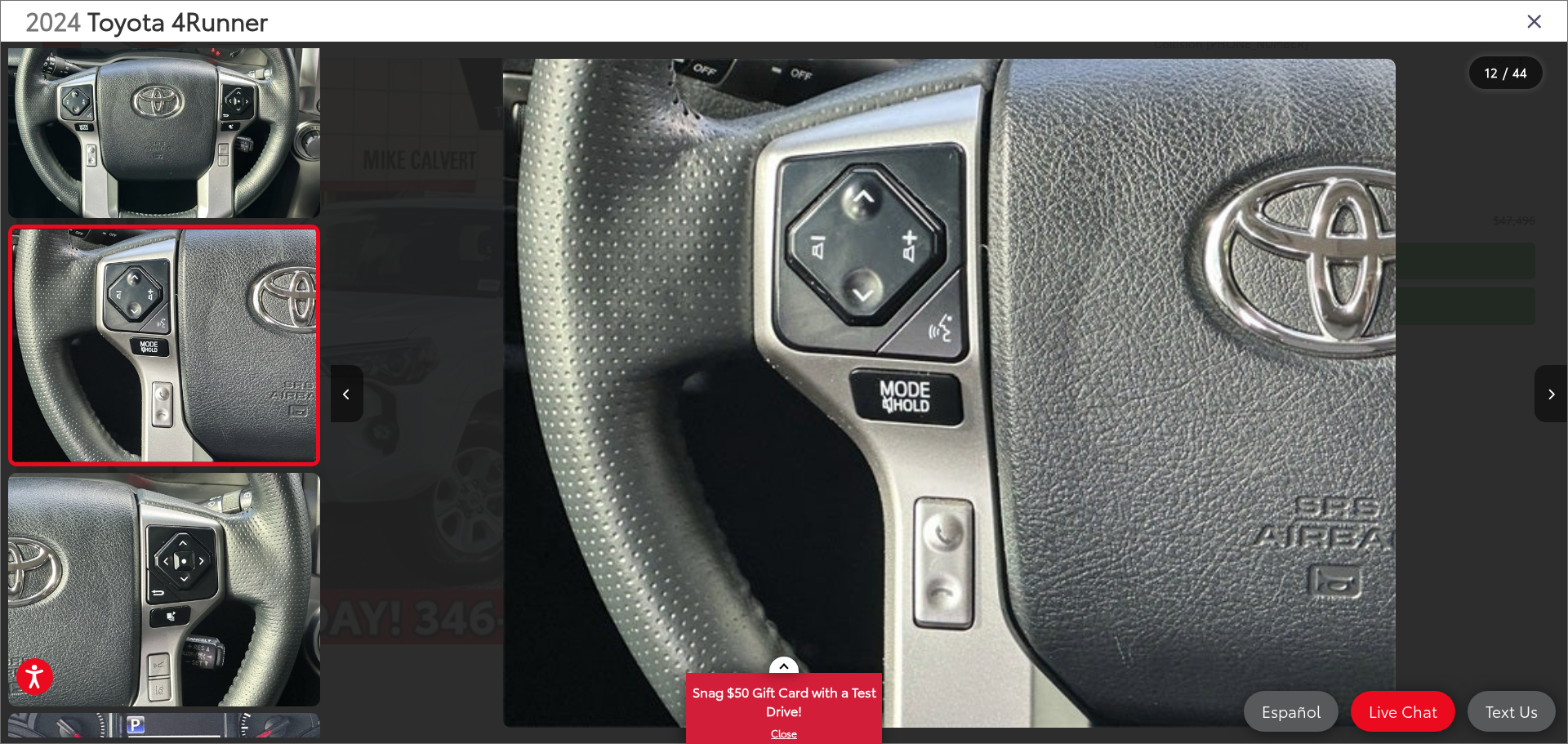
click at [1550, 387] on button "Next image" at bounding box center [1550, 394] width 33 height 57
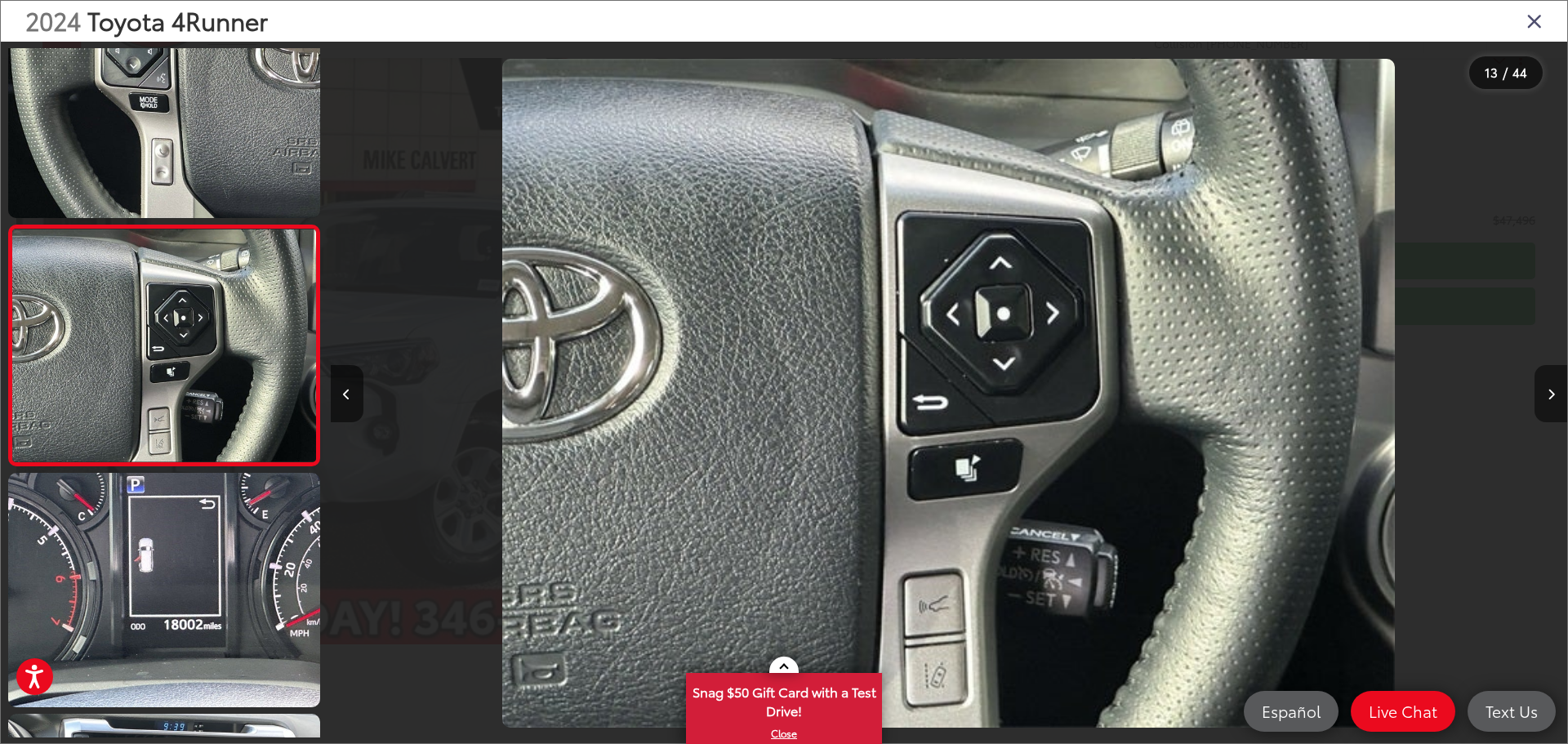
click at [1550, 387] on button "Next image" at bounding box center [1550, 394] width 33 height 57
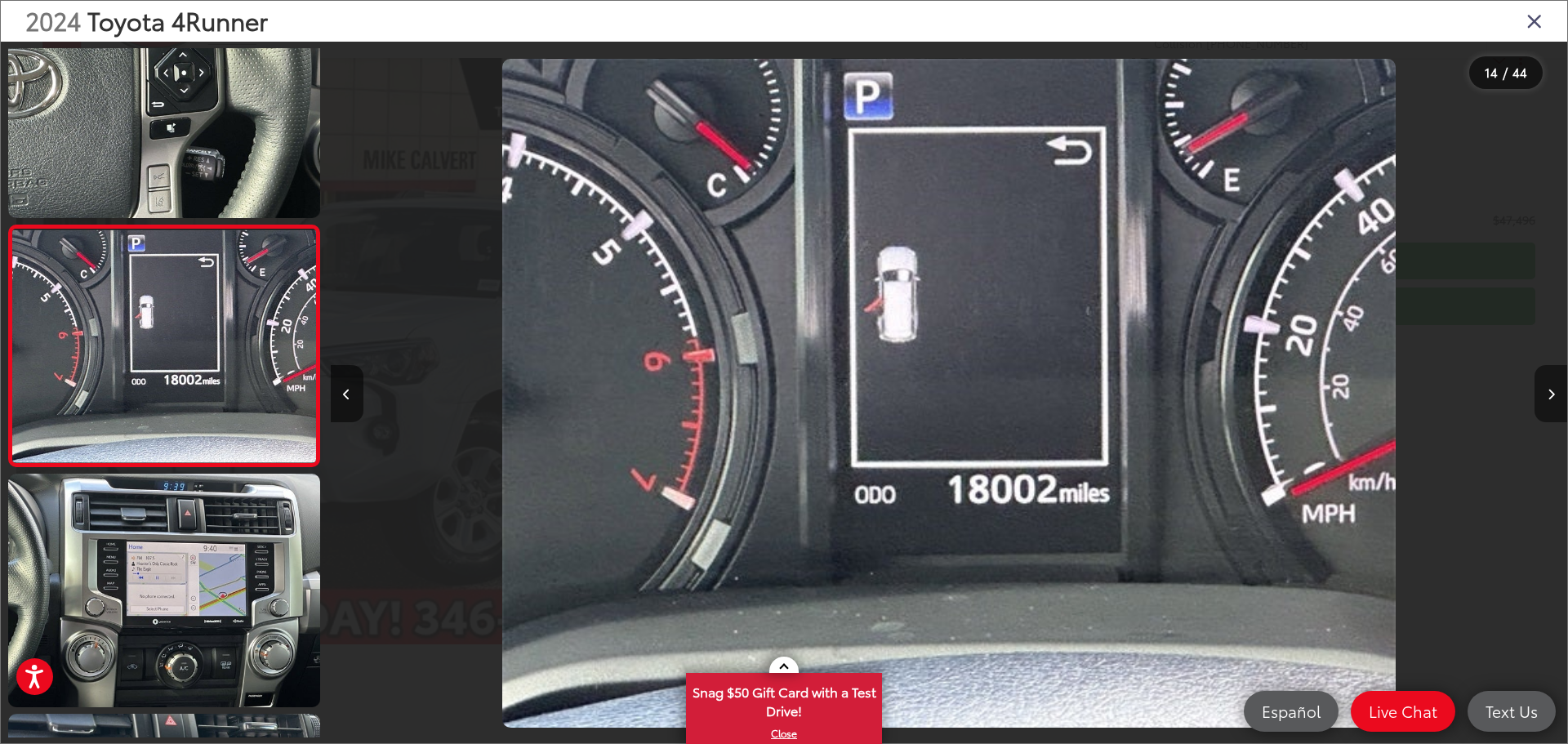
click at [1550, 387] on button "Next image" at bounding box center [1550, 394] width 33 height 57
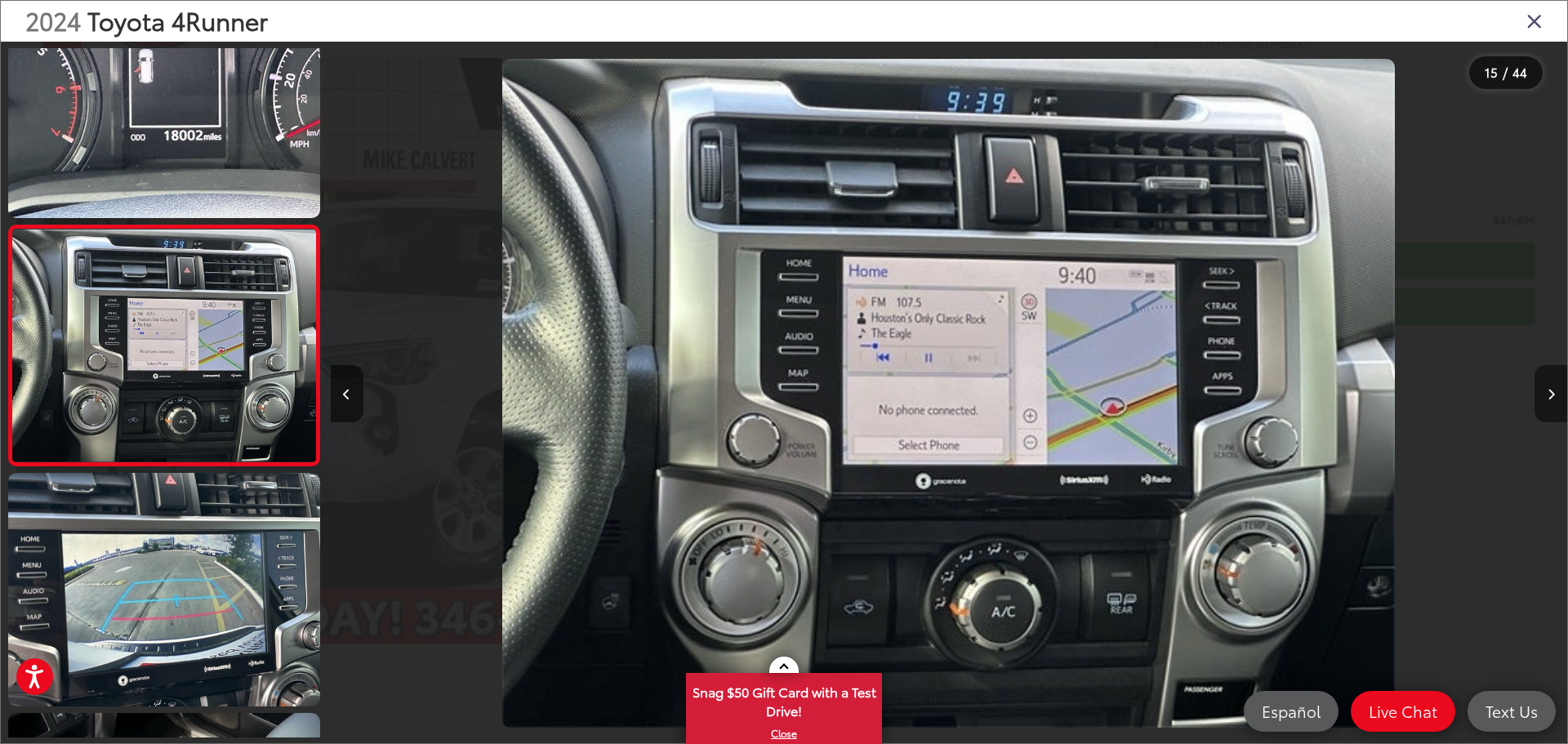
click at [1550, 387] on button "Next image" at bounding box center [1550, 394] width 33 height 57
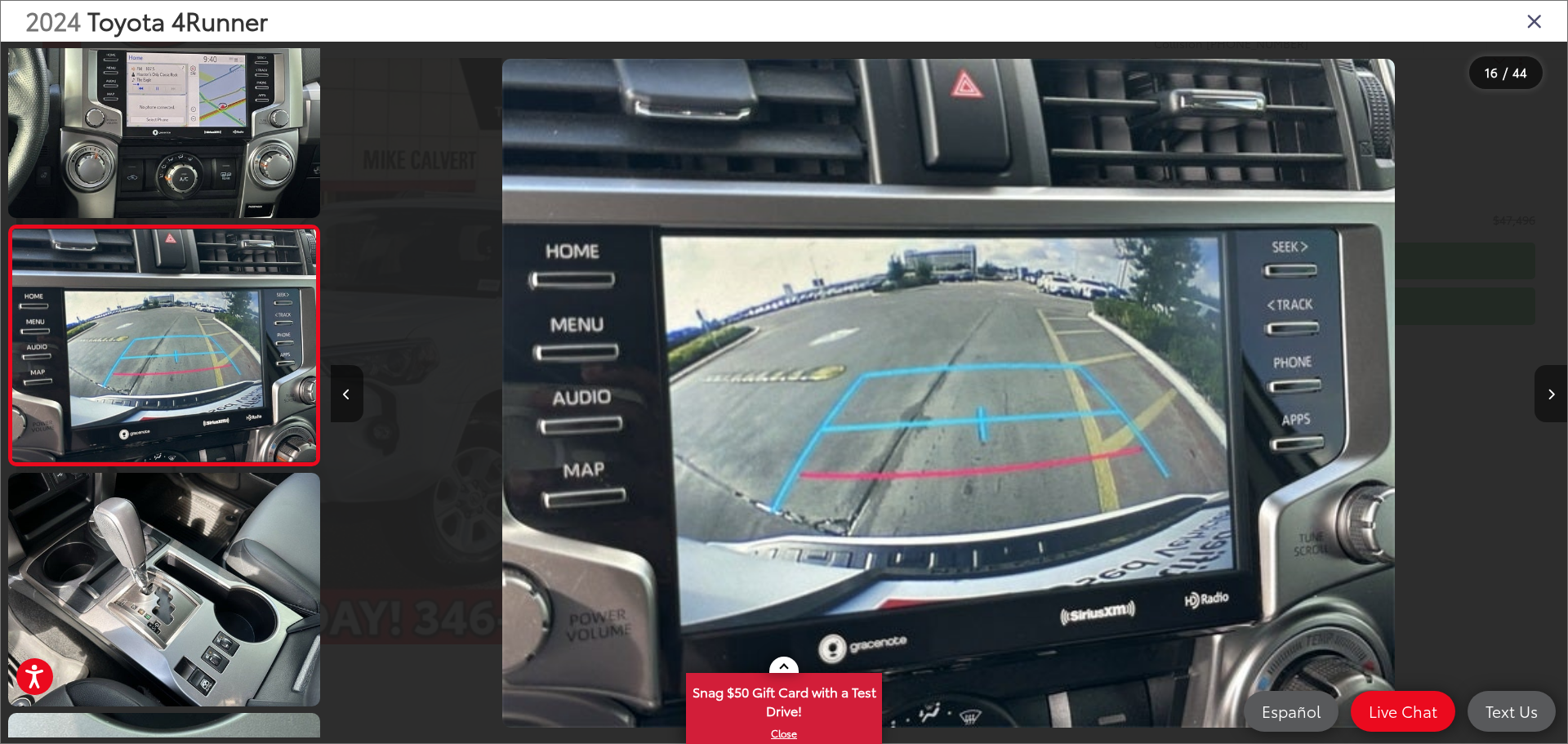
click at [1550, 387] on button "Next image" at bounding box center [1550, 394] width 33 height 57
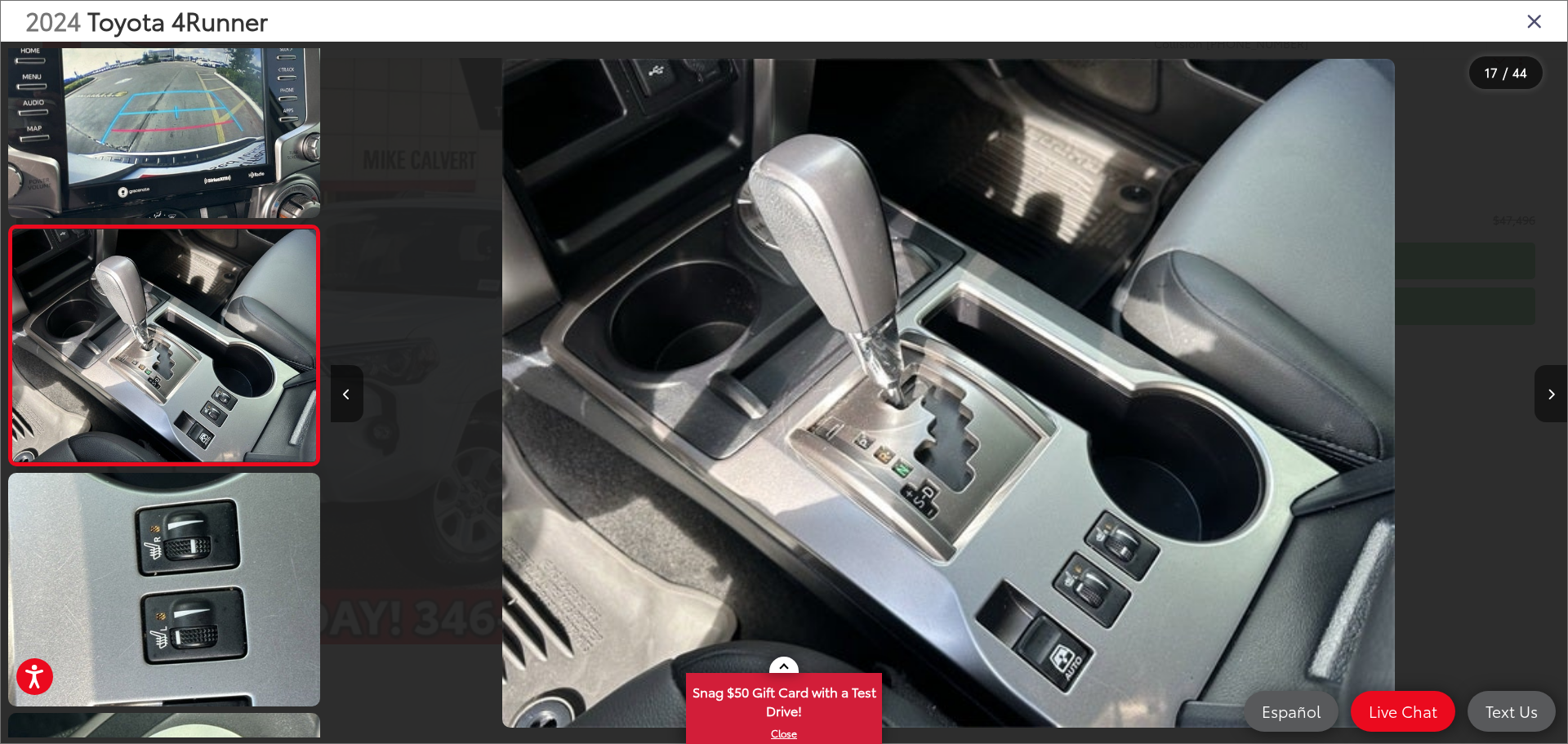
click at [1555, 395] on button "Next image" at bounding box center [1550, 394] width 33 height 57
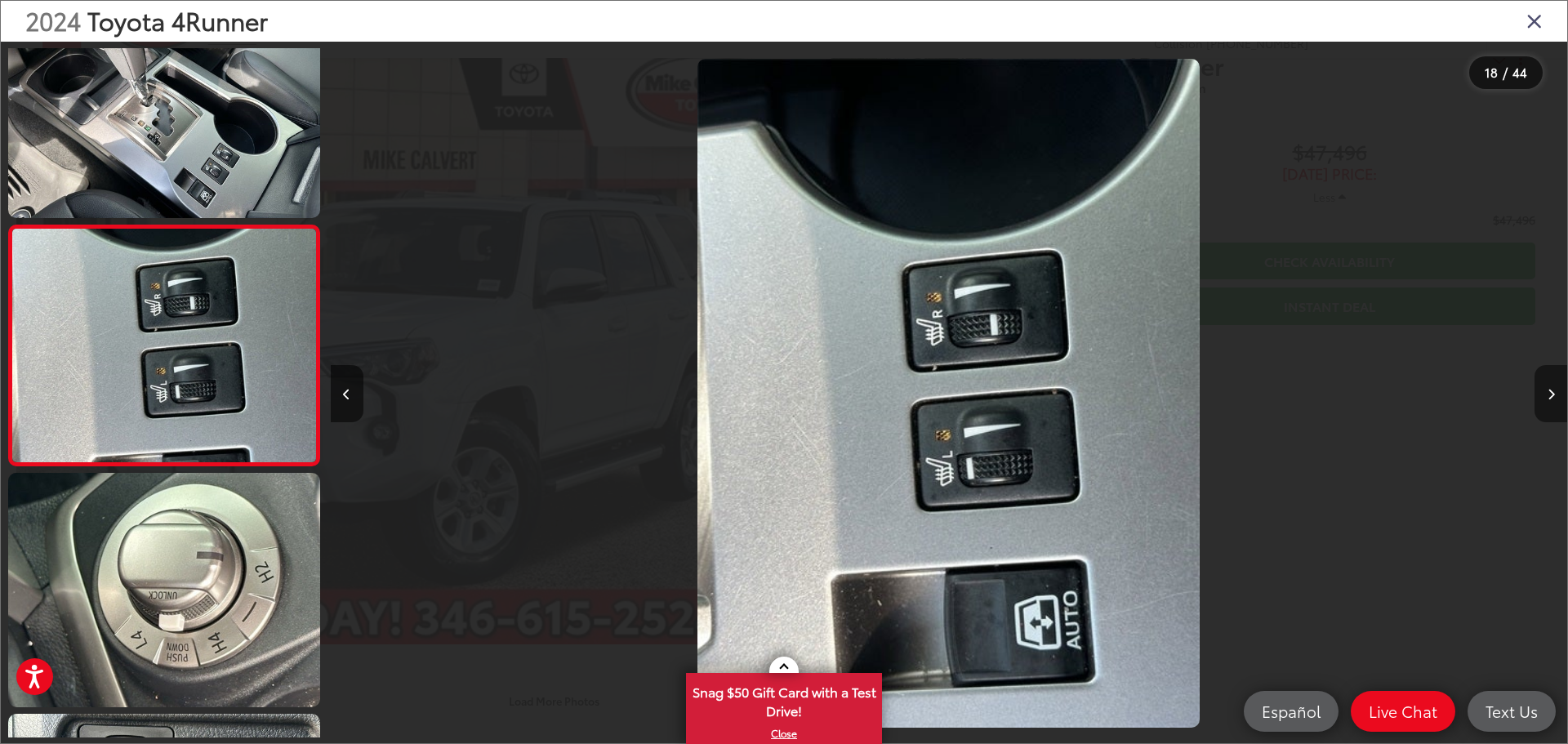
click at [1555, 395] on button "Next image" at bounding box center [1550, 394] width 33 height 57
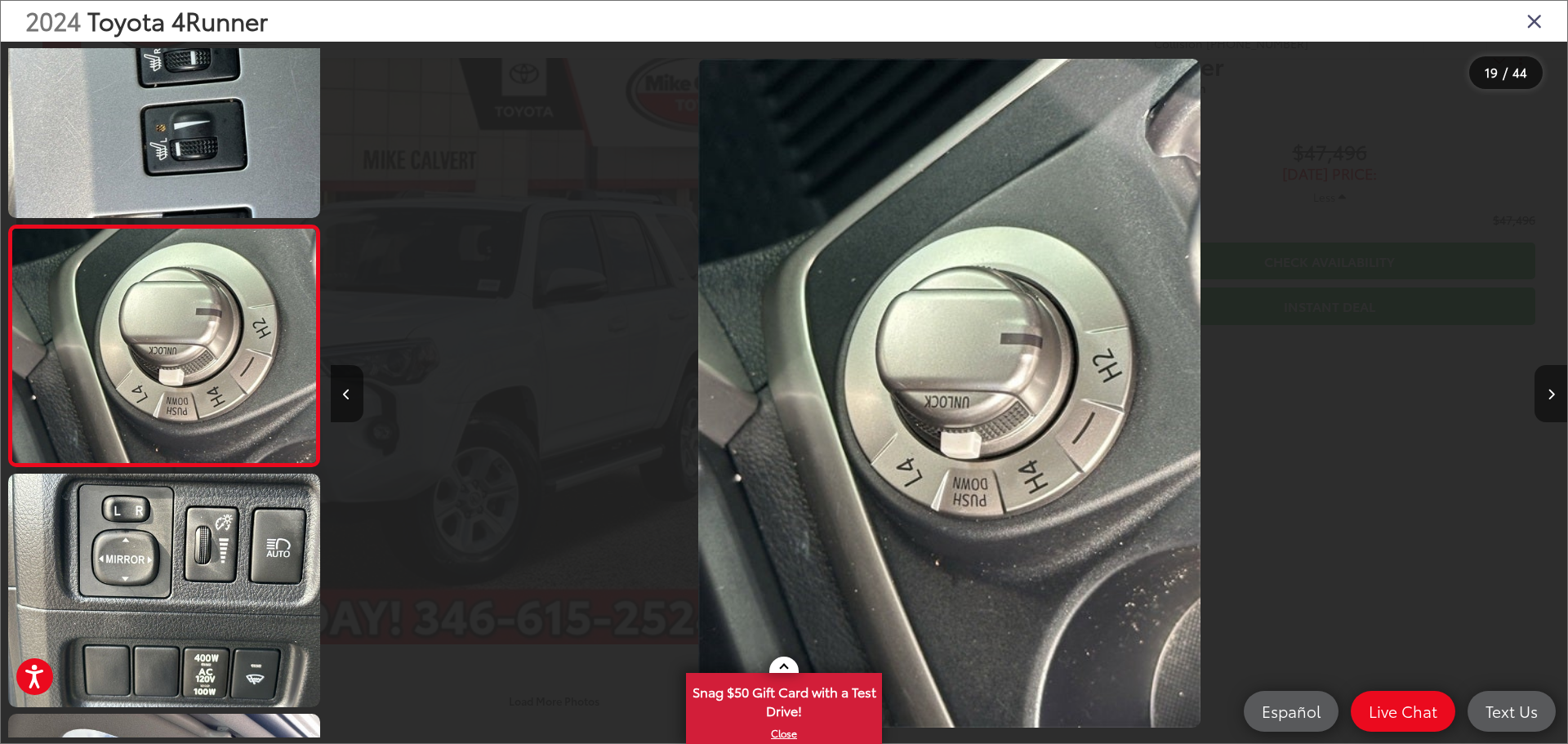
click at [1555, 395] on button "Next image" at bounding box center [1550, 394] width 33 height 57
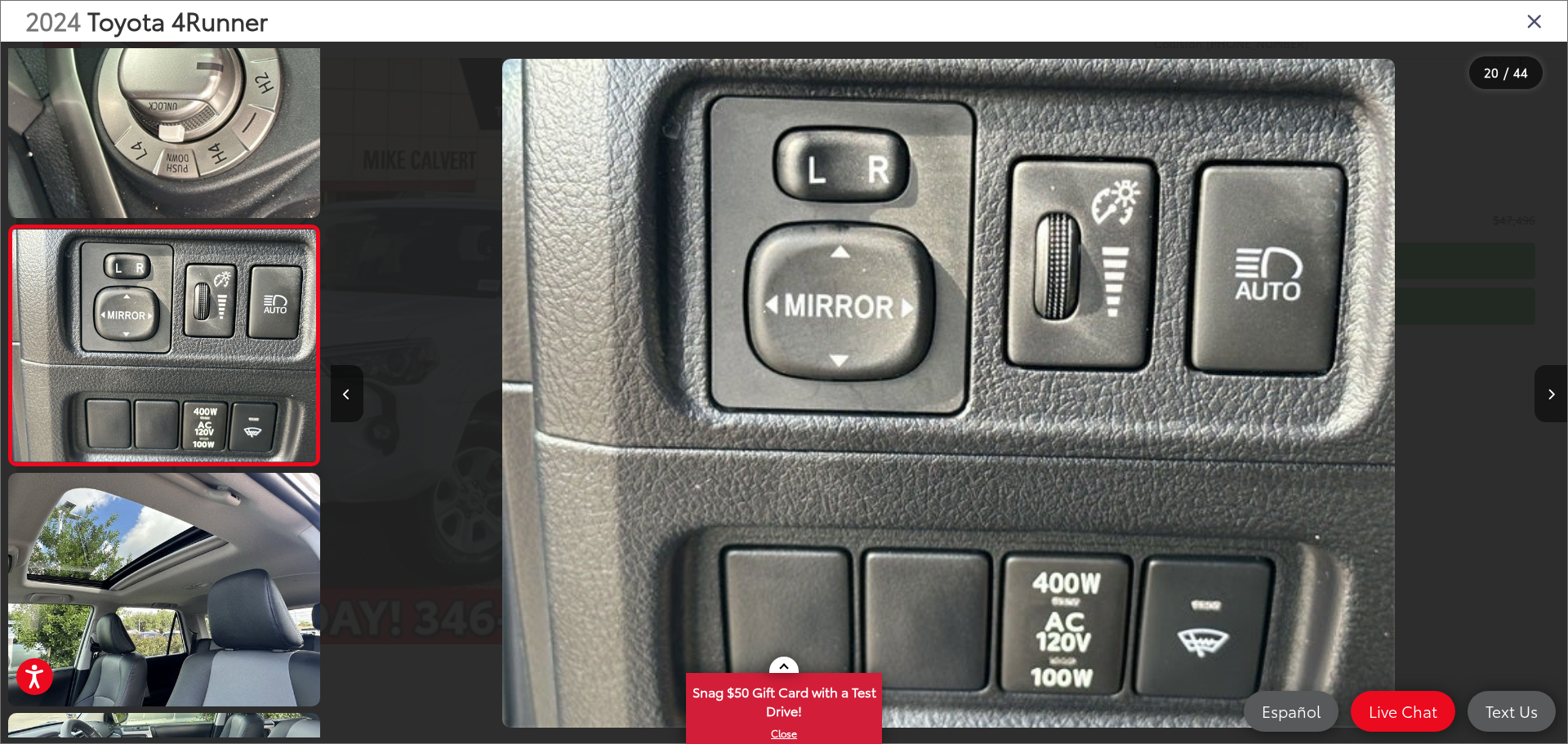
click at [1555, 395] on button "Next image" at bounding box center [1550, 394] width 33 height 57
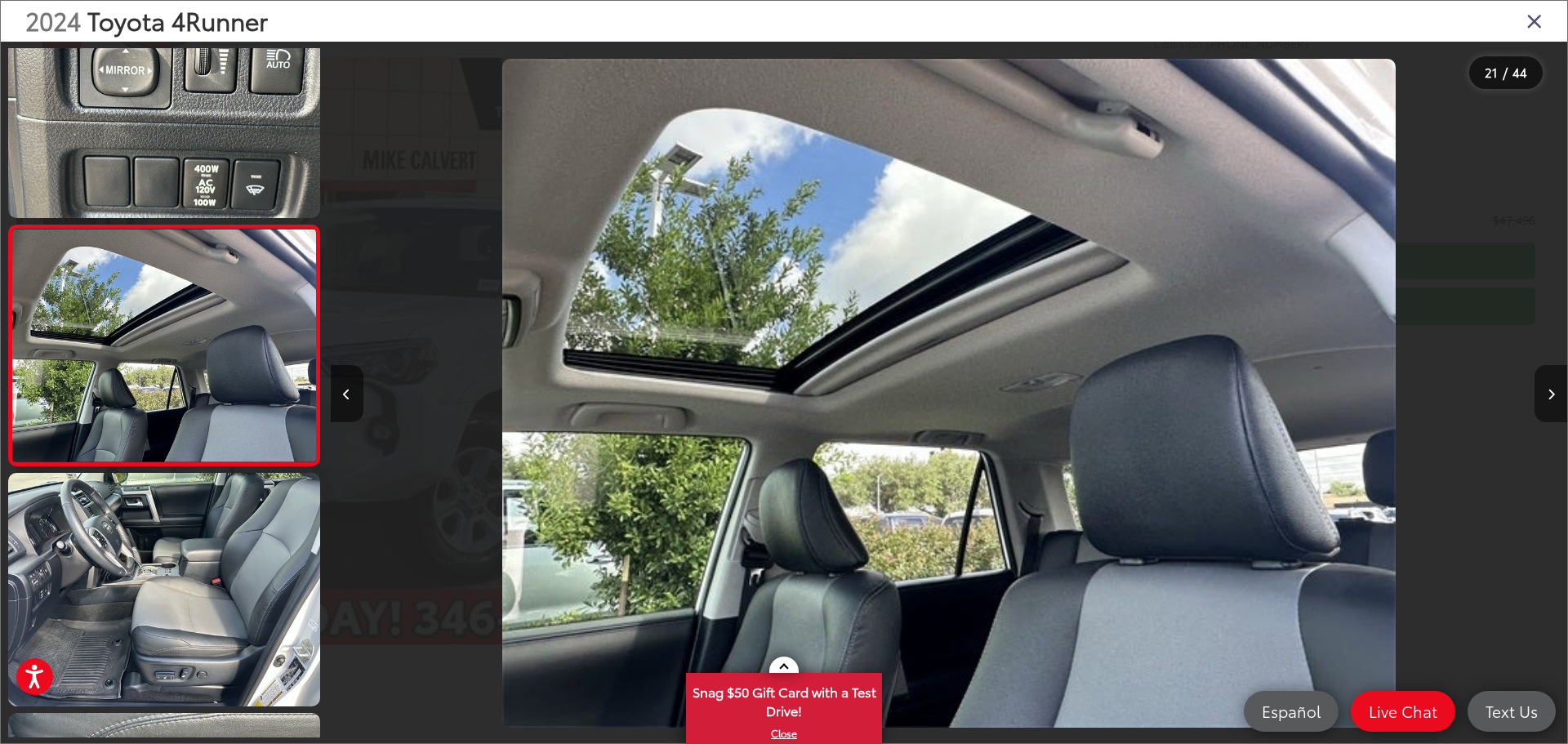
click at [1555, 395] on button "Next image" at bounding box center [1550, 394] width 33 height 57
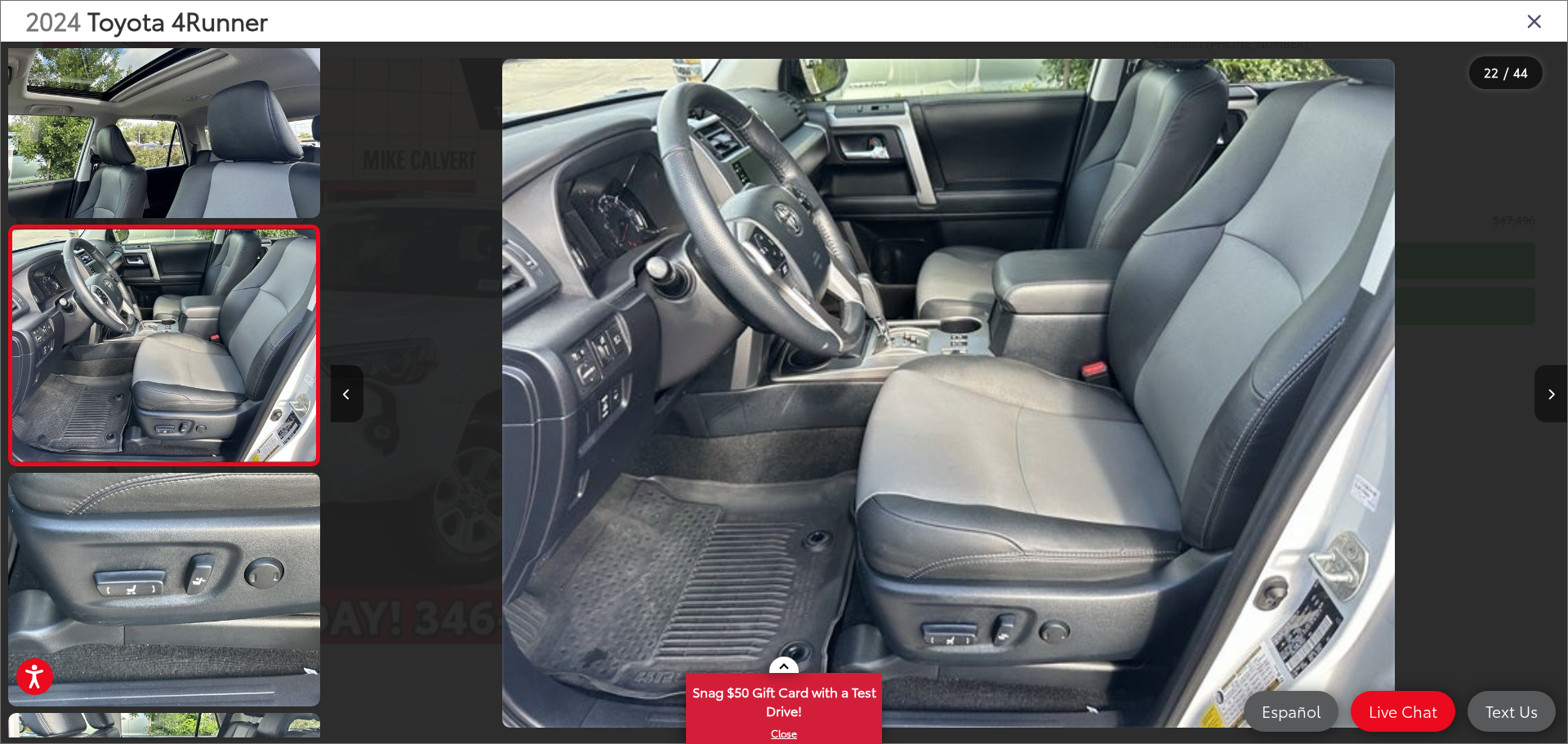
click at [1555, 395] on button "Next image" at bounding box center [1550, 394] width 33 height 57
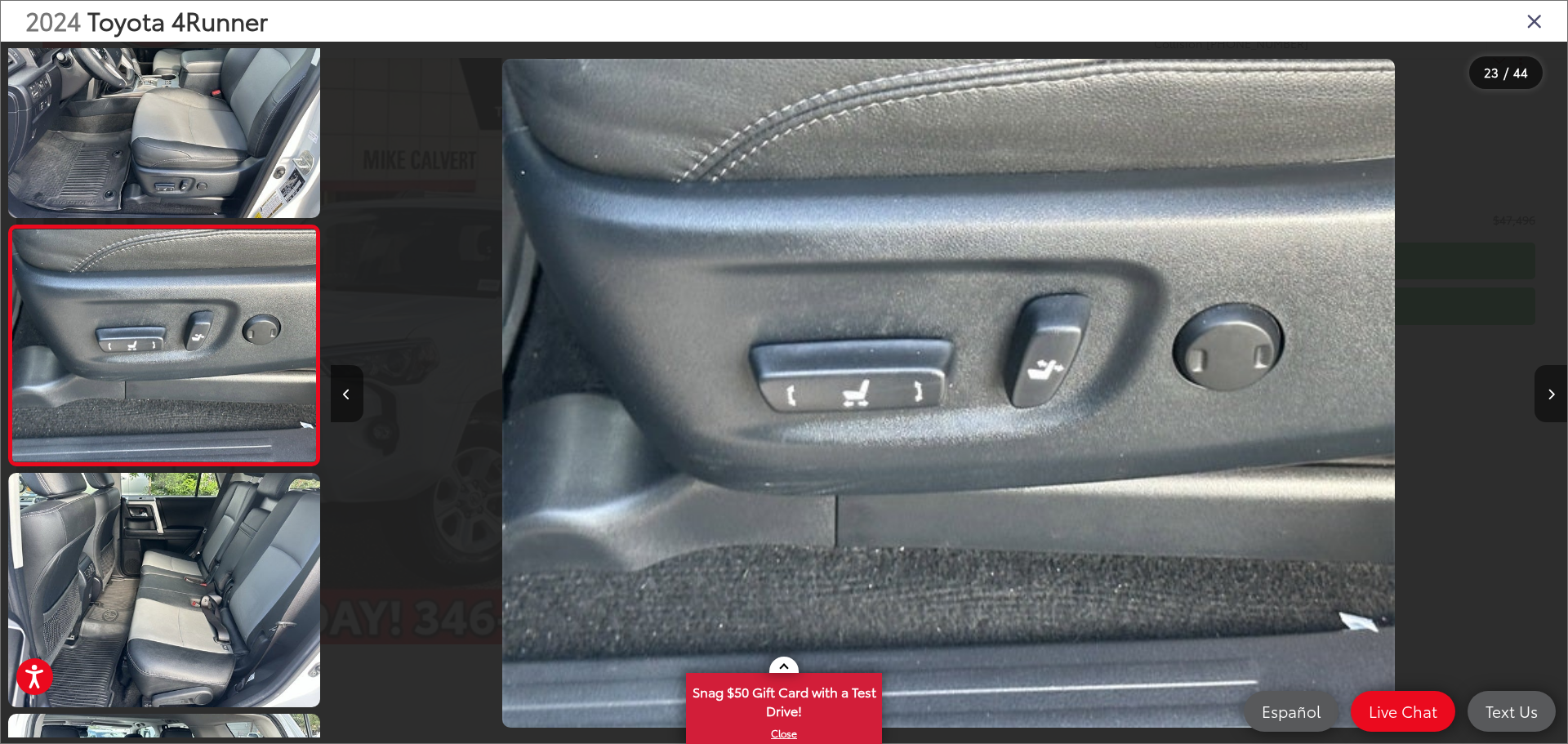
click at [1555, 395] on button "Next image" at bounding box center [1550, 394] width 33 height 57
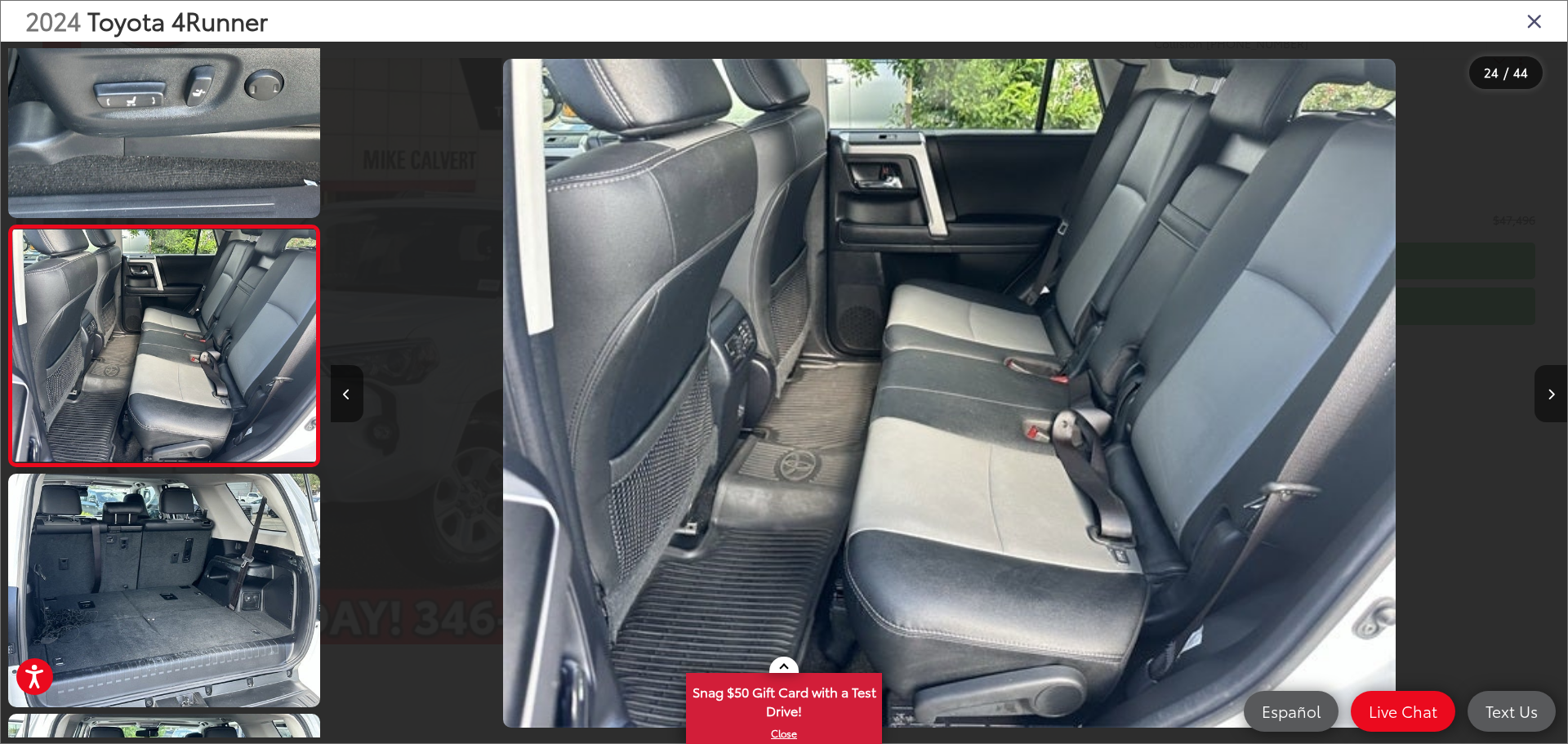
click at [1555, 395] on button "Next image" at bounding box center [1550, 394] width 33 height 57
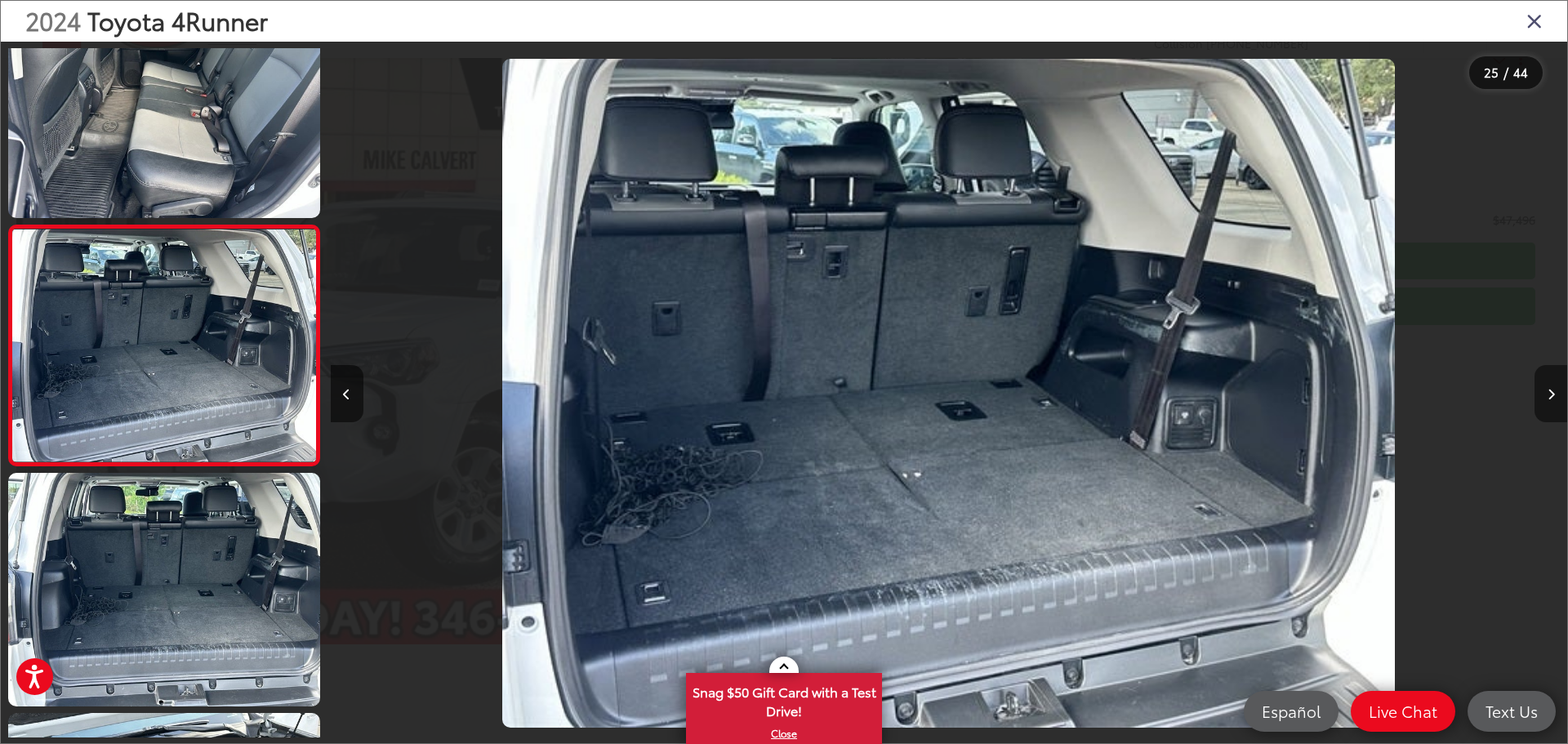
click at [1555, 395] on button "Next image" at bounding box center [1550, 394] width 33 height 57
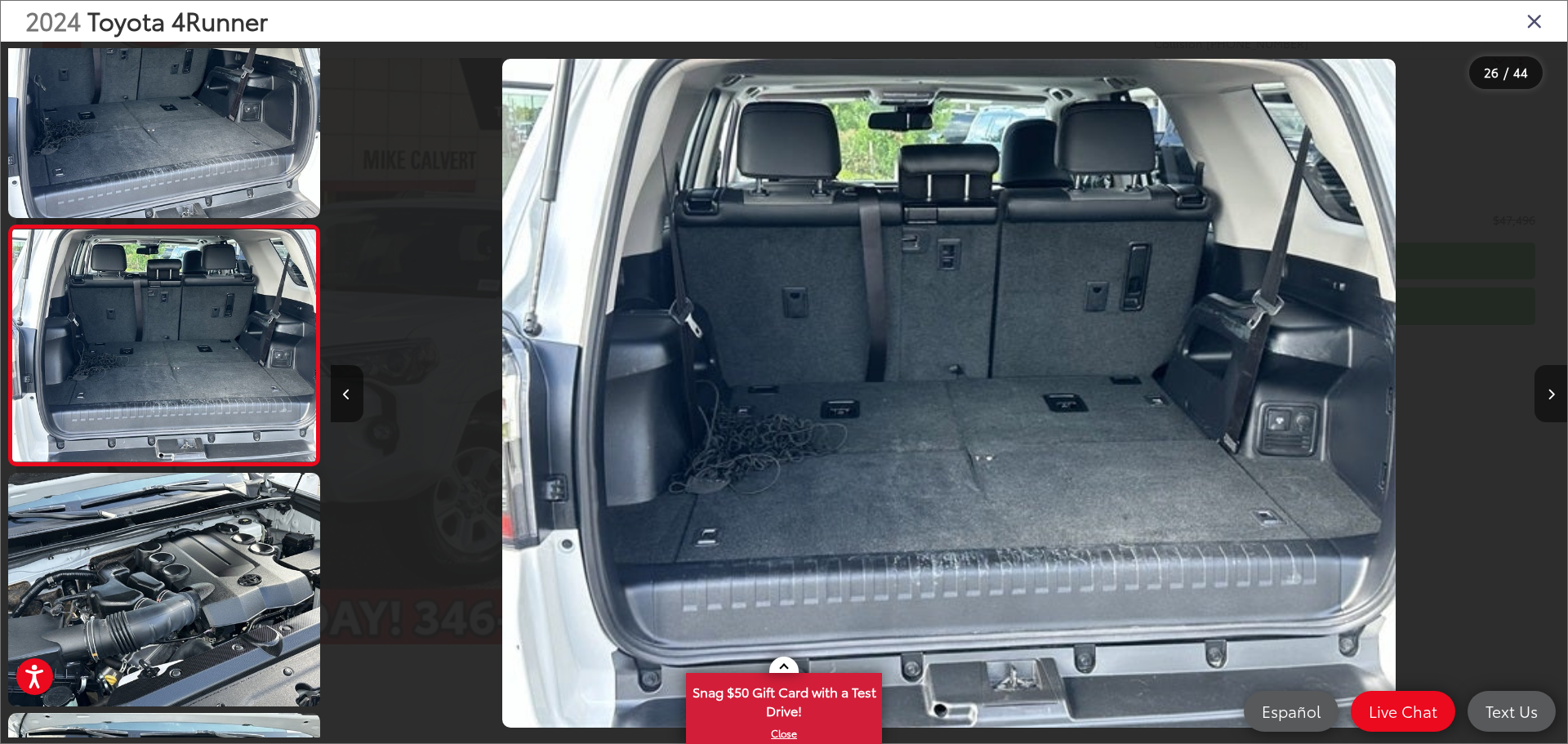
click at [1555, 395] on button "Next image" at bounding box center [1550, 394] width 33 height 57
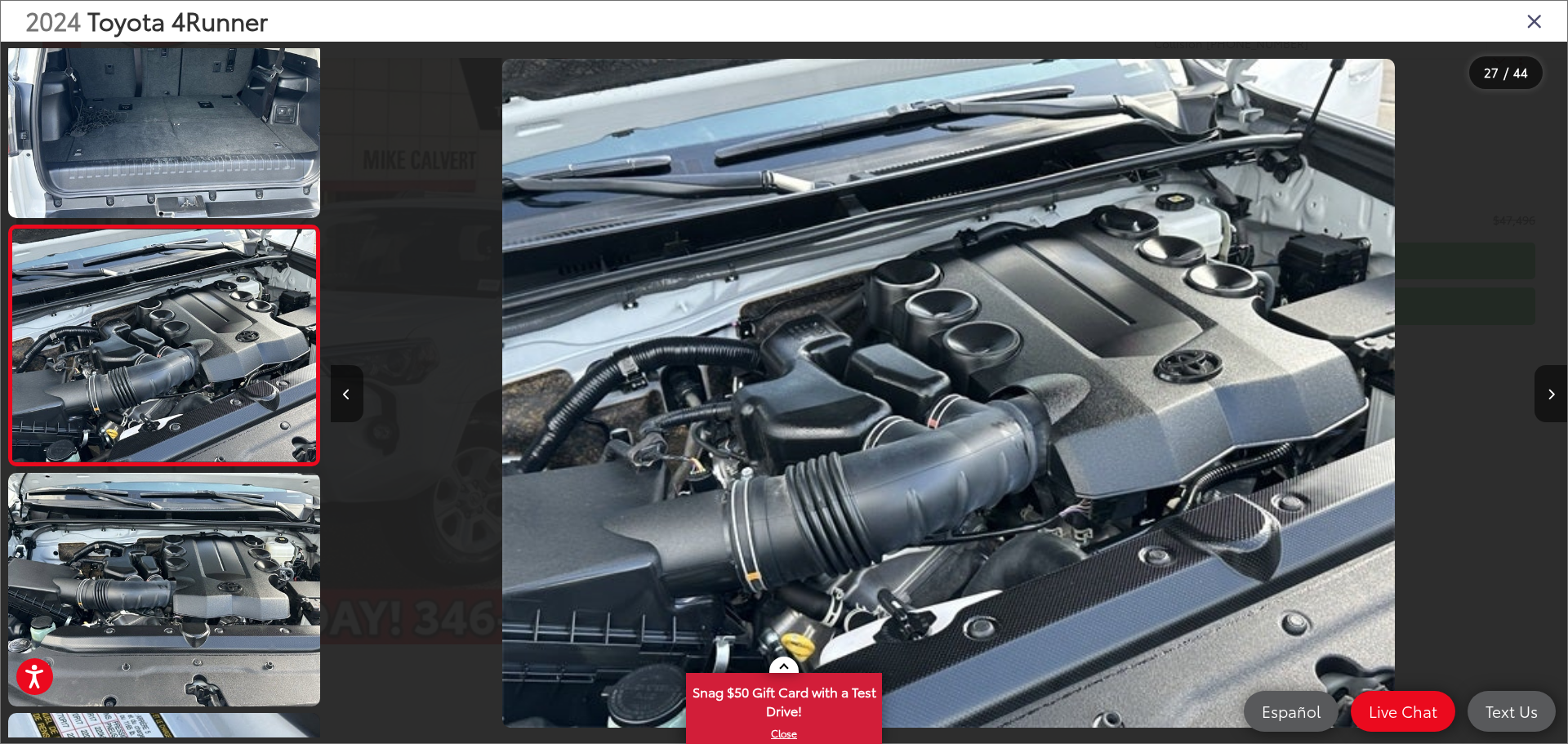
click at [1533, 21] on icon "Close gallery" at bounding box center [1534, 20] width 16 height 21
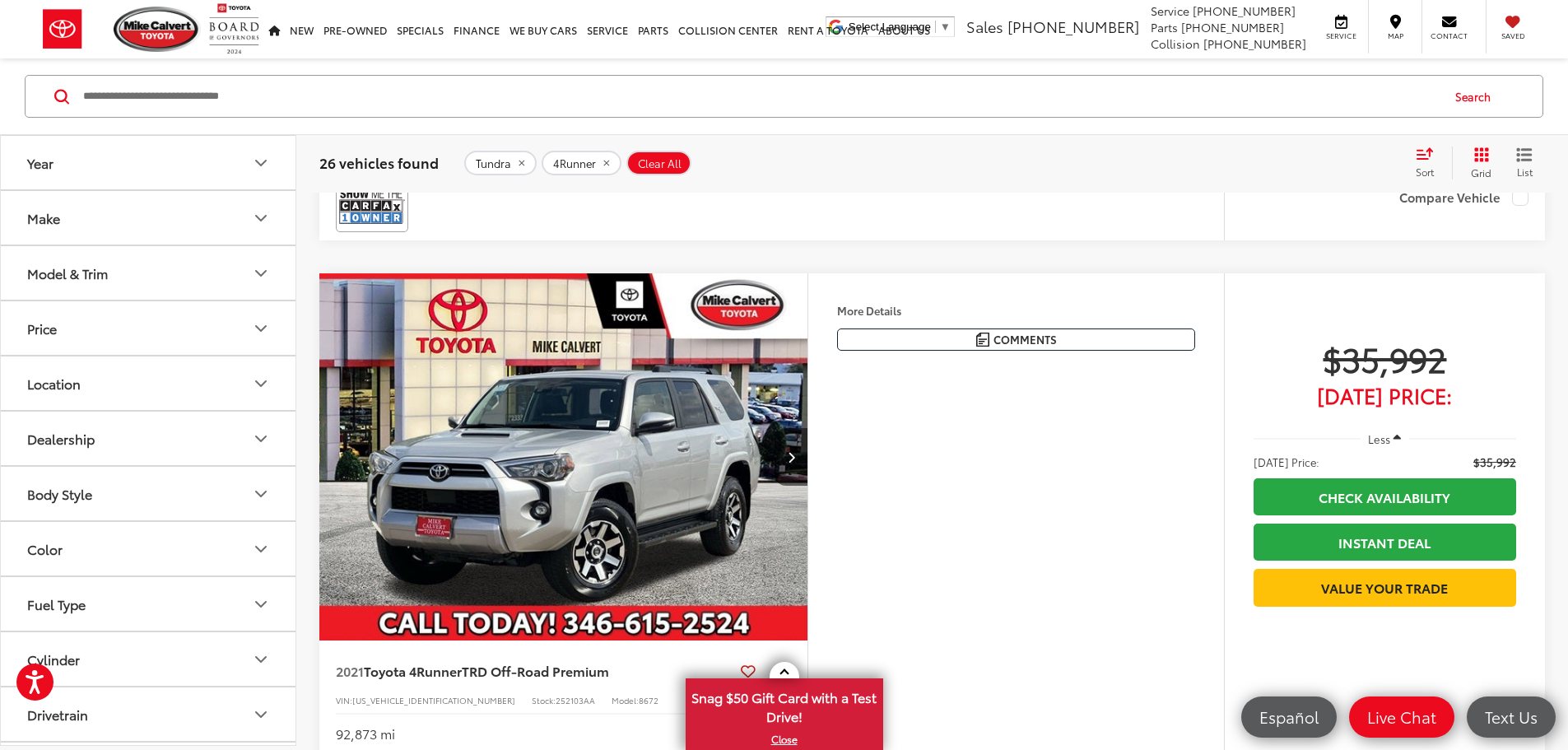
scroll to position [3481, 0]
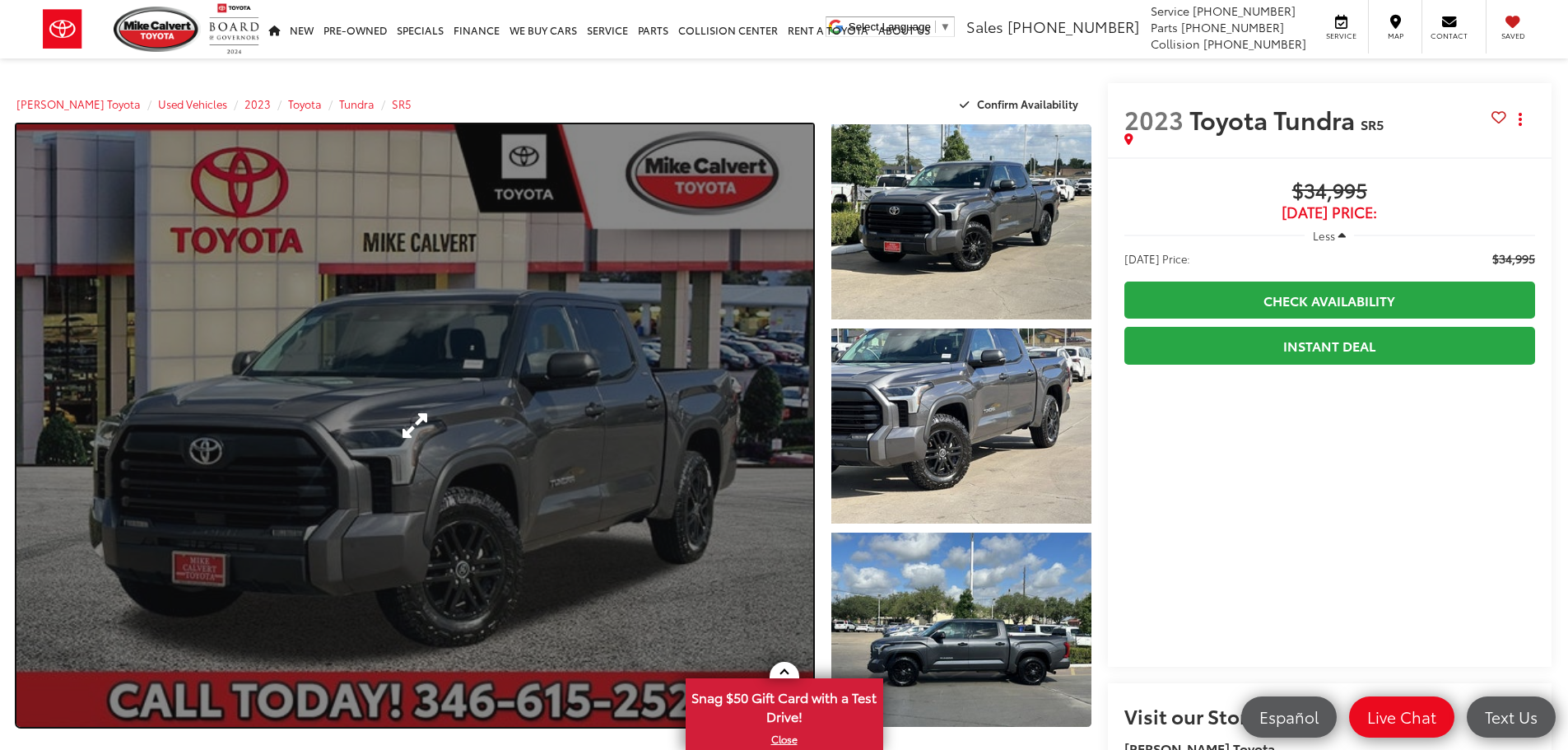
click at [571, 472] on link "Expand Photo 0" at bounding box center [414, 426] width 797 height 603
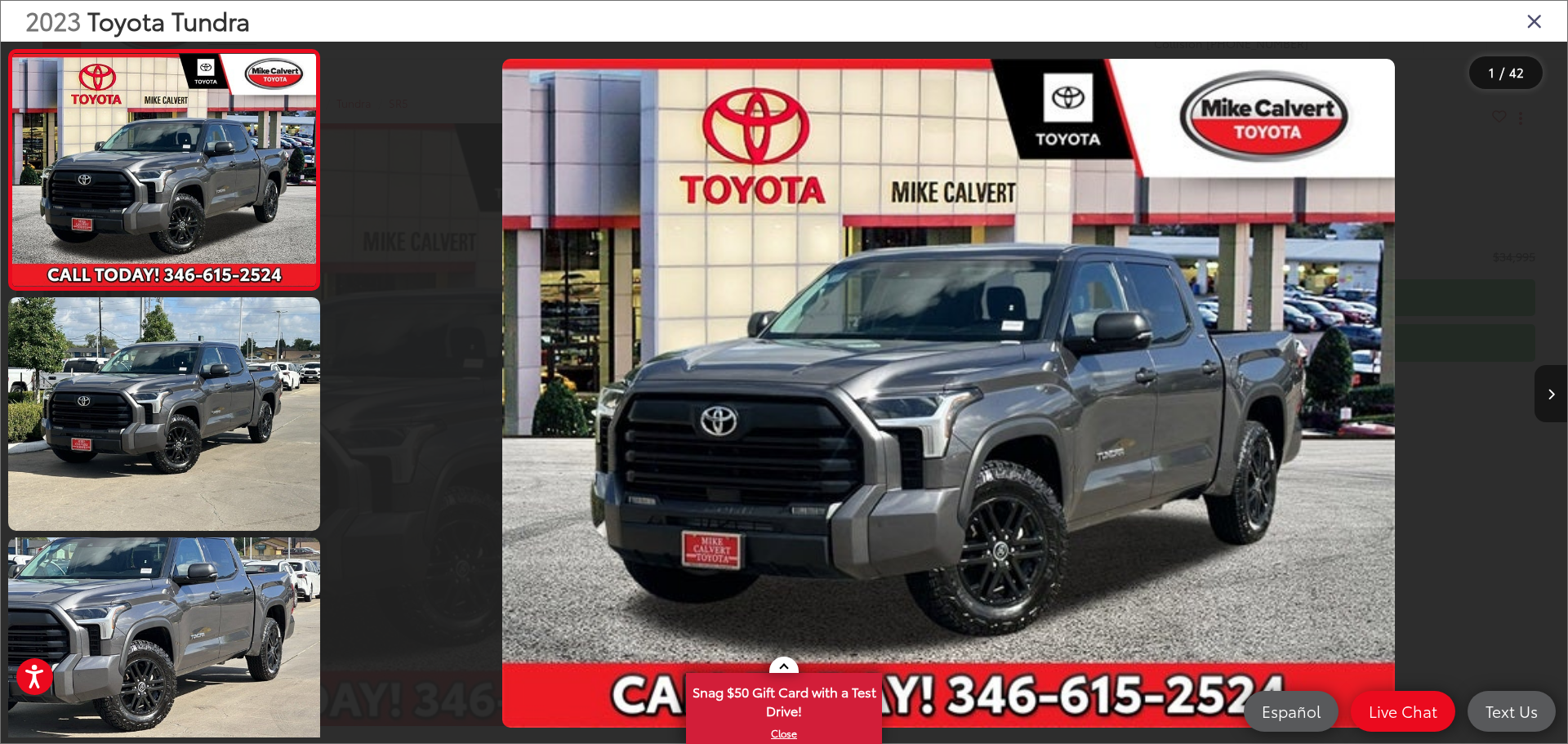
click at [1544, 387] on button "Next image" at bounding box center [1550, 394] width 33 height 57
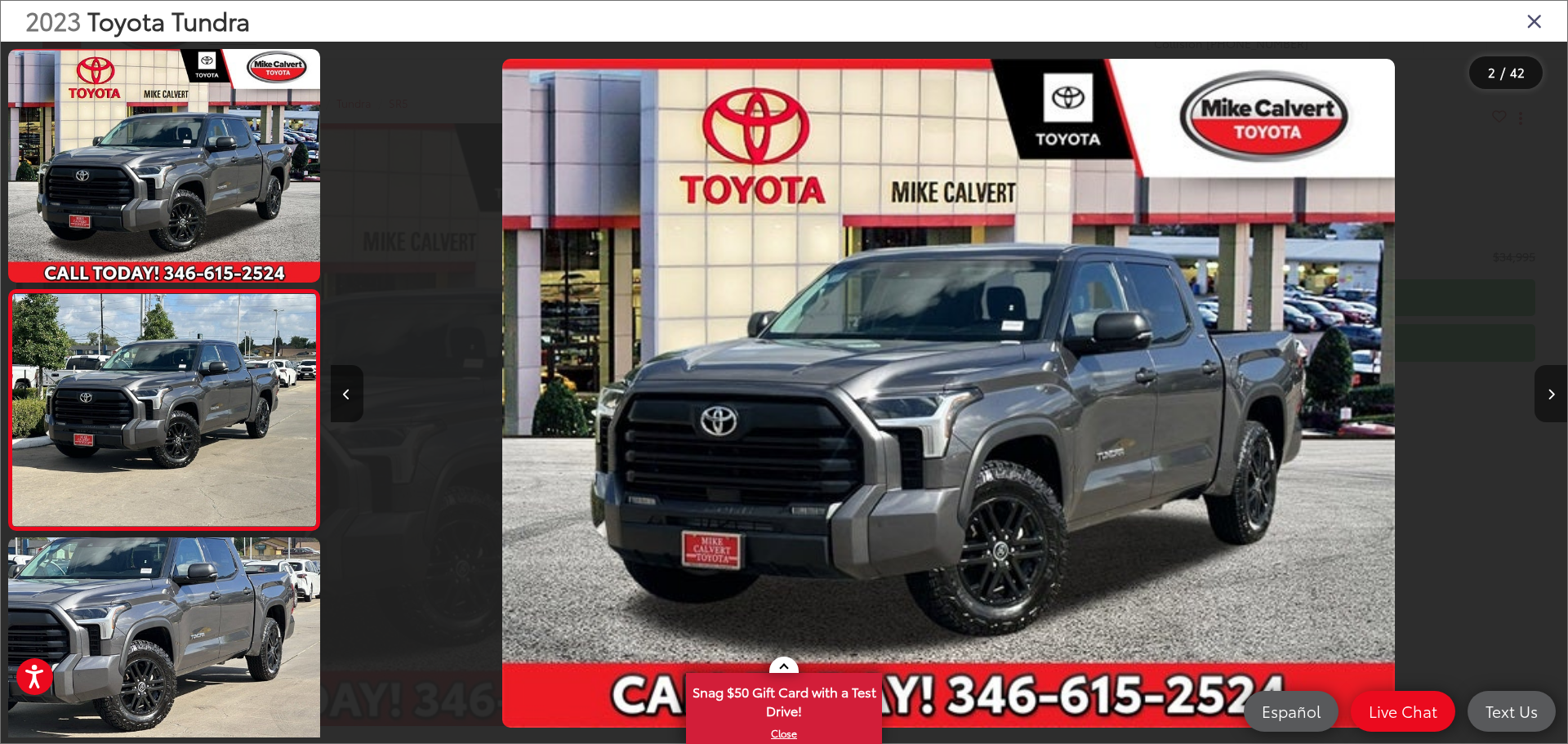
scroll to position [65, 0]
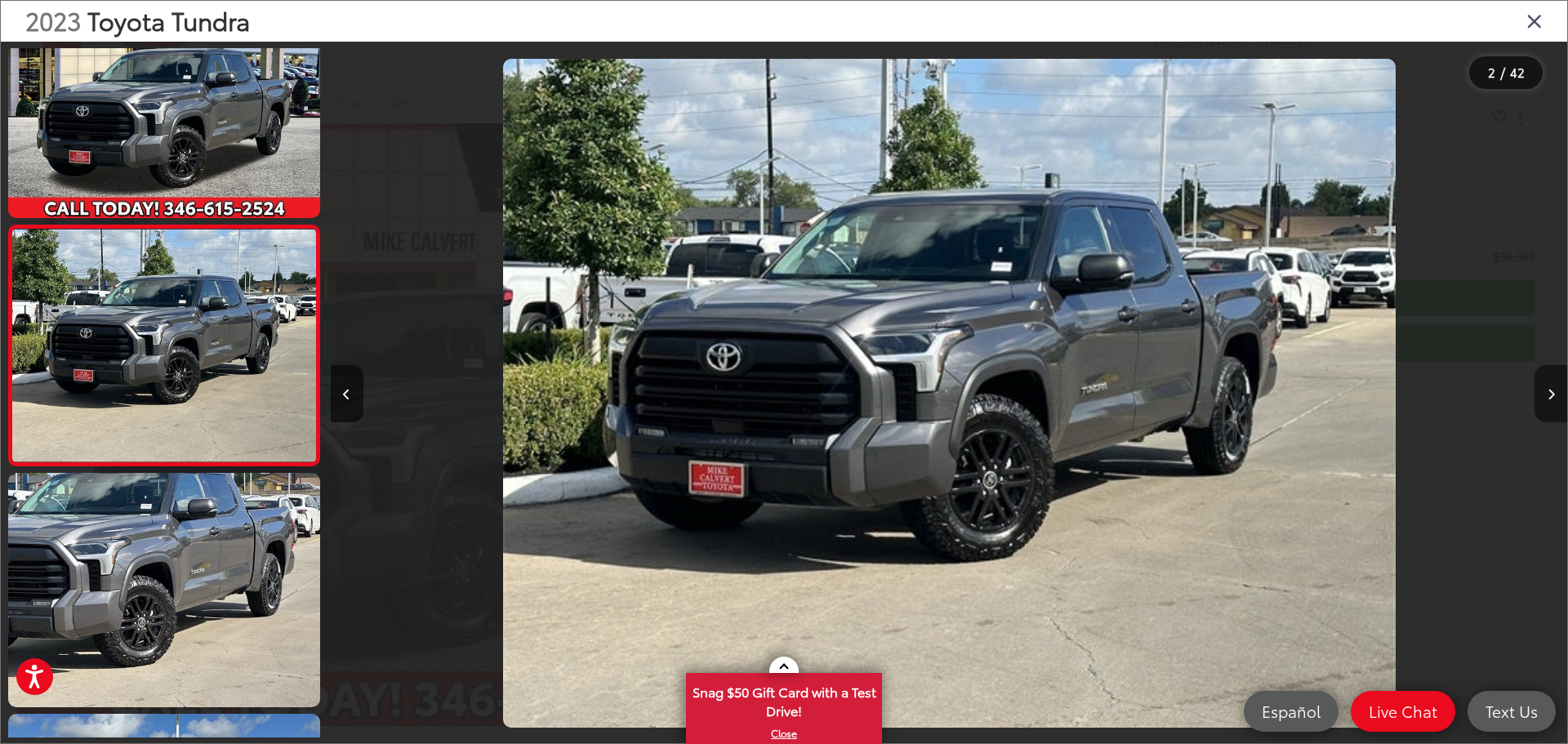
click at [1544, 387] on button "Next image" at bounding box center [1550, 394] width 33 height 57
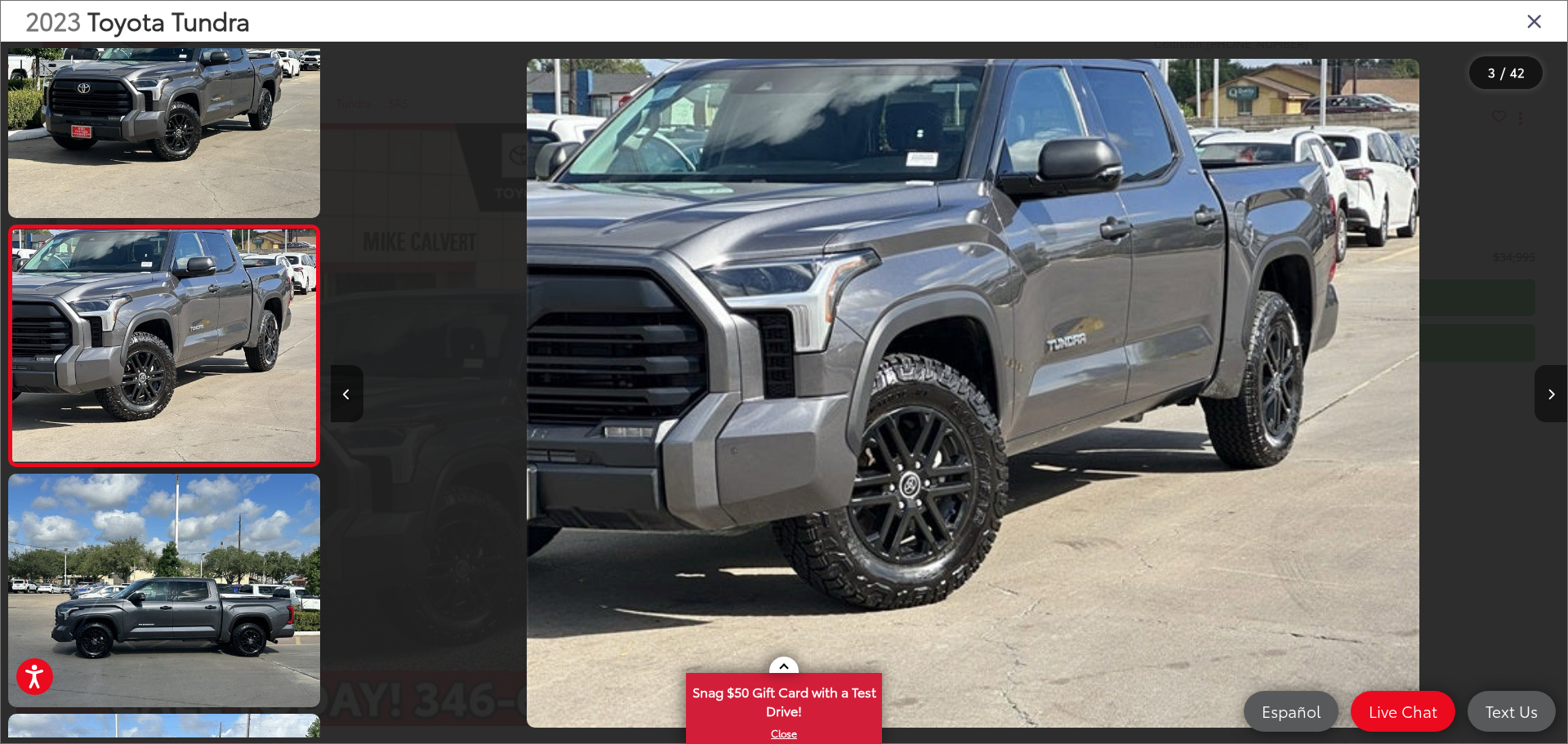
scroll to position [0, 2473]
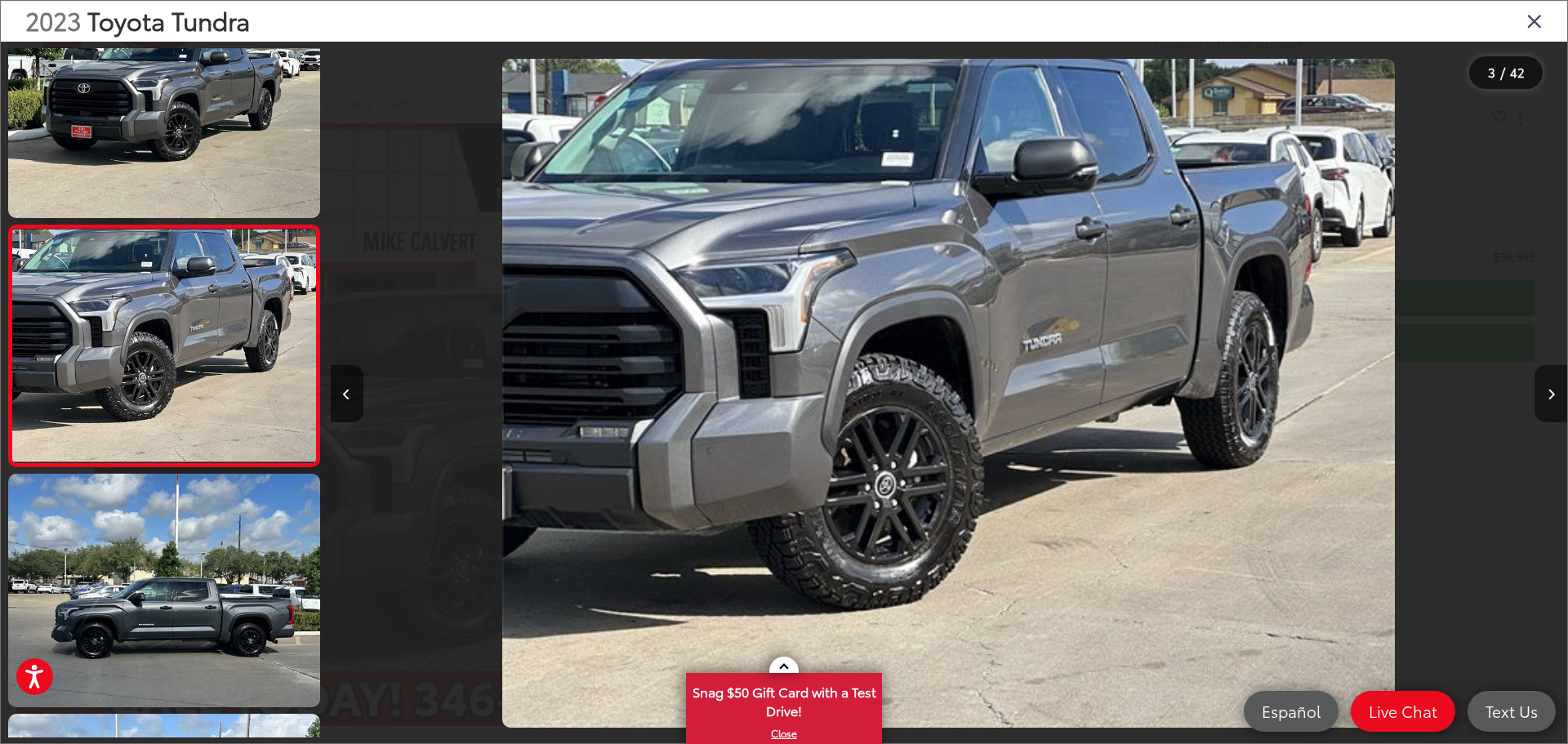
click at [1544, 387] on button "Next image" at bounding box center [1550, 394] width 33 height 57
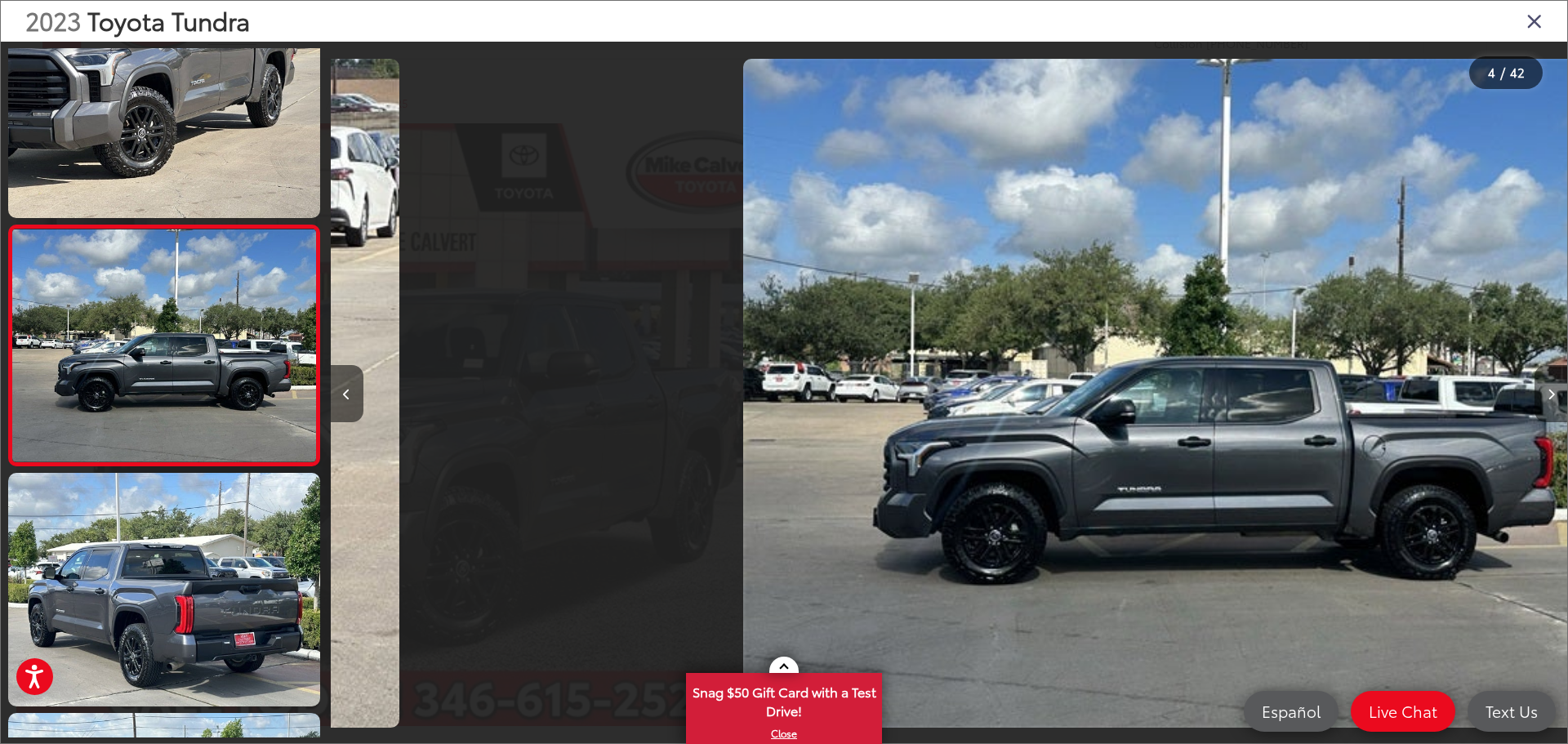
scroll to position [0, 3710]
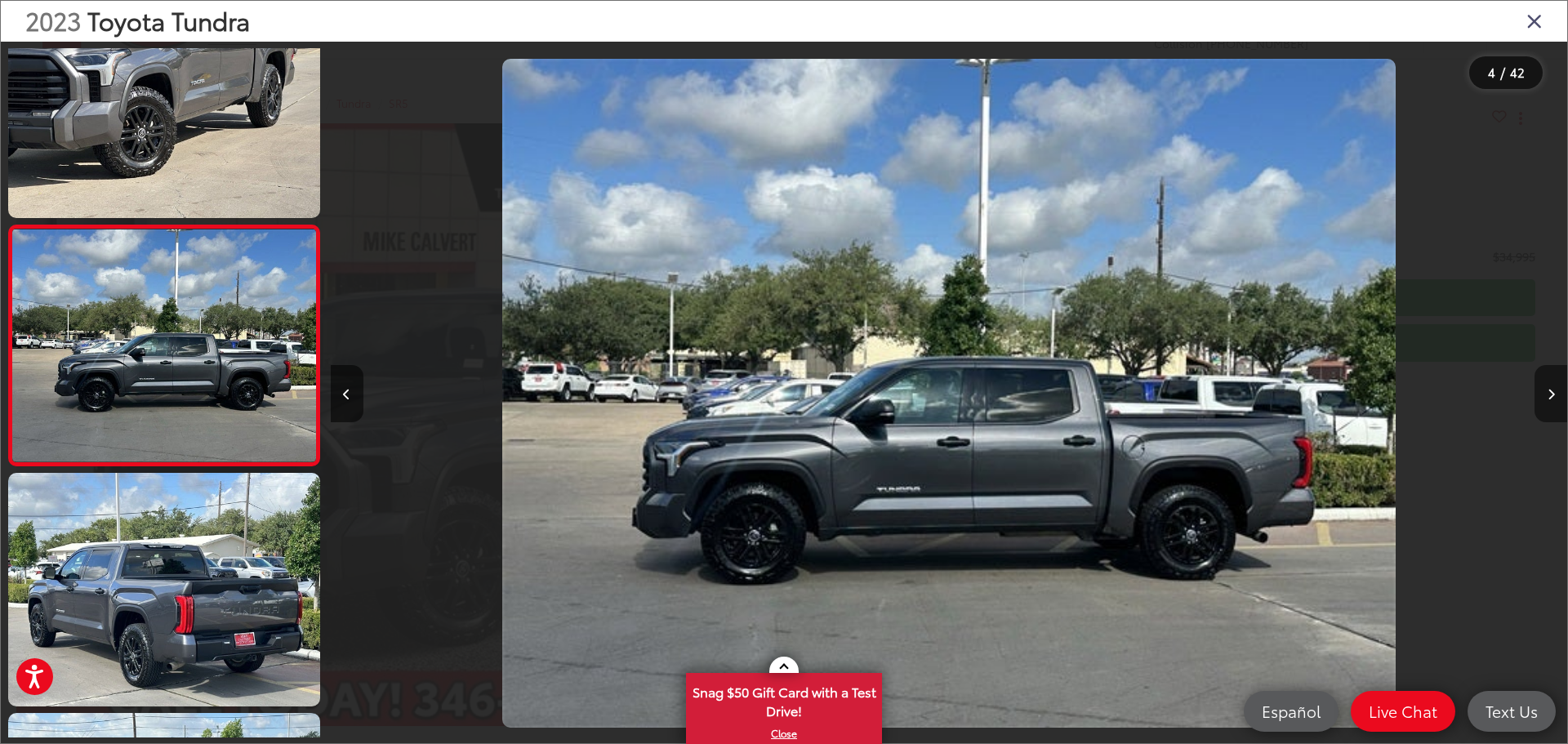
click at [1544, 387] on button "Next image" at bounding box center [1550, 394] width 33 height 57
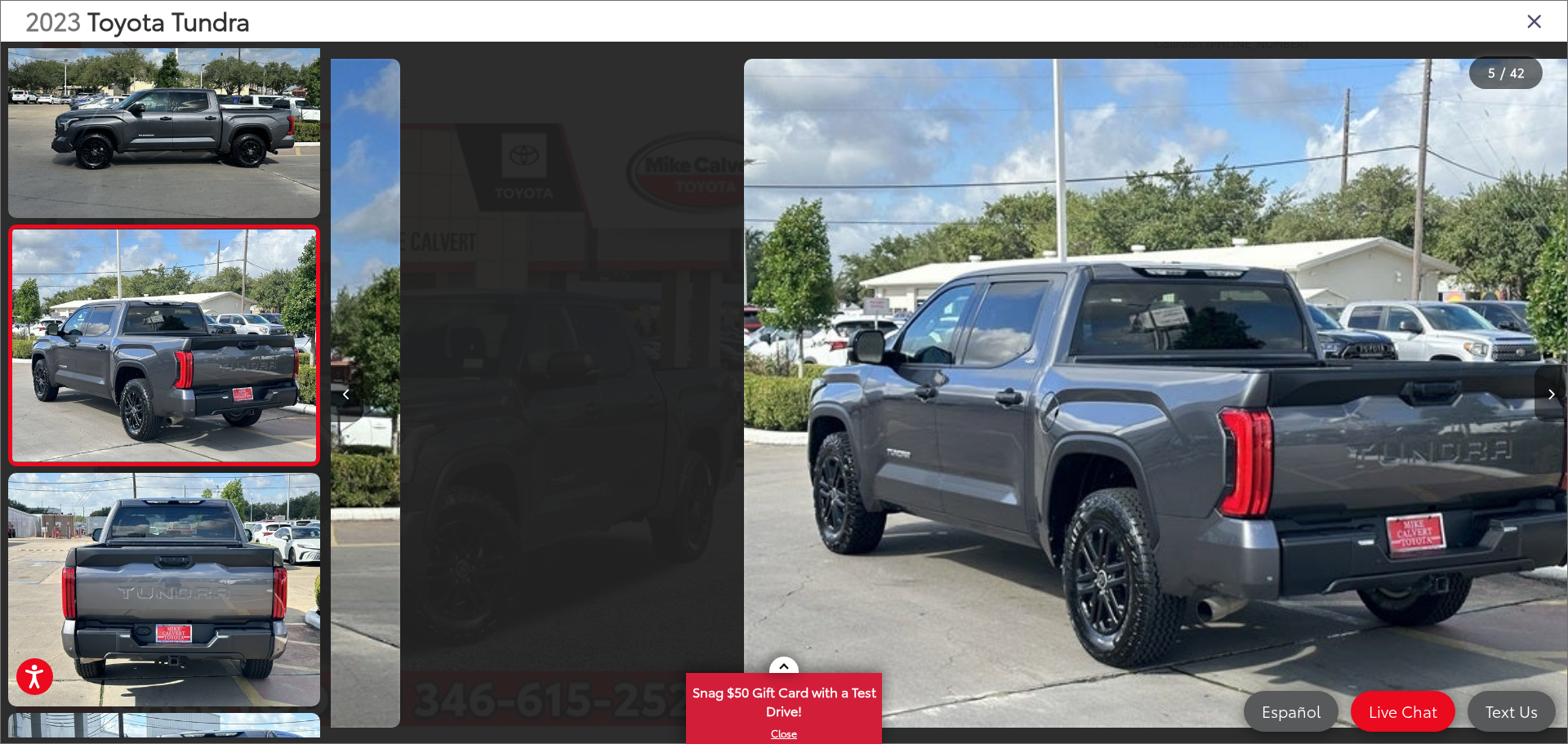
scroll to position [0, 4947]
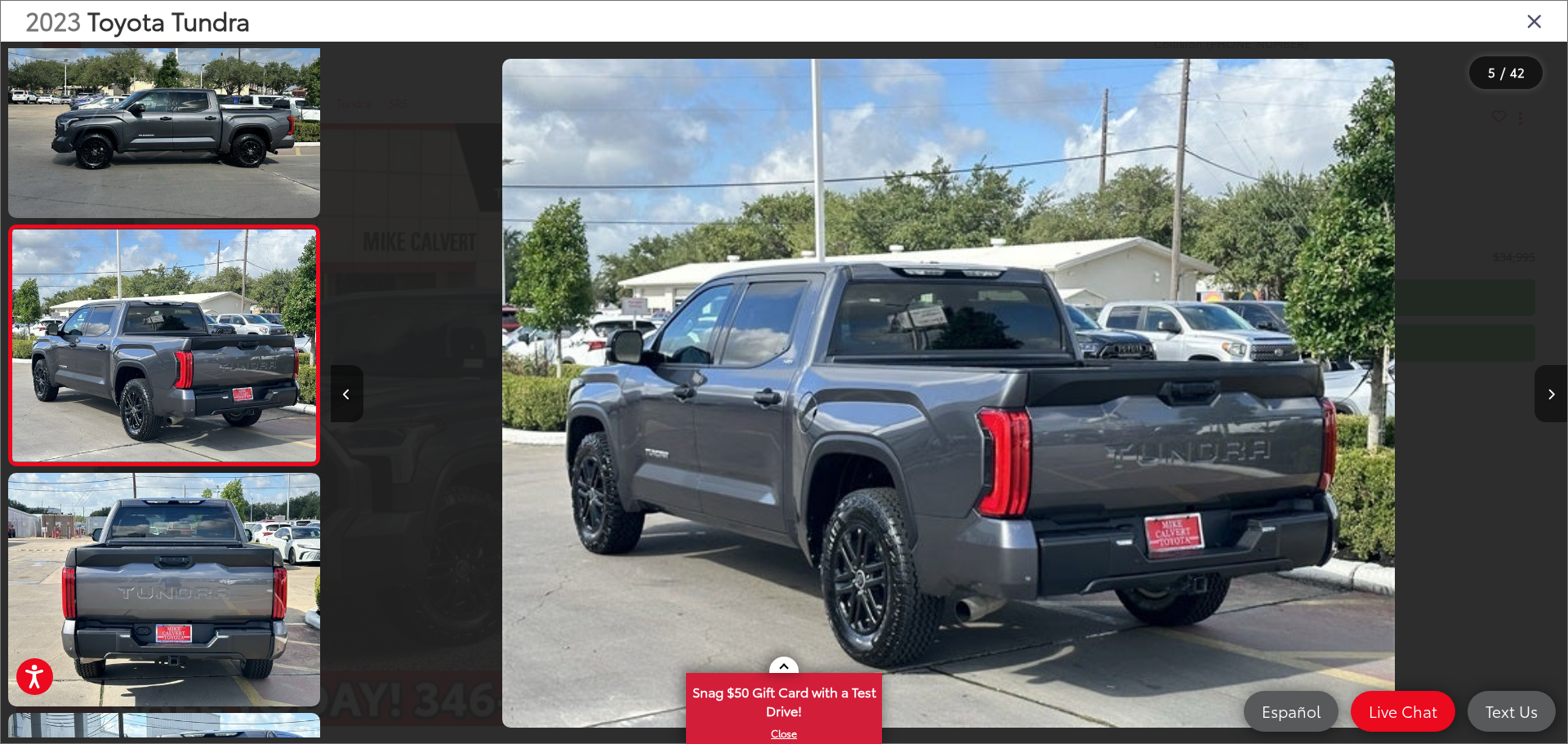
click at [1544, 387] on button "Next image" at bounding box center [1550, 394] width 33 height 57
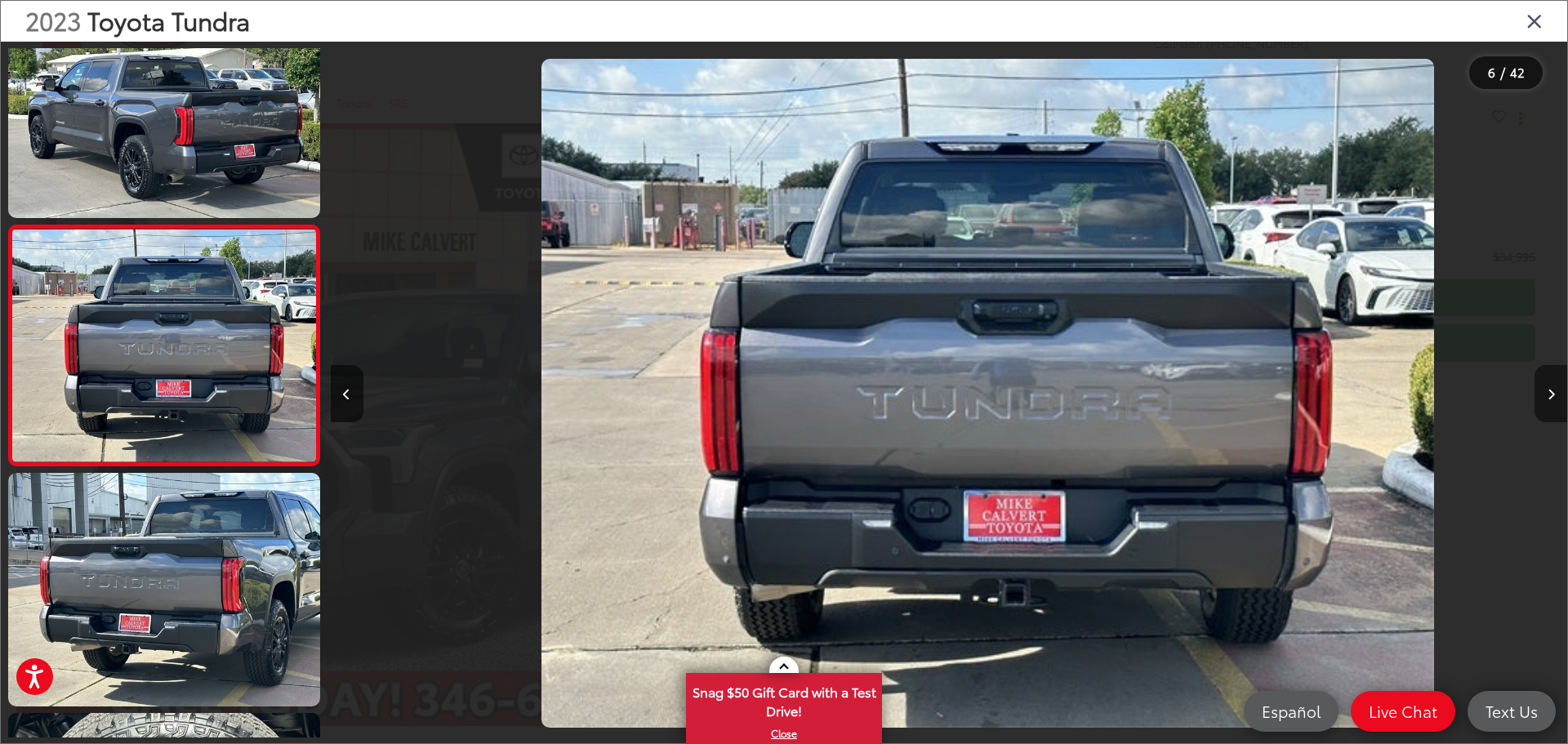
scroll to position [0, 6183]
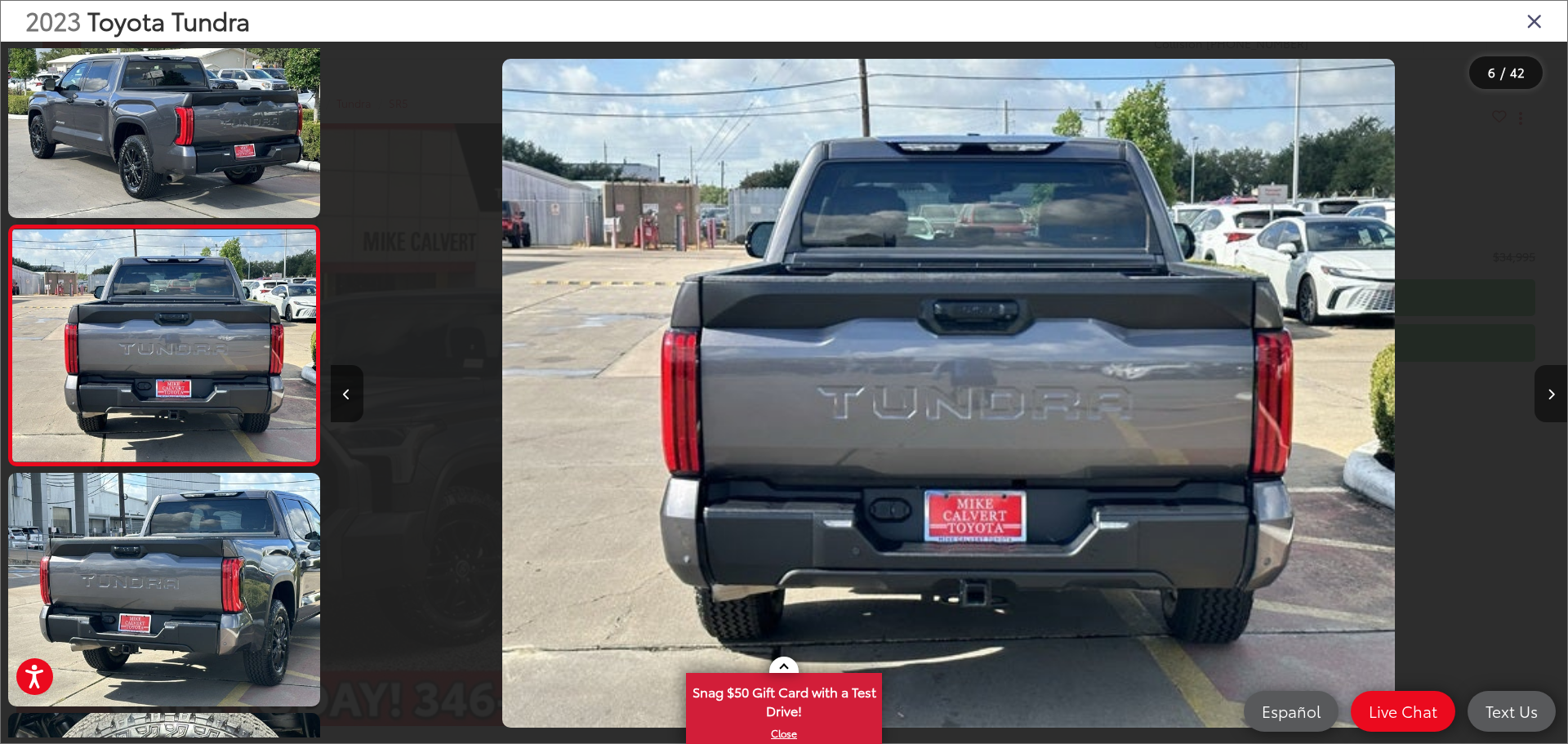
click at [1544, 387] on button "Next image" at bounding box center [1550, 394] width 33 height 57
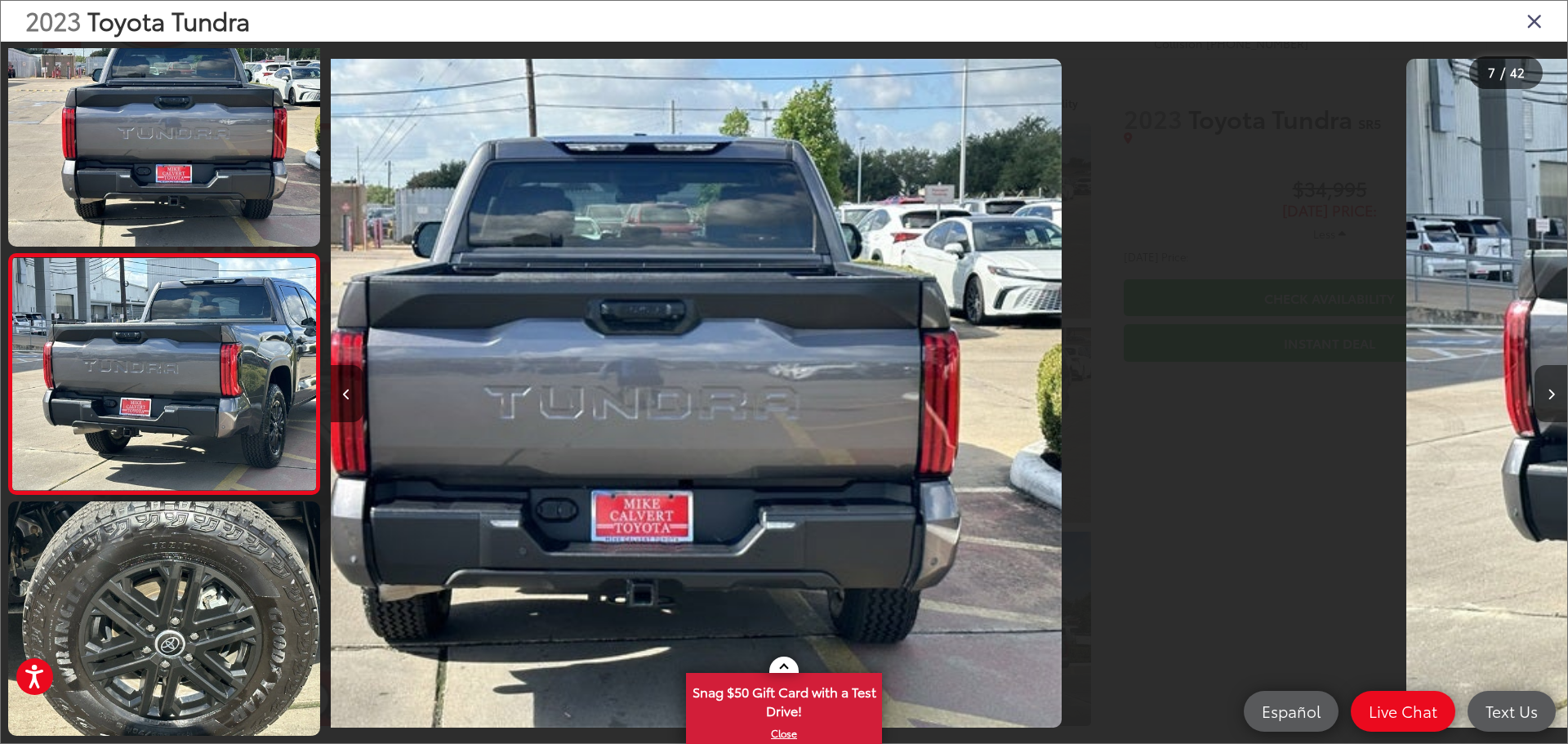
scroll to position [1265, 0]
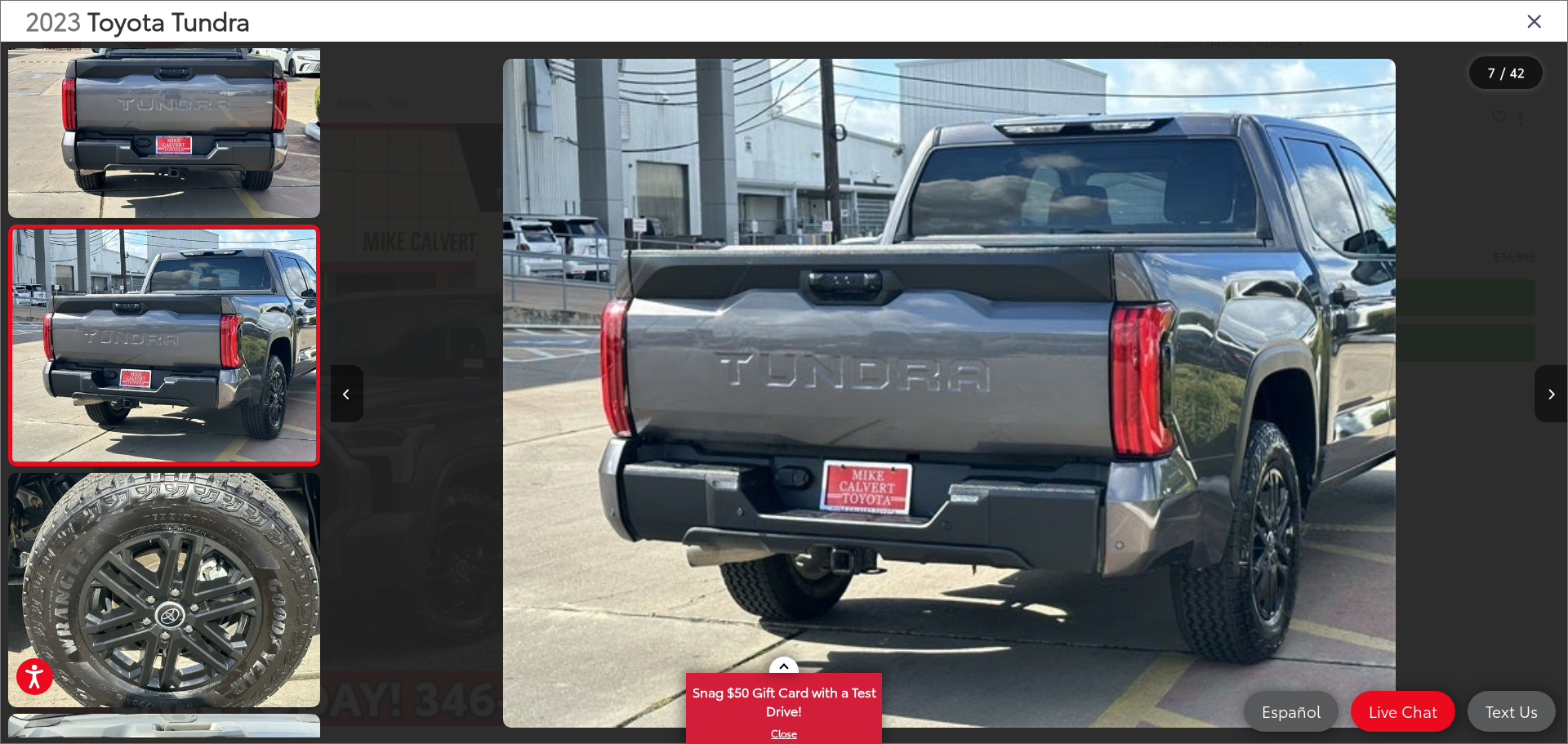
click at [1544, 387] on button "Next image" at bounding box center [1550, 394] width 33 height 57
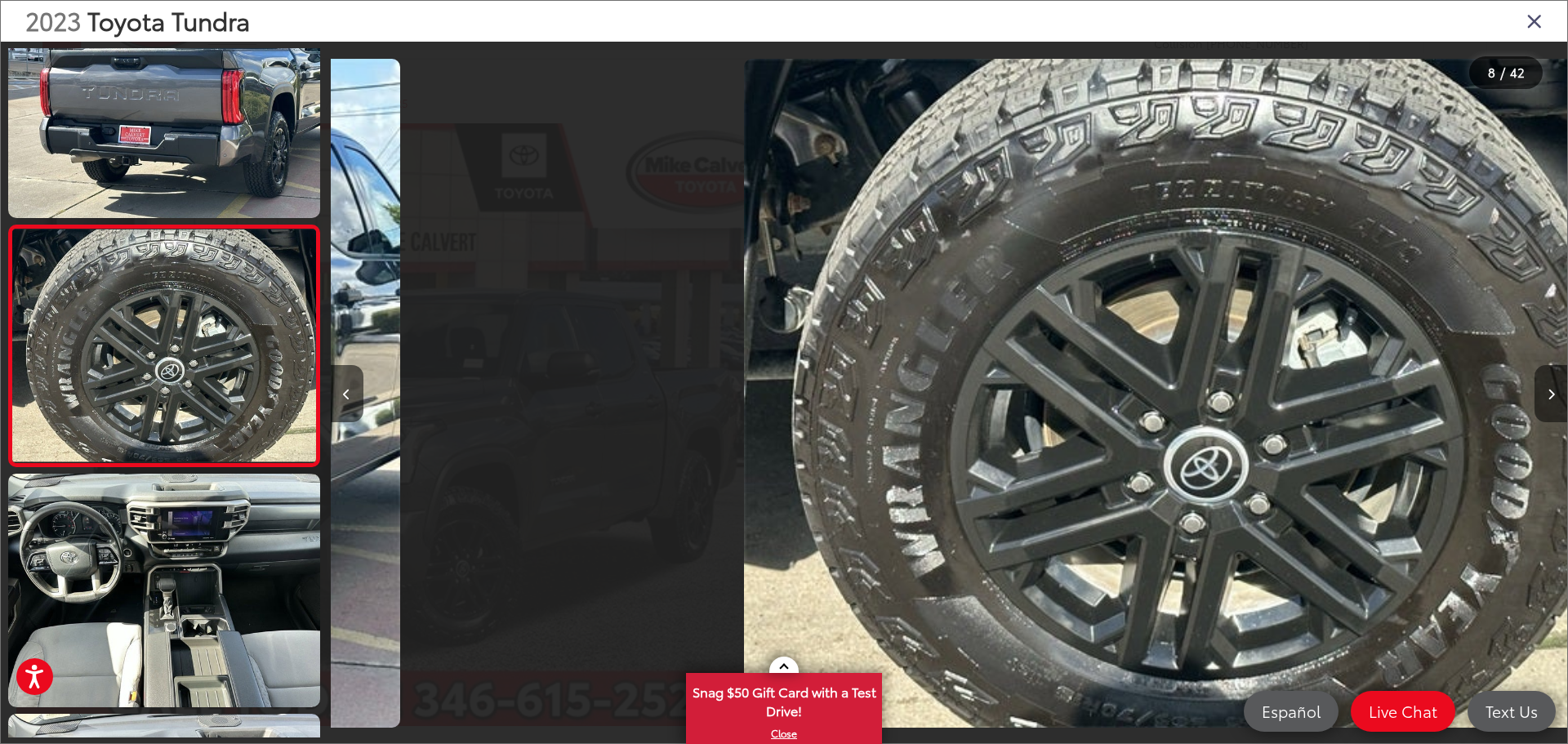
scroll to position [0, 8657]
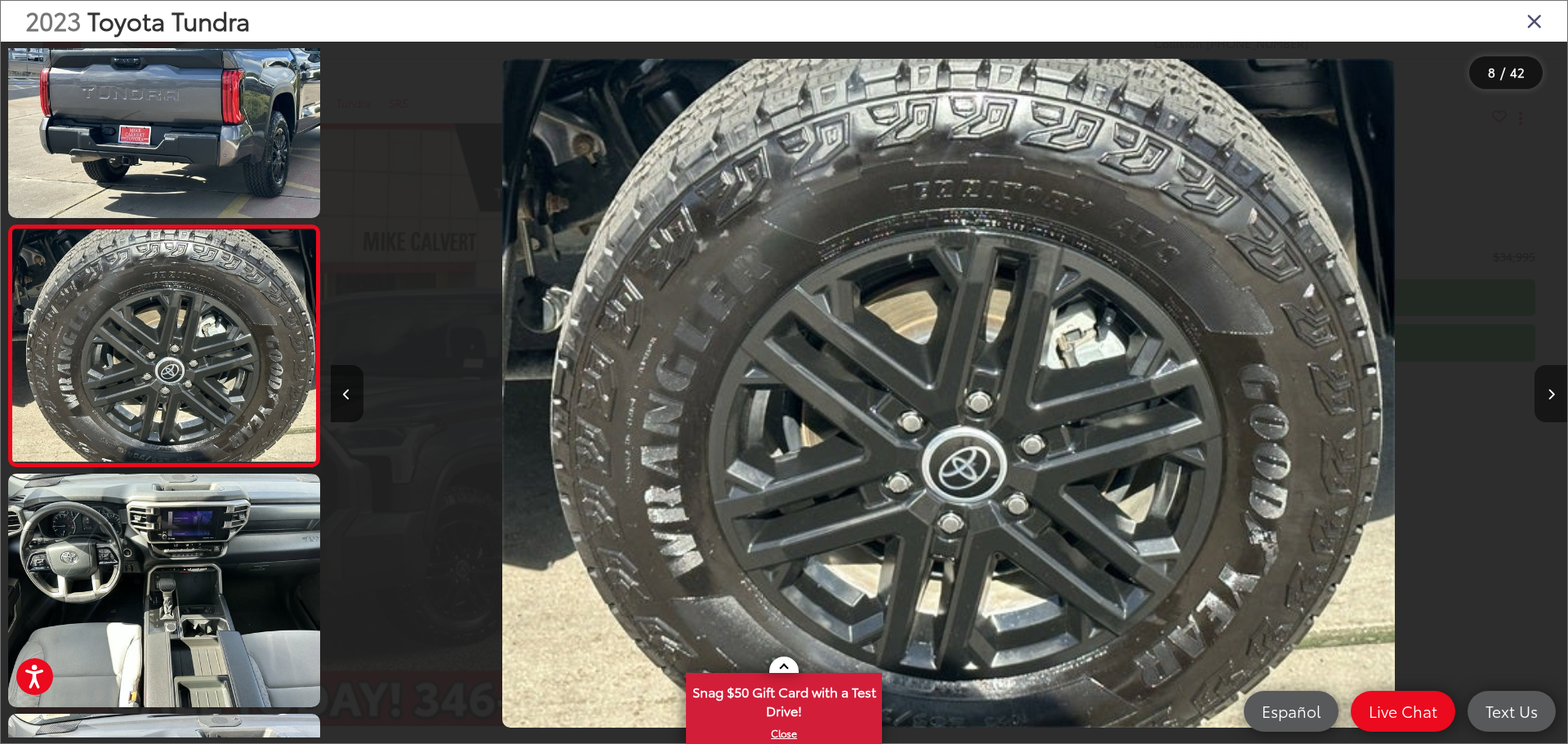
click at [1544, 387] on button "Next image" at bounding box center [1550, 394] width 33 height 57
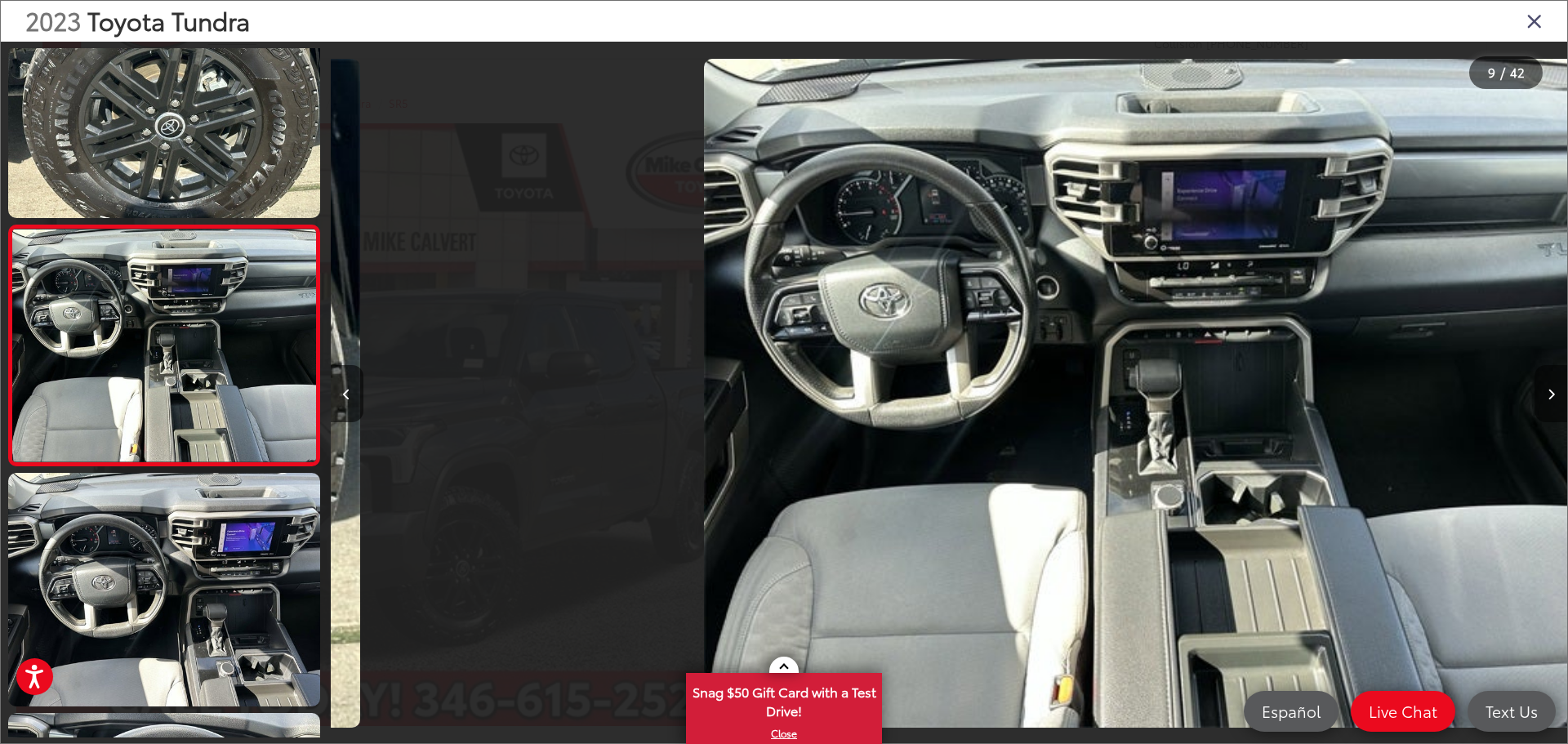
scroll to position [0, 0]
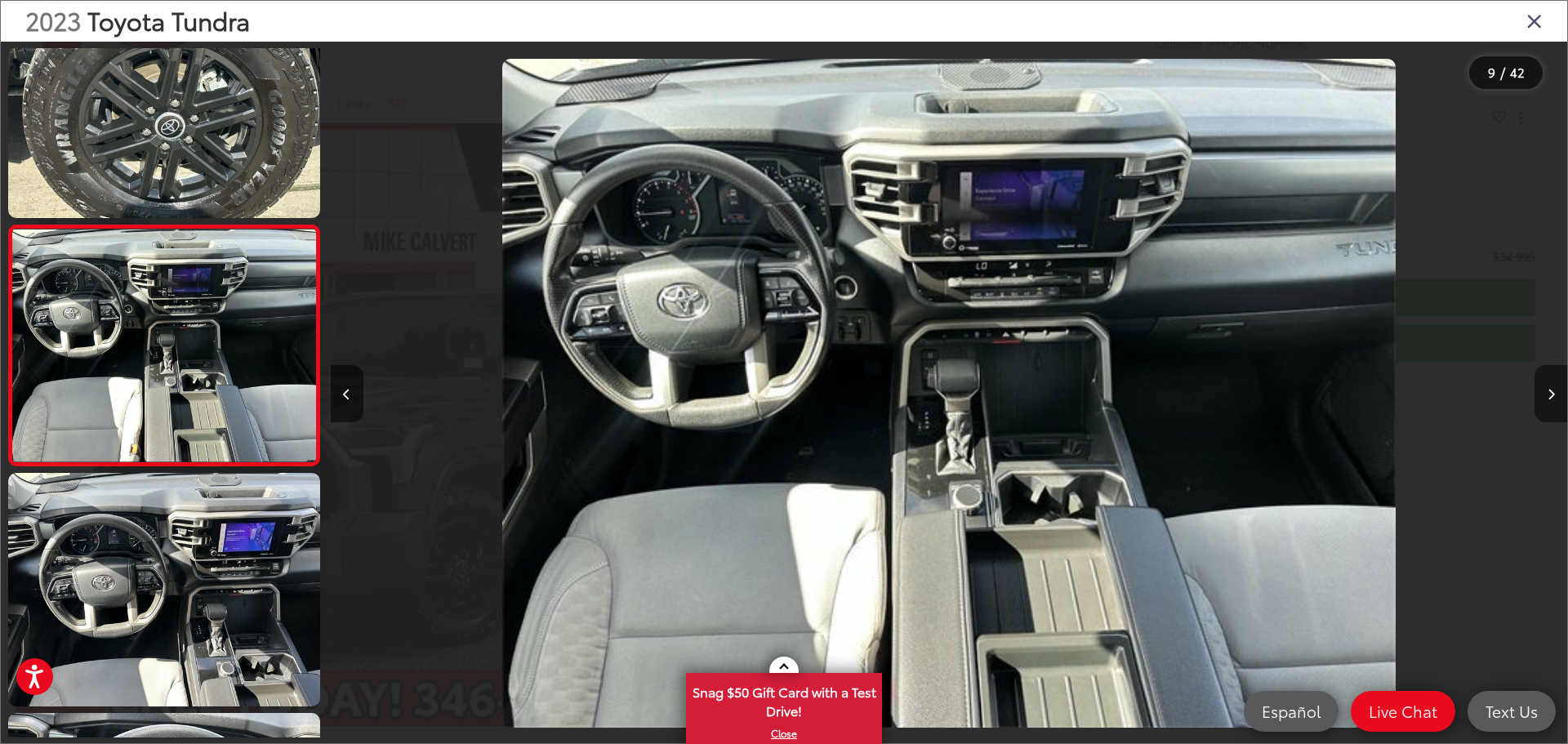
click at [1537, 389] on button "Next image" at bounding box center [1550, 394] width 33 height 57
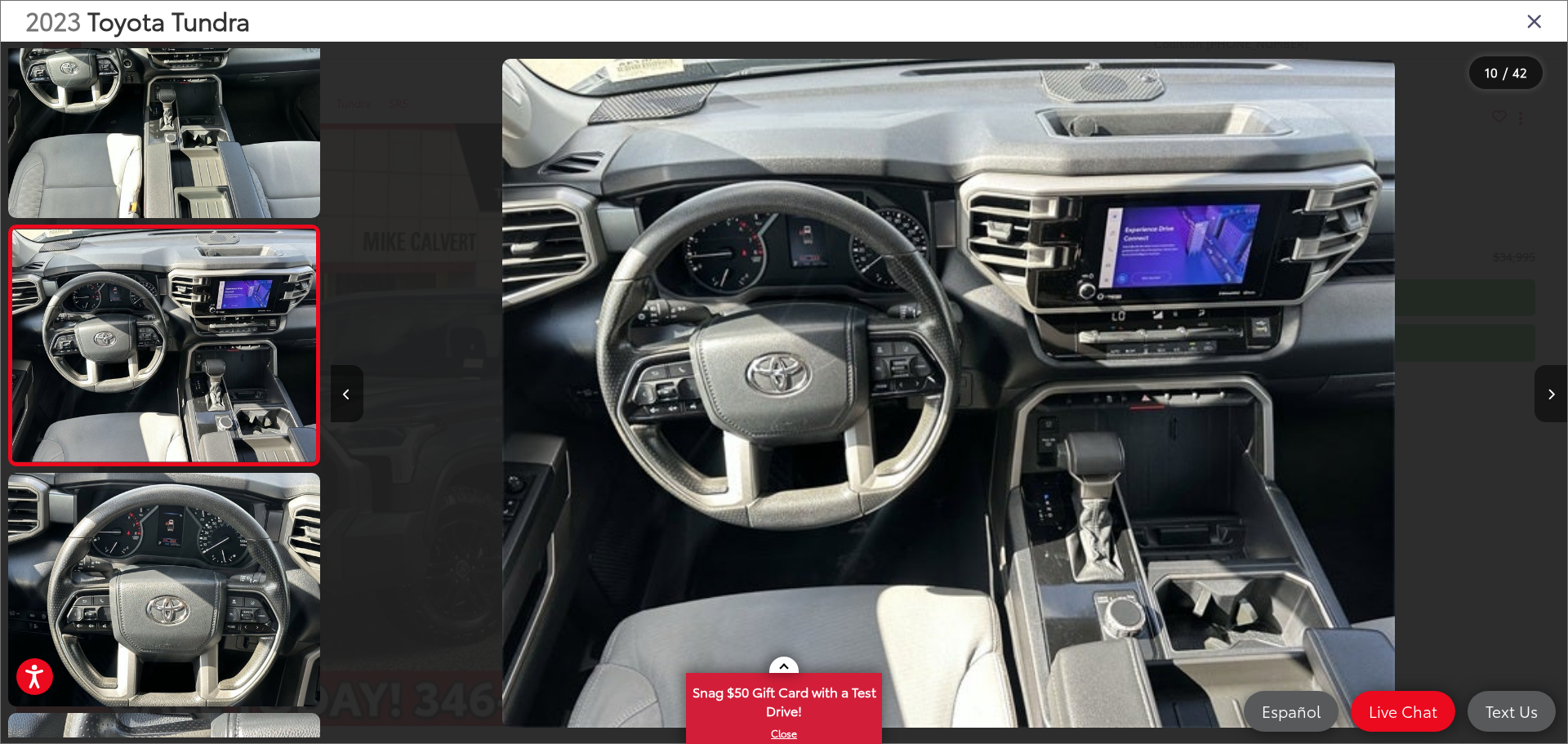
click at [1537, 389] on button "Next image" at bounding box center [1550, 394] width 33 height 57
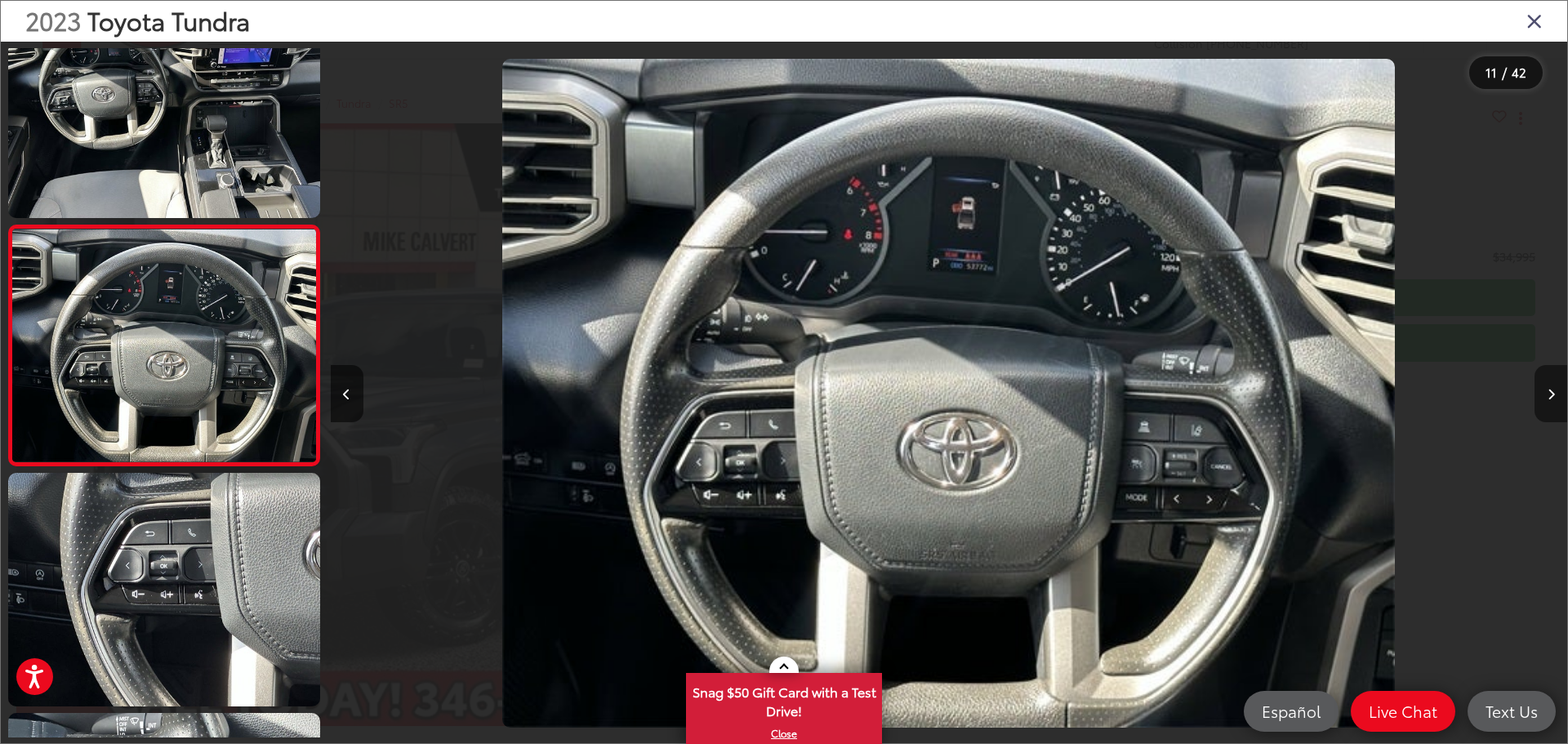
click at [1537, 389] on button "Next image" at bounding box center [1550, 394] width 33 height 57
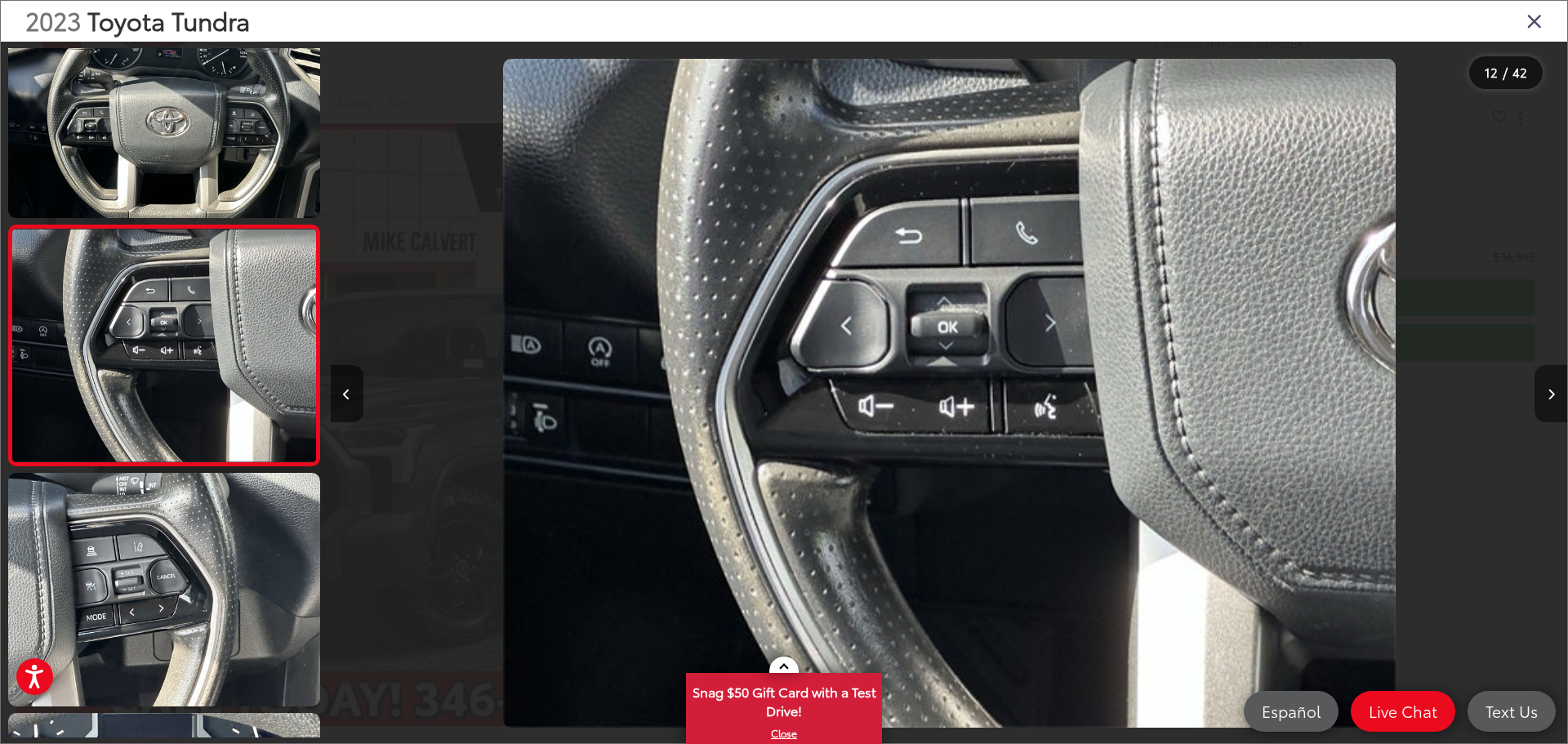
click at [1537, 389] on button "Next image" at bounding box center [1550, 394] width 33 height 57
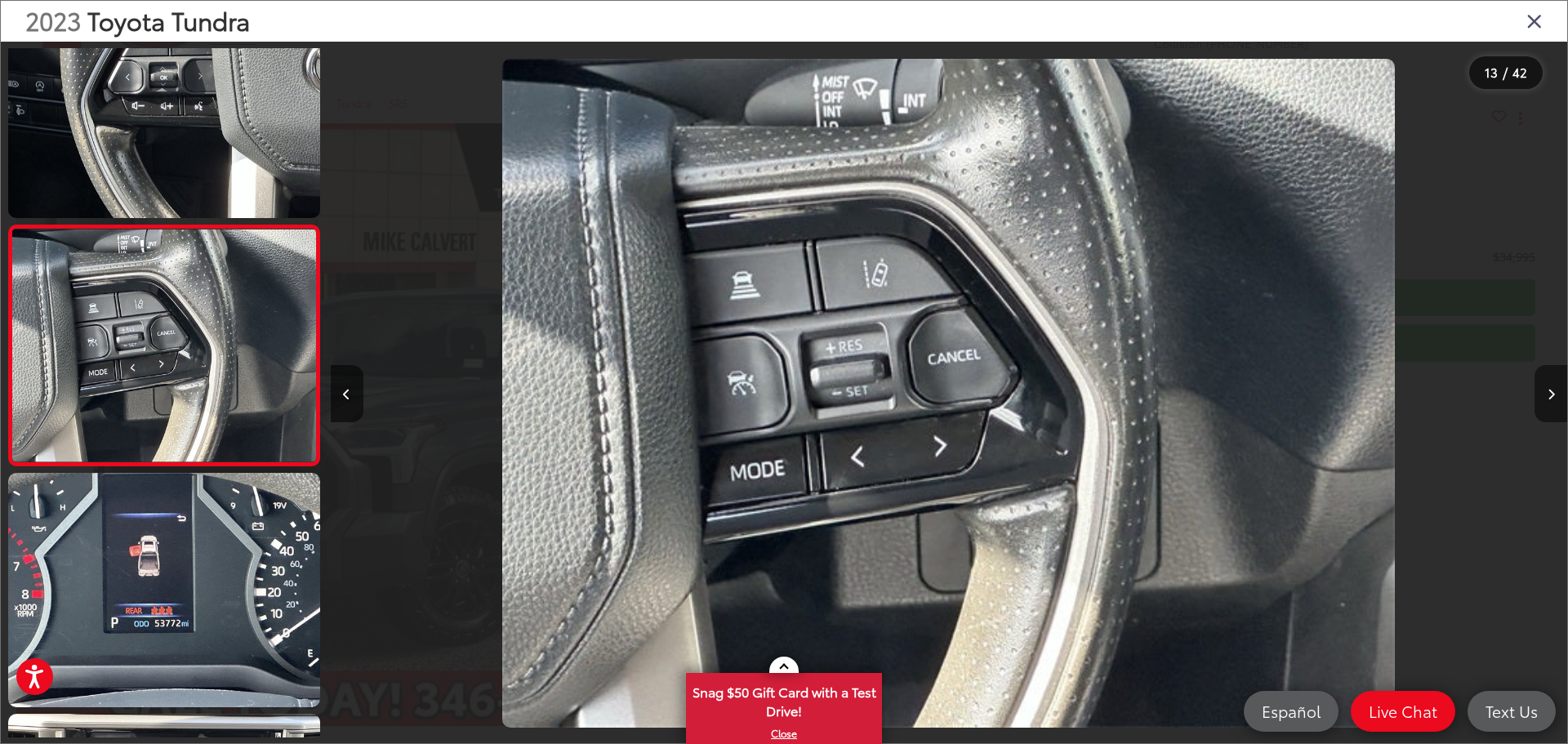
click at [1537, 389] on button "Next image" at bounding box center [1550, 394] width 33 height 57
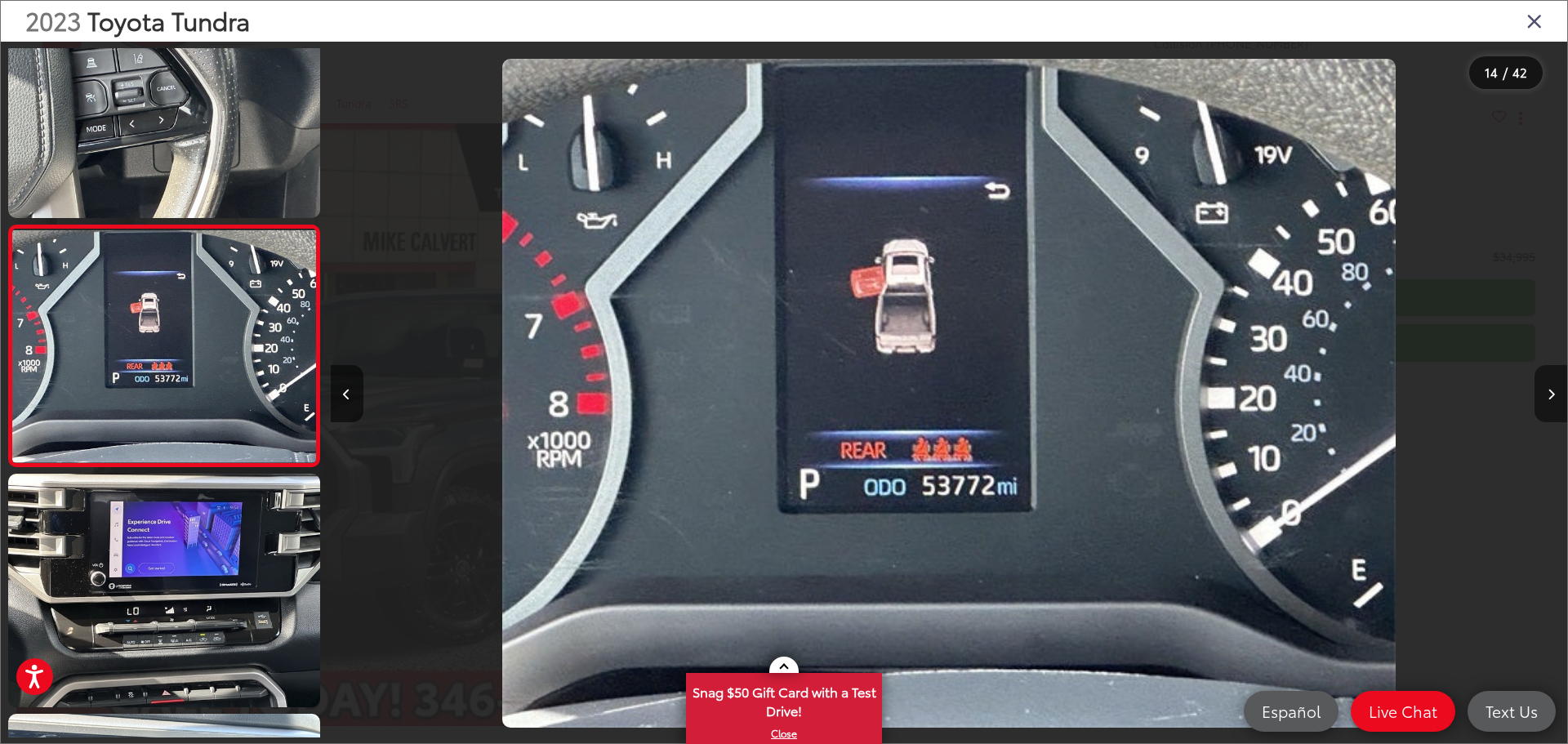
click at [1550, 385] on button "Next image" at bounding box center [1550, 394] width 33 height 57
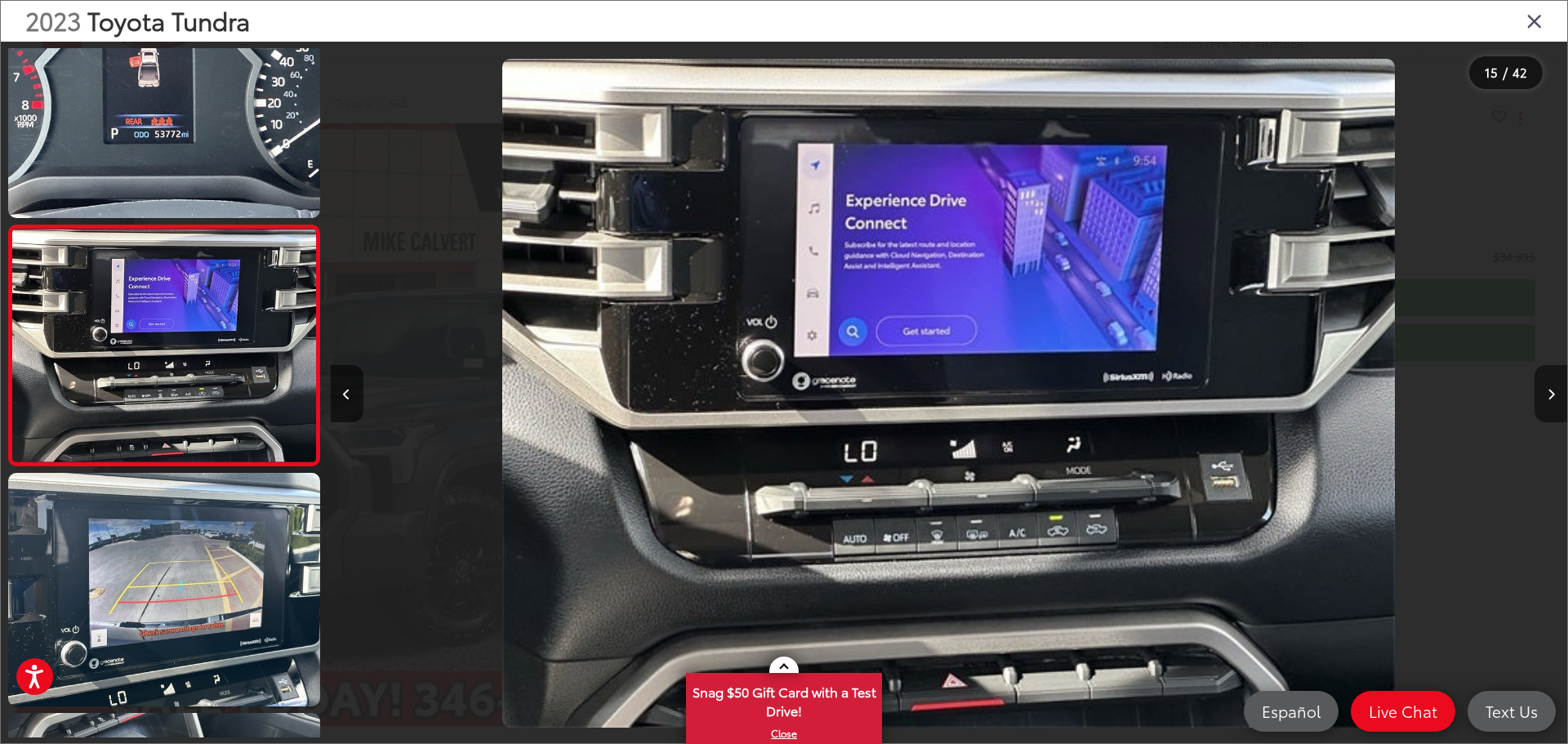
click at [1550, 385] on button "Next image" at bounding box center [1550, 394] width 33 height 57
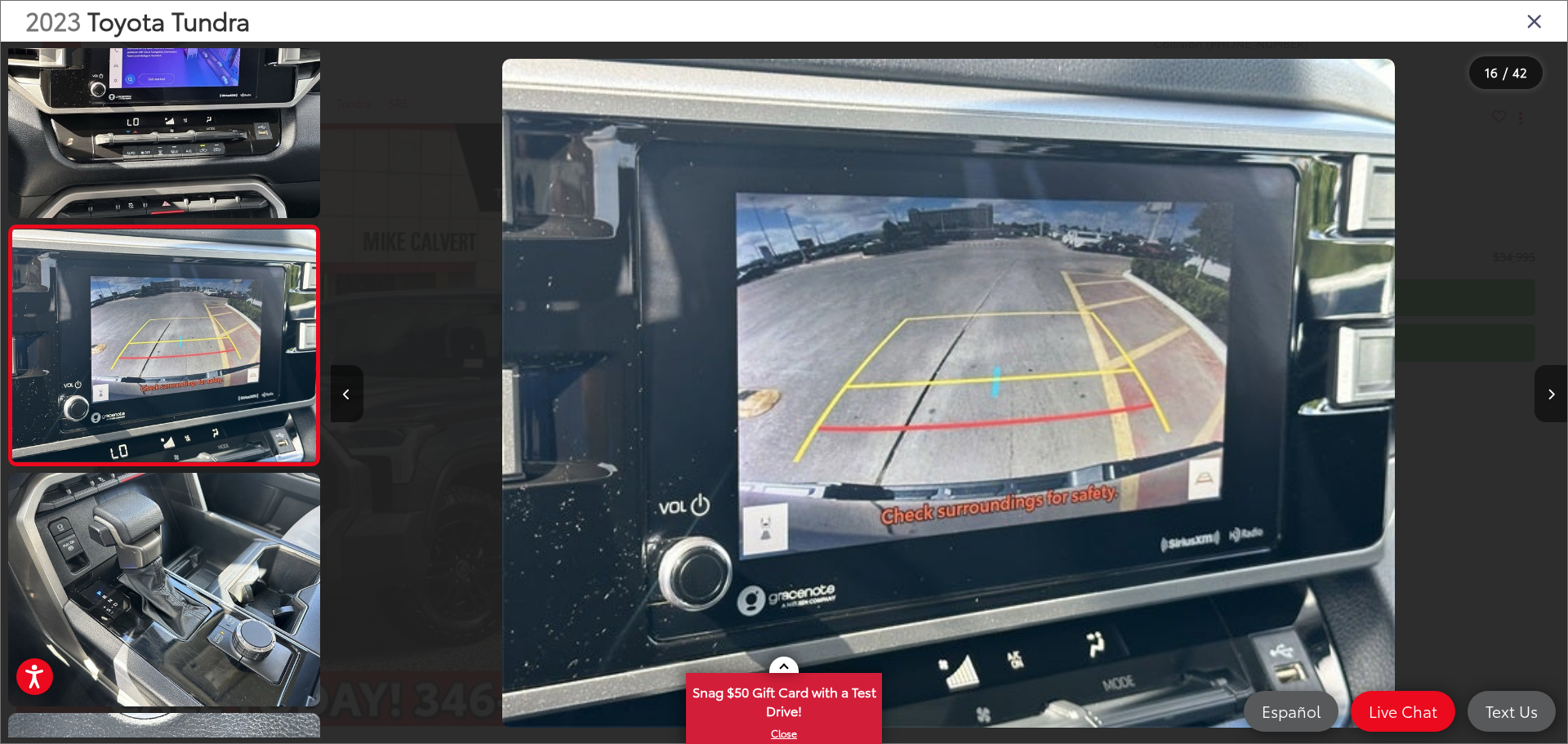
click at [1550, 385] on button "Next image" at bounding box center [1550, 394] width 33 height 57
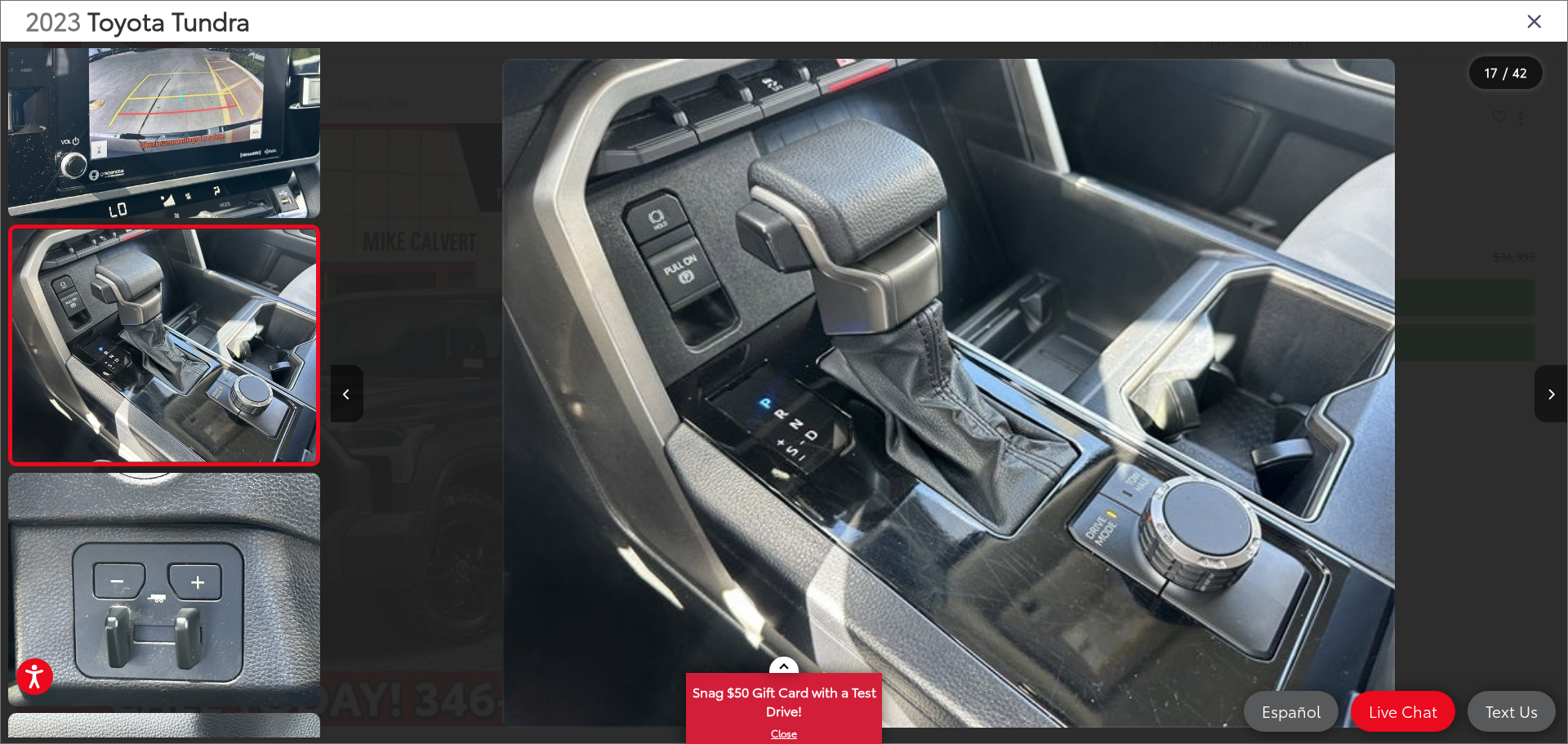
click at [1550, 385] on button "Next image" at bounding box center [1550, 394] width 33 height 57
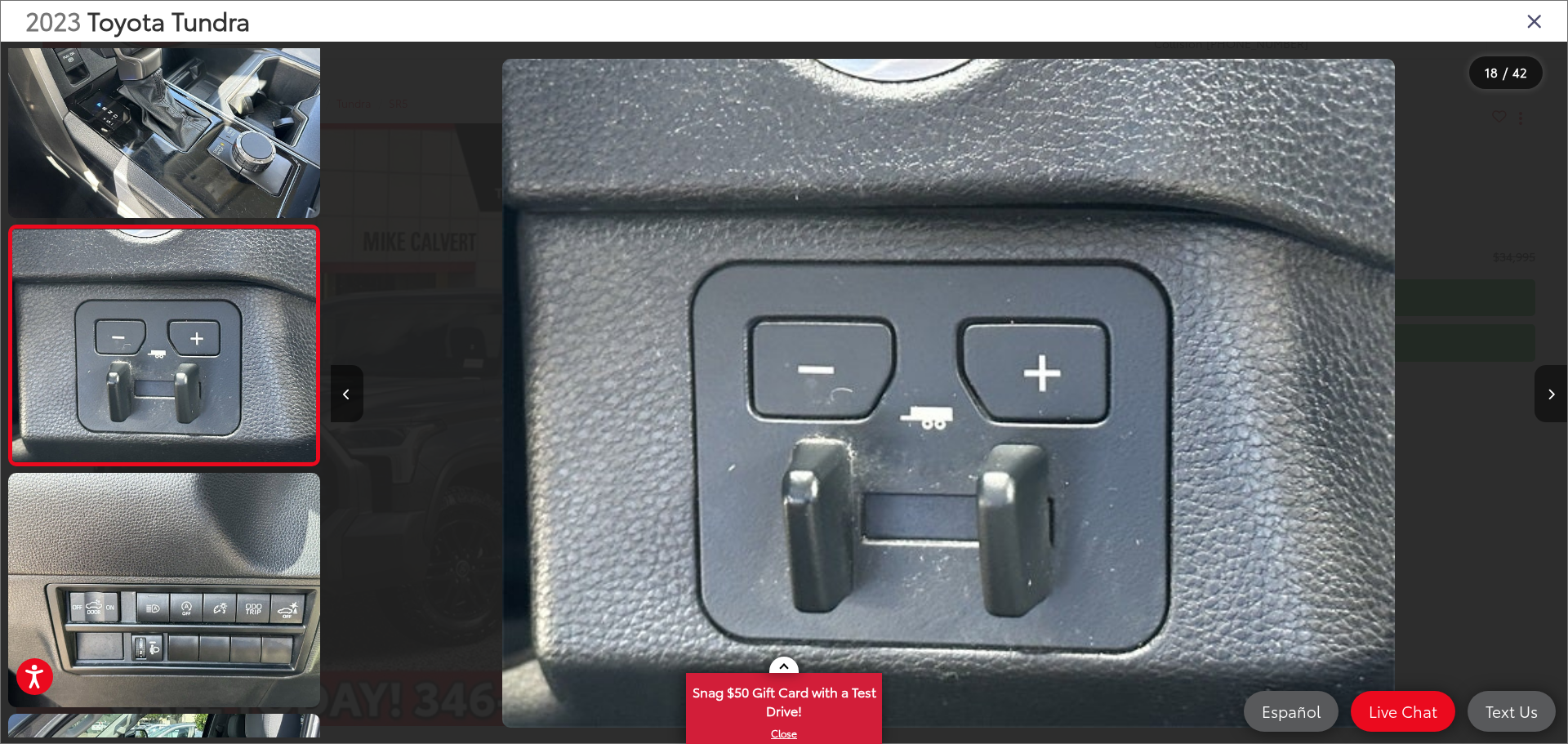
click at [1550, 385] on button "Next image" at bounding box center [1550, 394] width 33 height 57
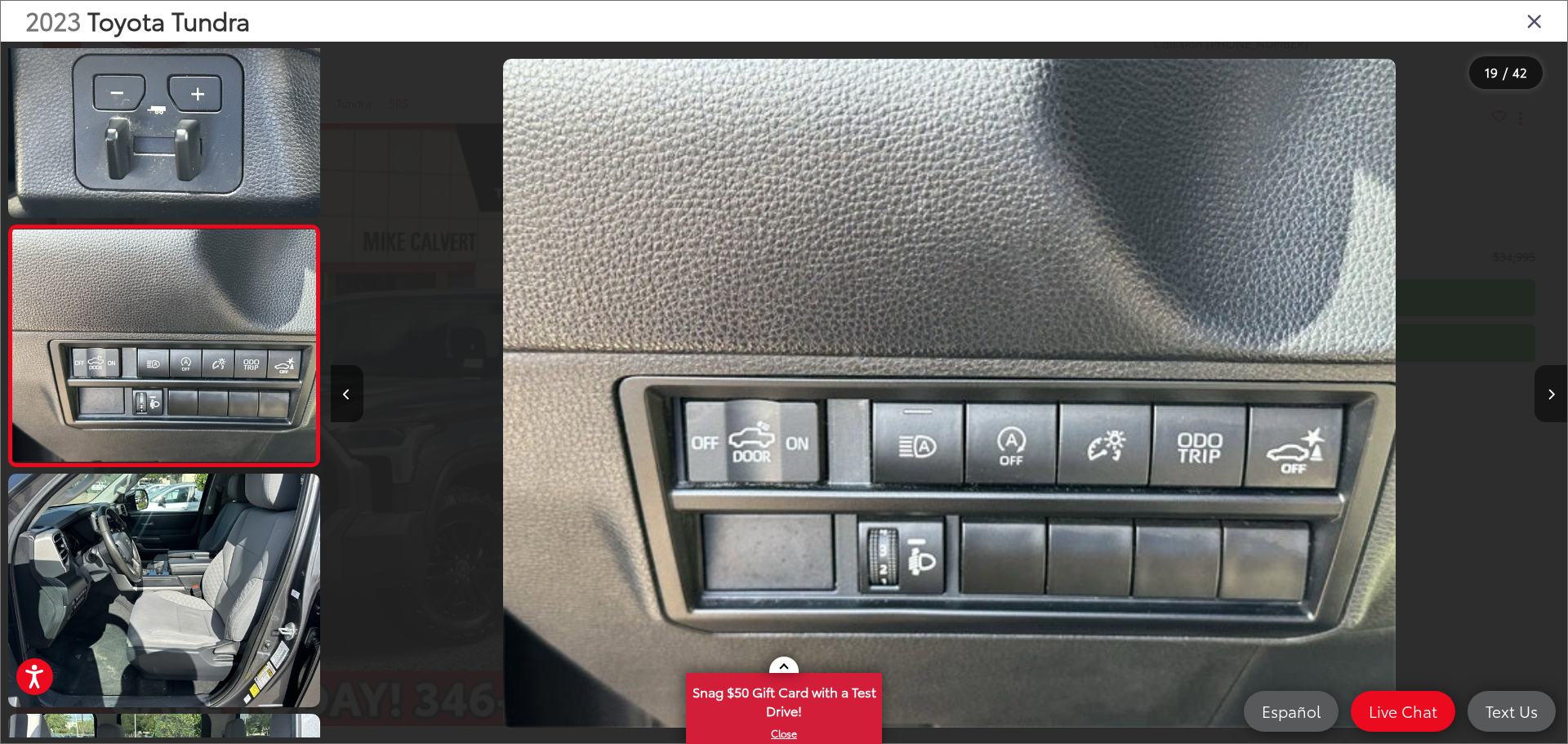
click at [1550, 385] on button "Next image" at bounding box center [1550, 394] width 33 height 57
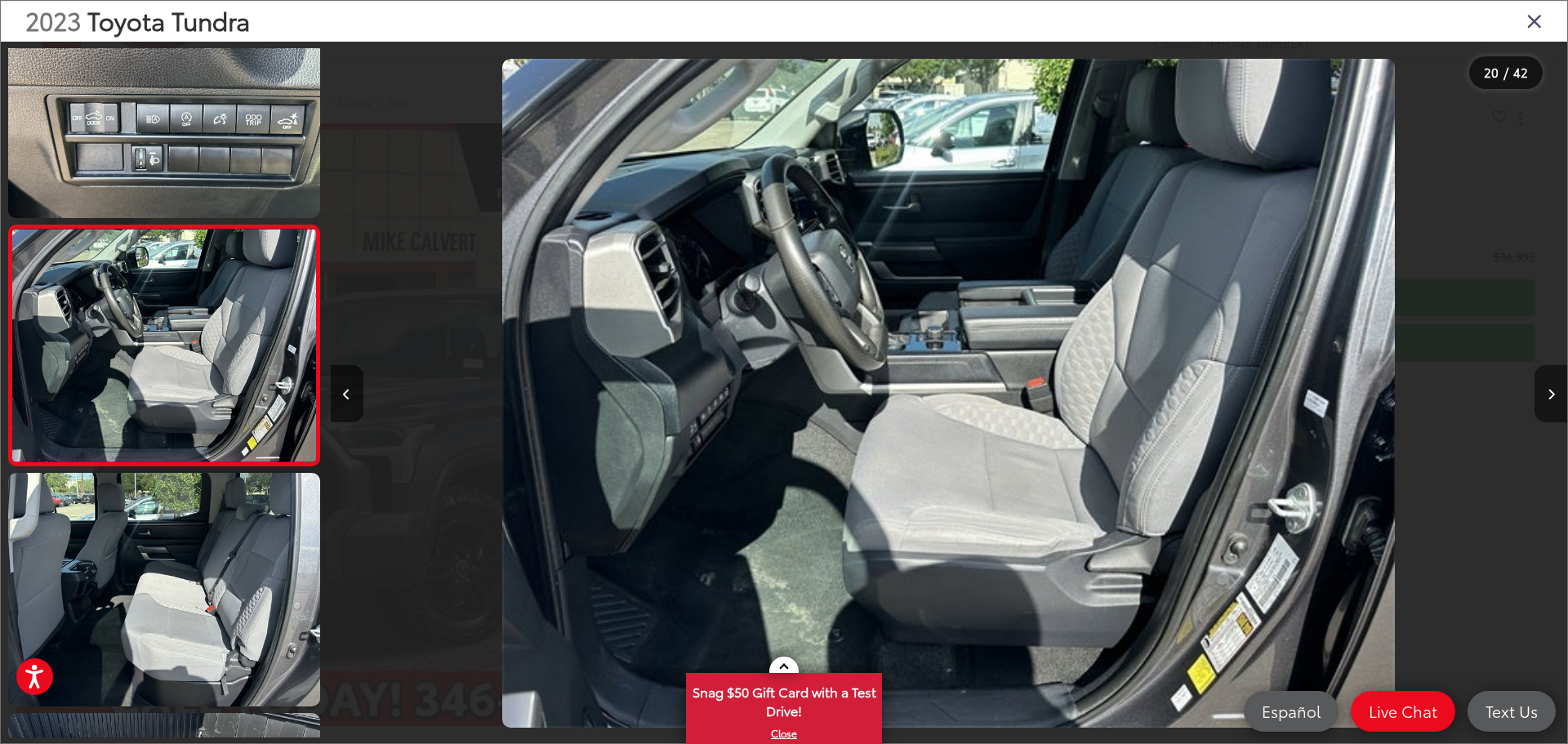
click at [1550, 385] on button "Next image" at bounding box center [1550, 394] width 33 height 57
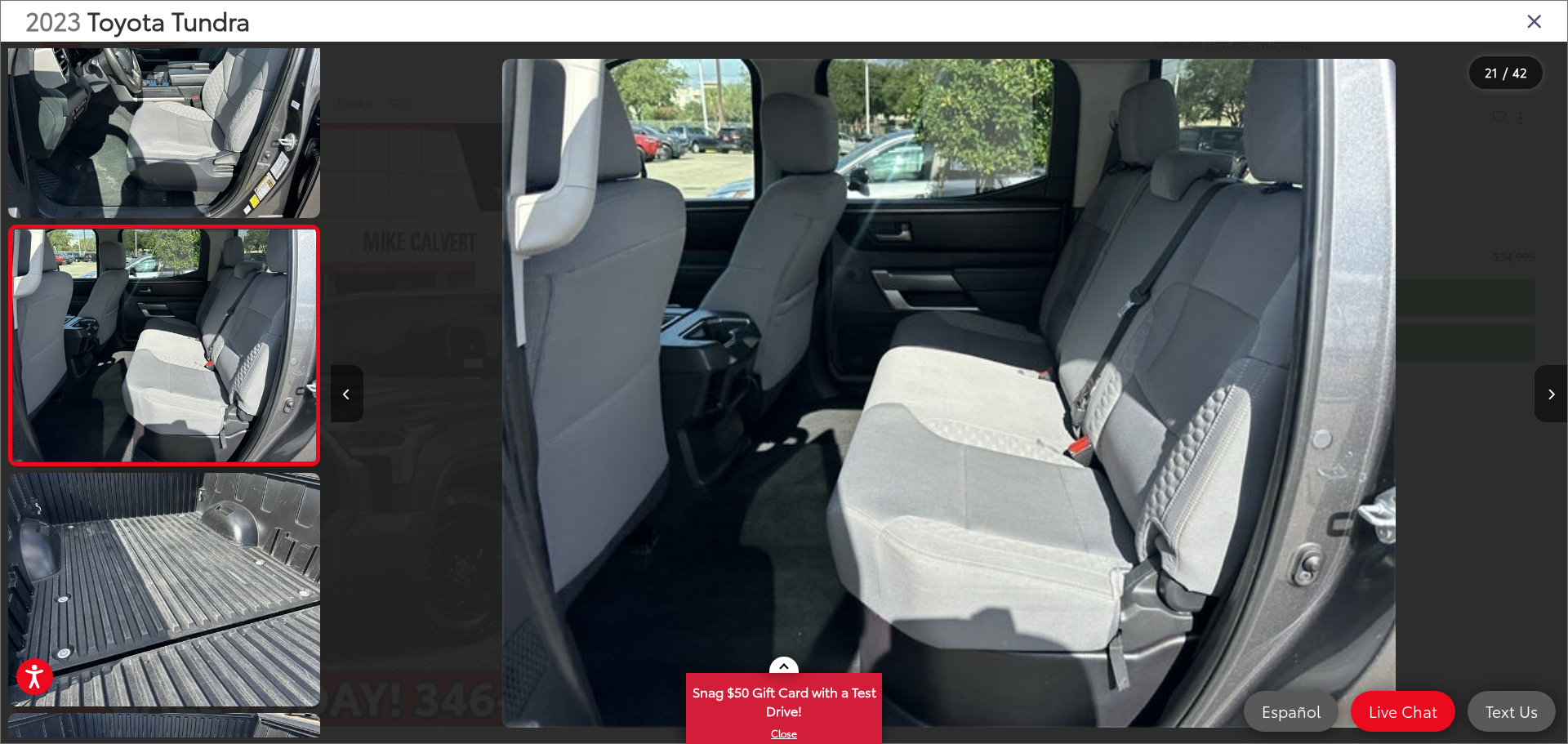
click at [1550, 385] on button "Next image" at bounding box center [1550, 394] width 33 height 57
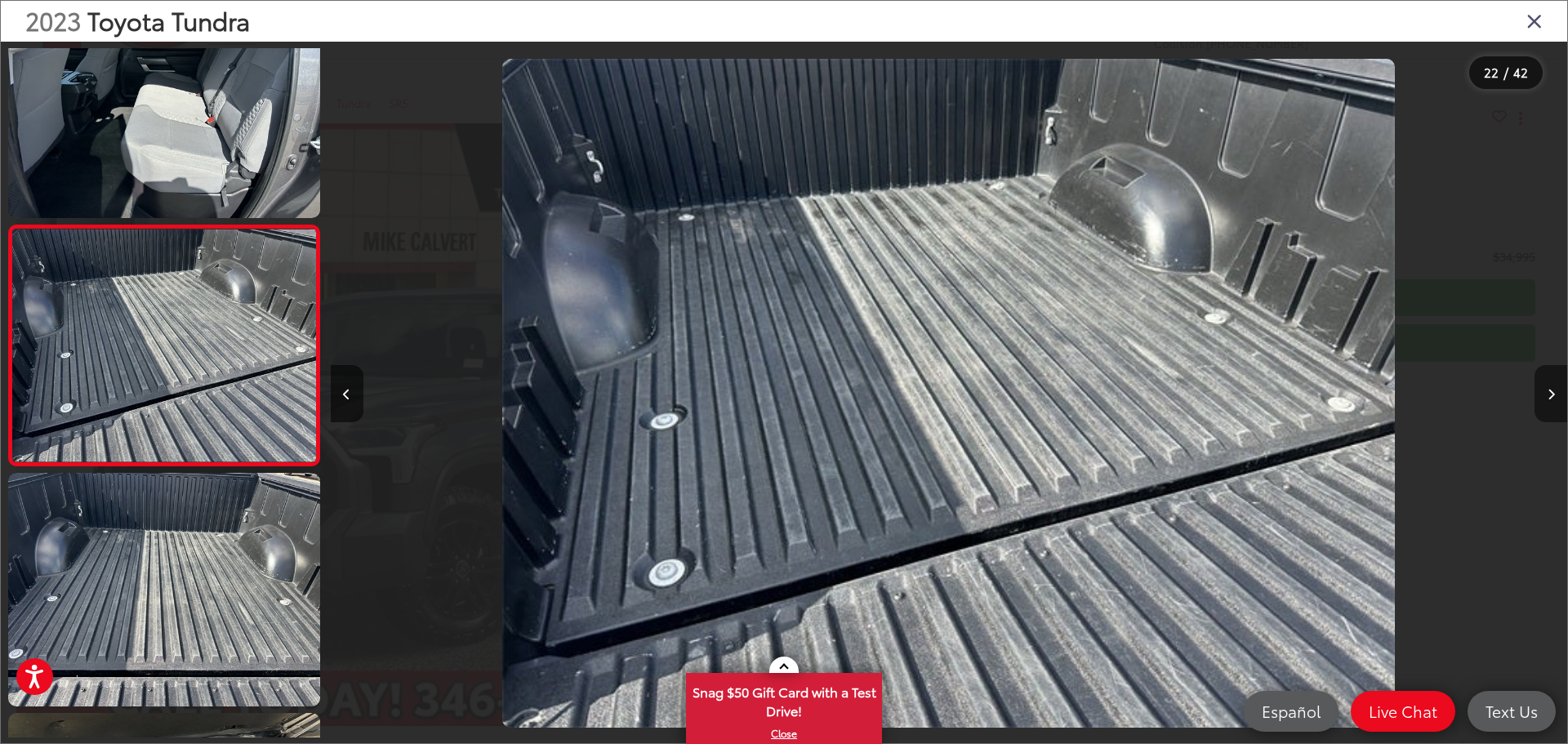
click at [1550, 385] on button "Next image" at bounding box center [1550, 394] width 33 height 57
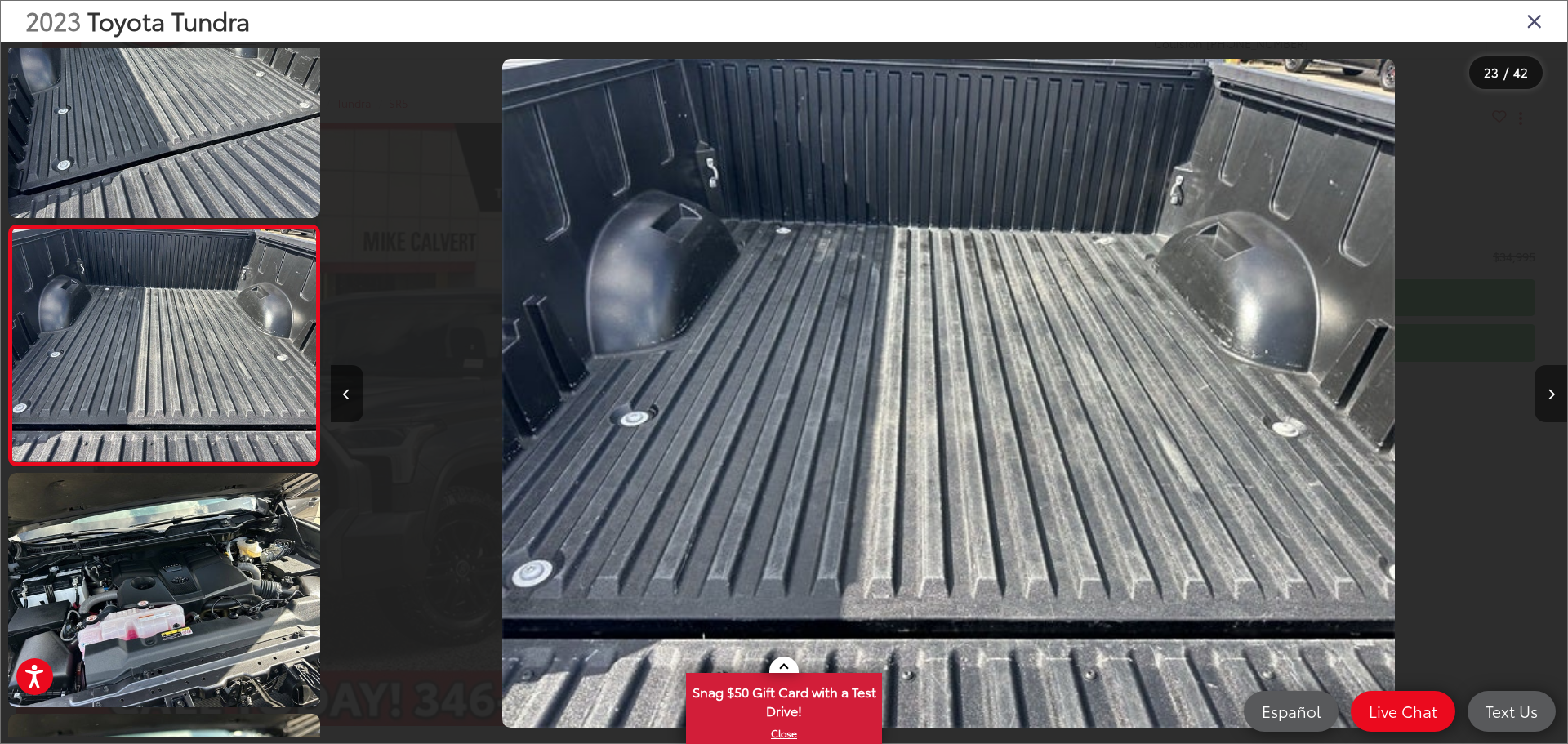
click at [1550, 385] on button "Next image" at bounding box center [1550, 394] width 33 height 57
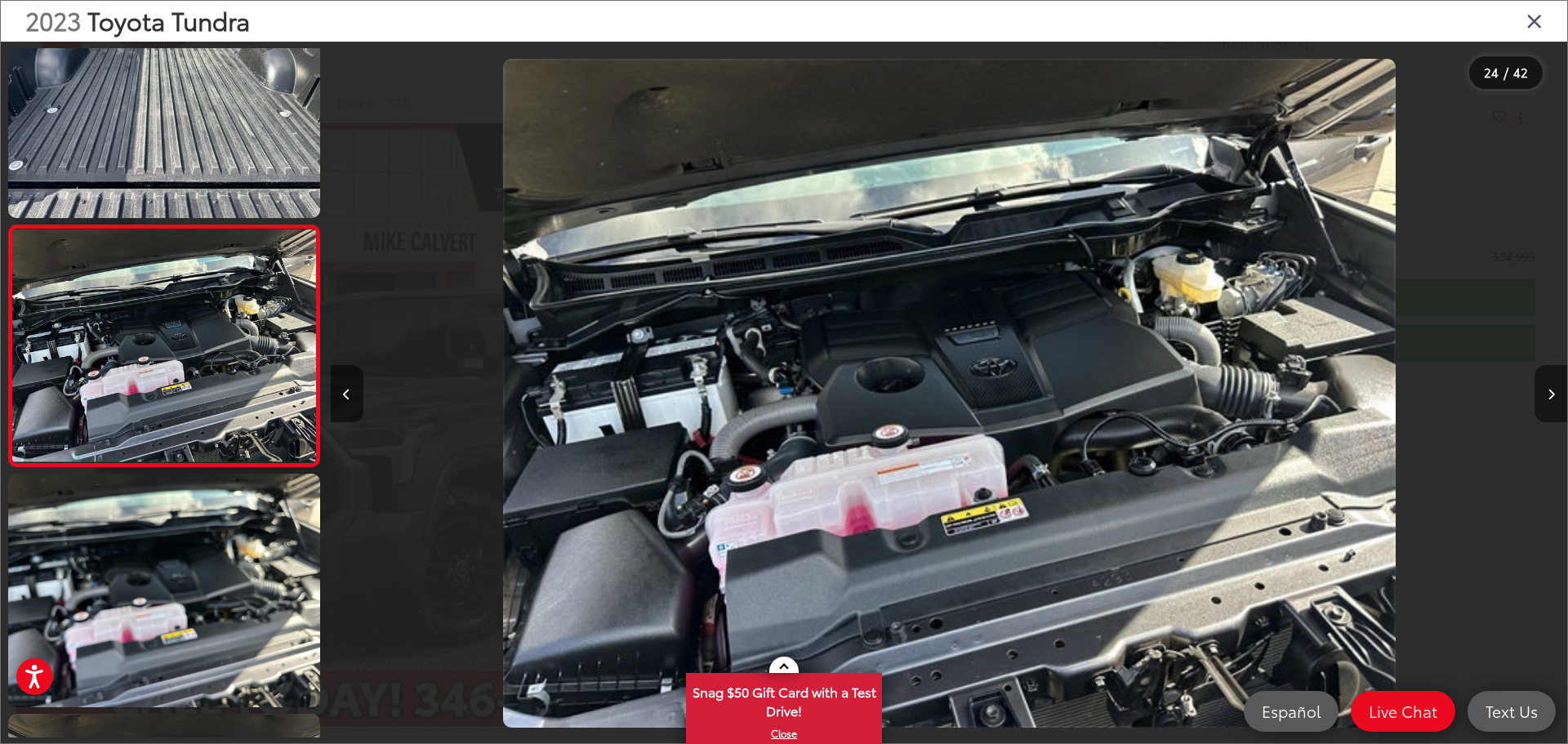
click at [1550, 385] on button "Next image" at bounding box center [1550, 394] width 33 height 57
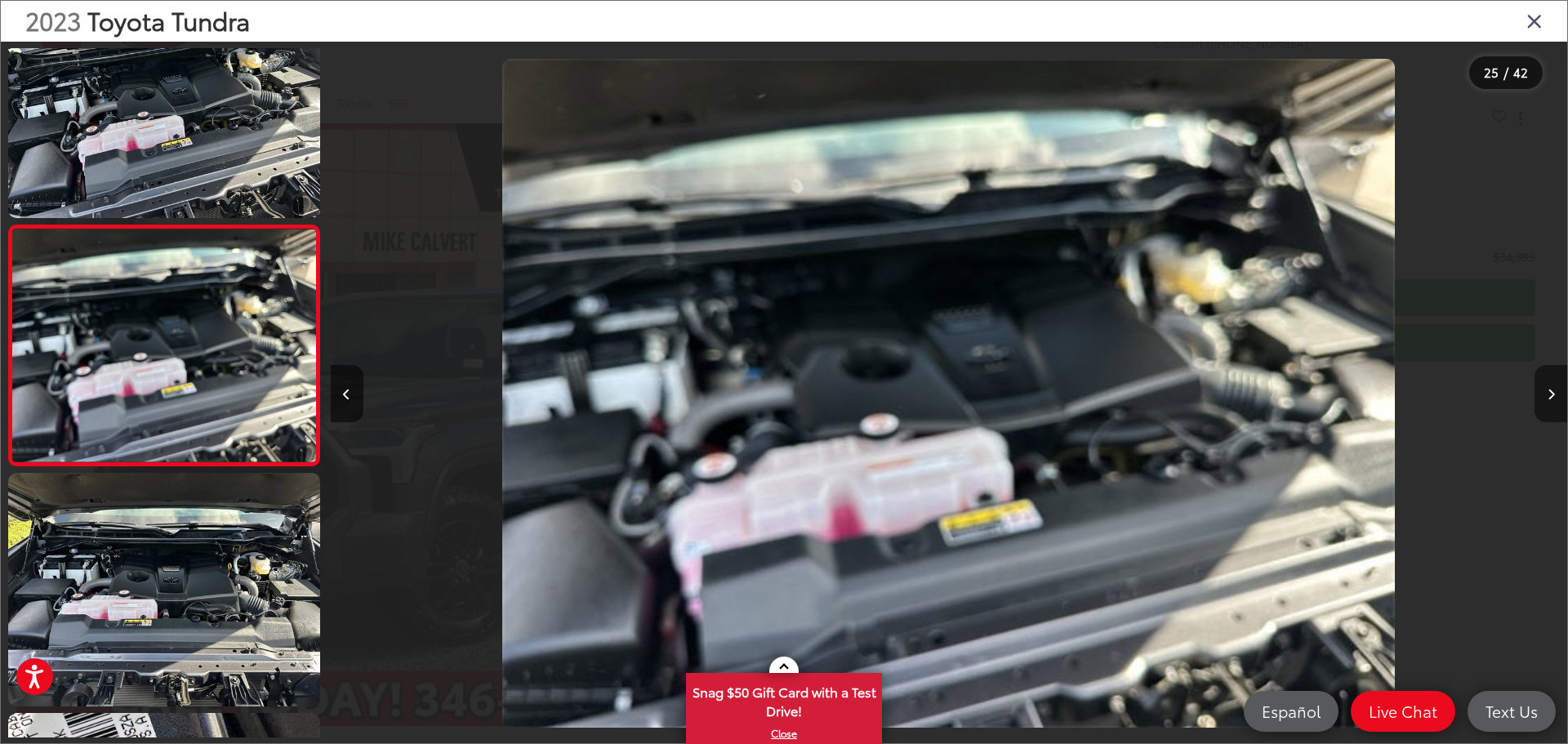
click at [1550, 385] on button "Next image" at bounding box center [1550, 394] width 33 height 57
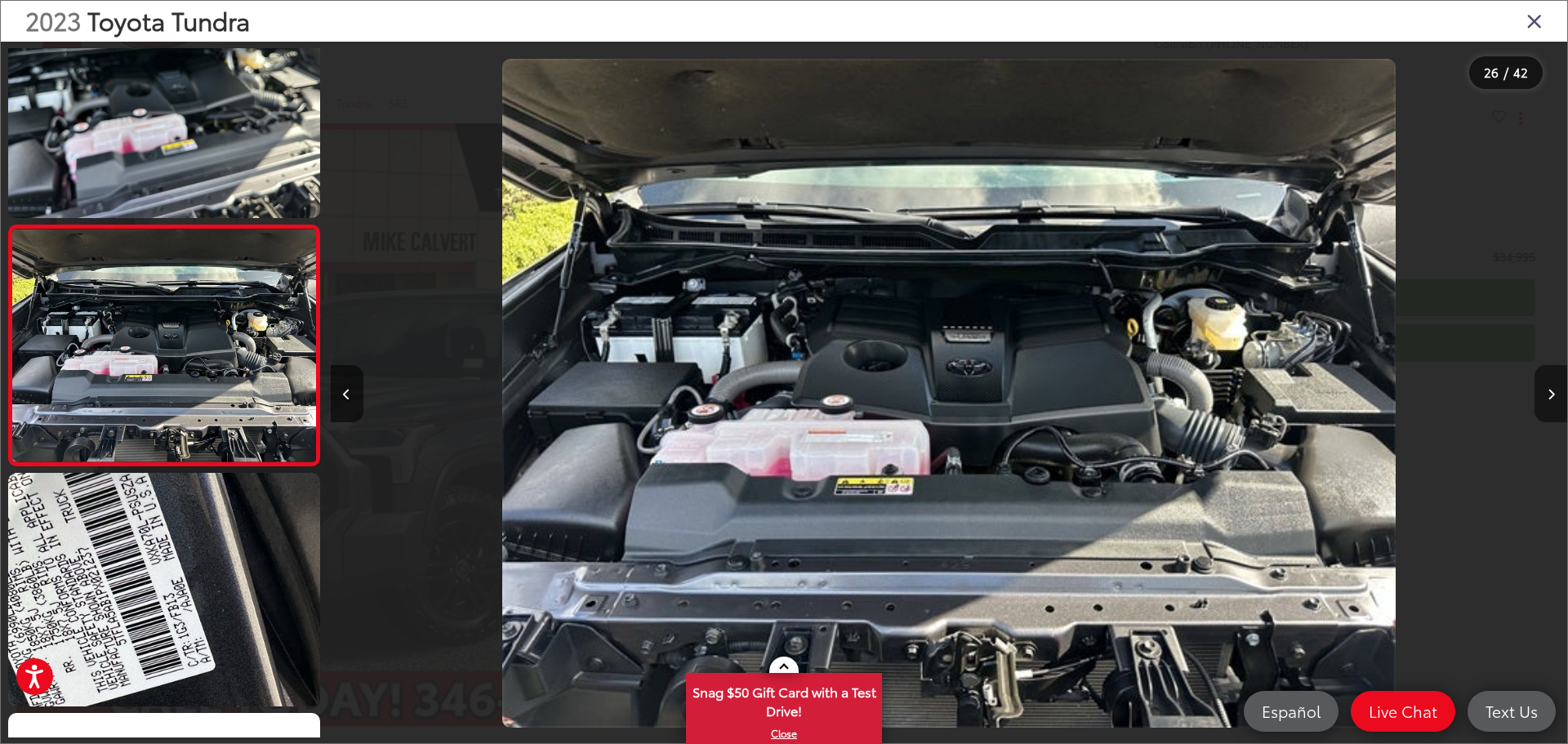
click at [1550, 385] on button "Next image" at bounding box center [1550, 394] width 33 height 57
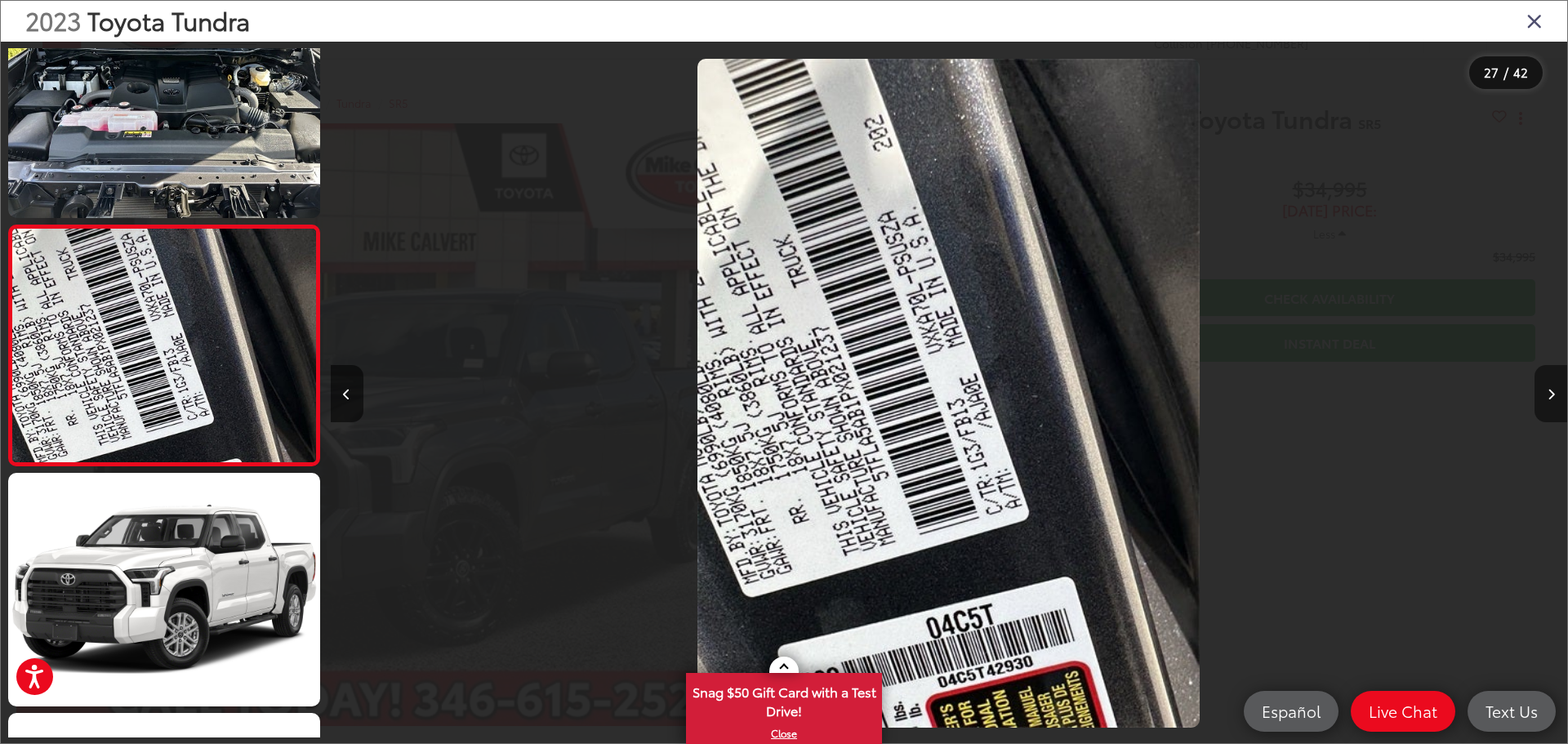
click at [1550, 385] on button "Next image" at bounding box center [1550, 394] width 33 height 57
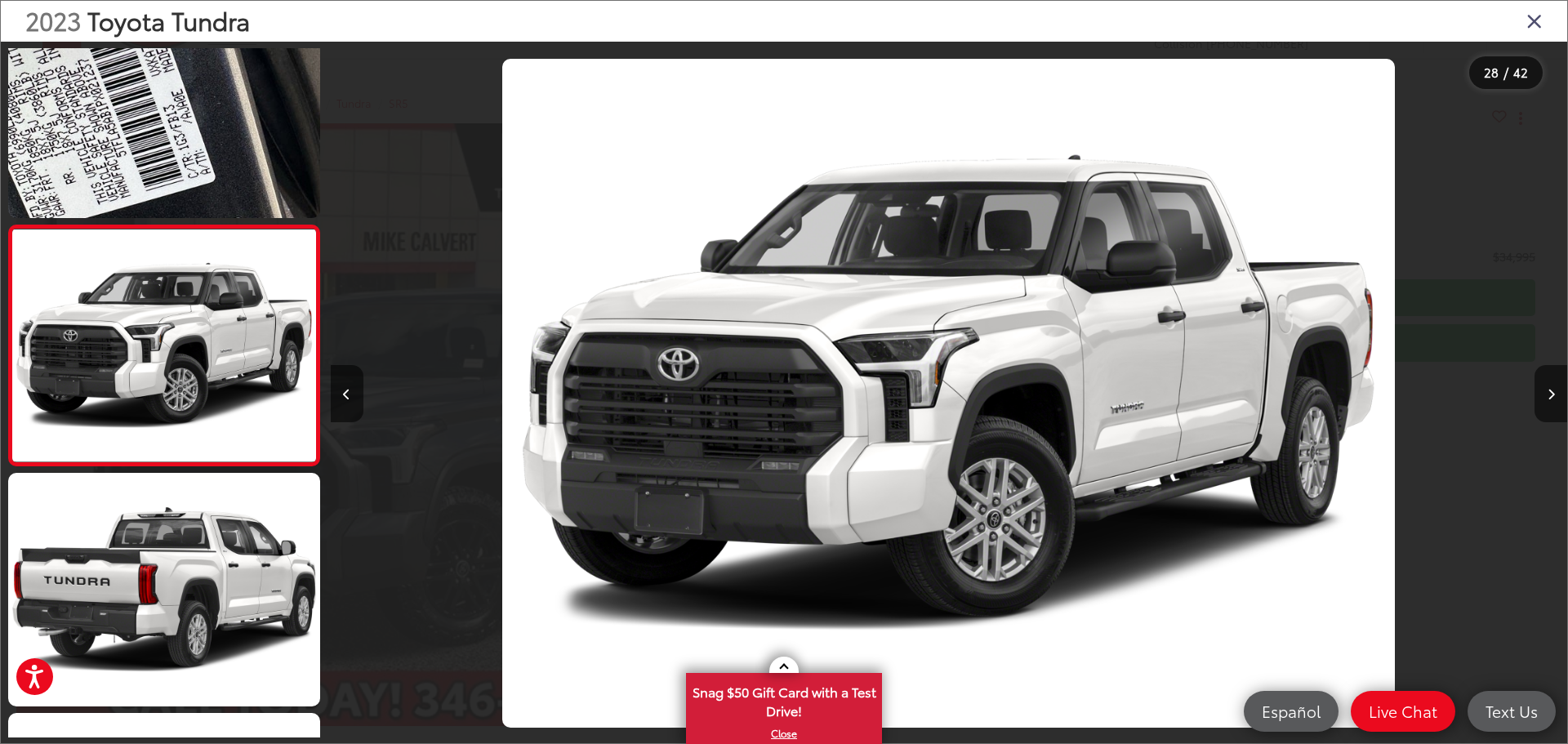
click at [1532, 19] on icon "Close gallery" at bounding box center [1534, 20] width 16 height 21
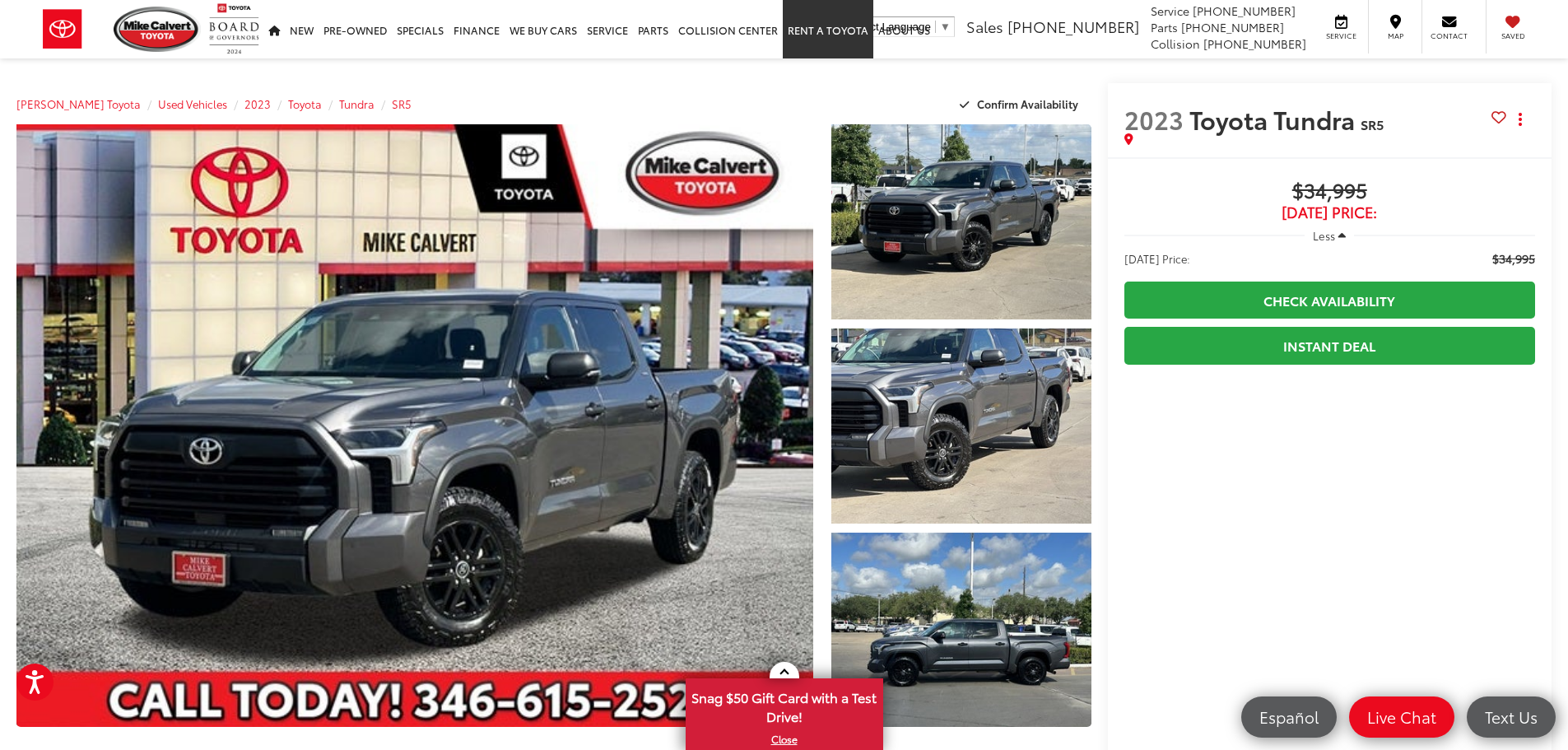
click at [802, 26] on link "Rent a Toyota" at bounding box center [828, 29] width 91 height 58
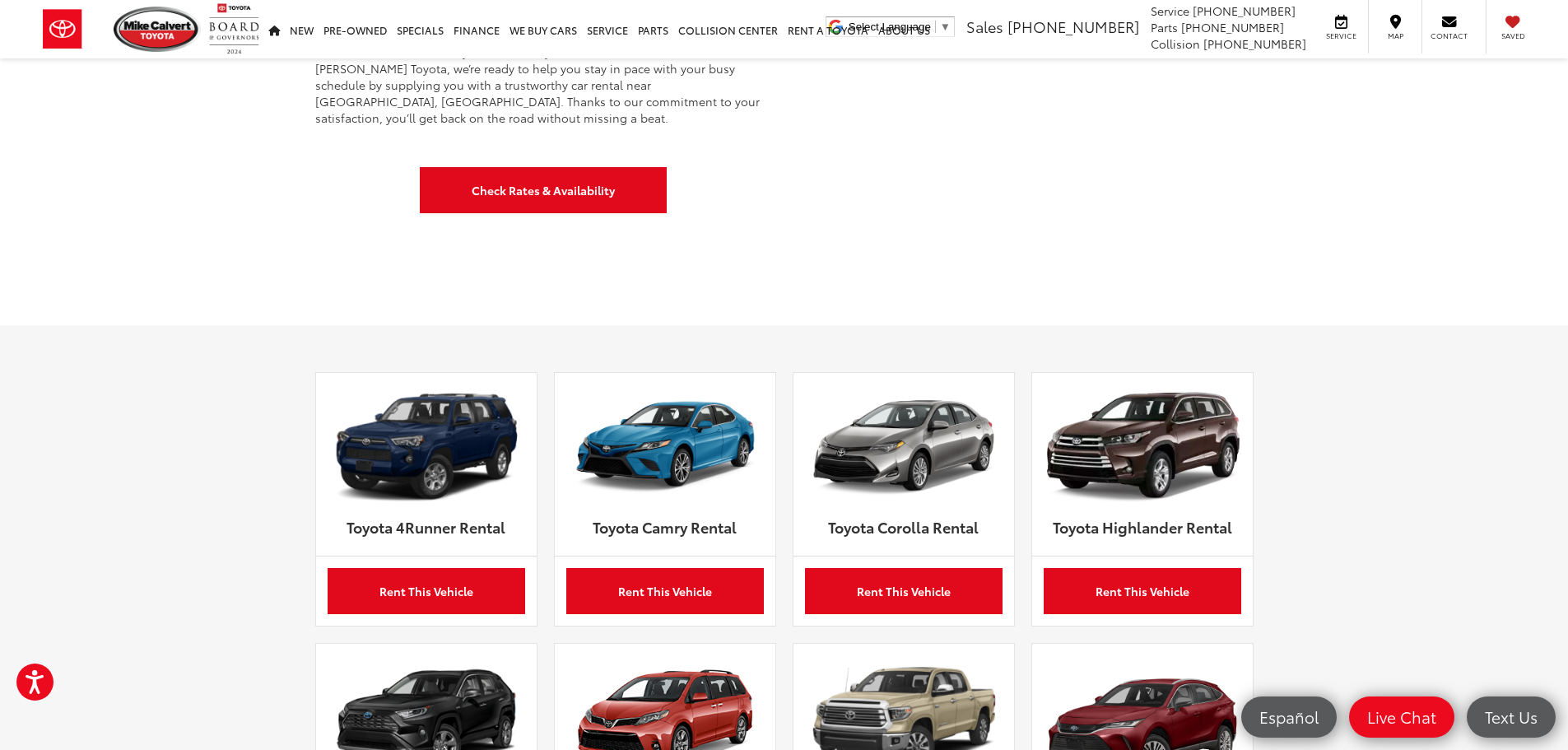
scroll to position [494, 0]
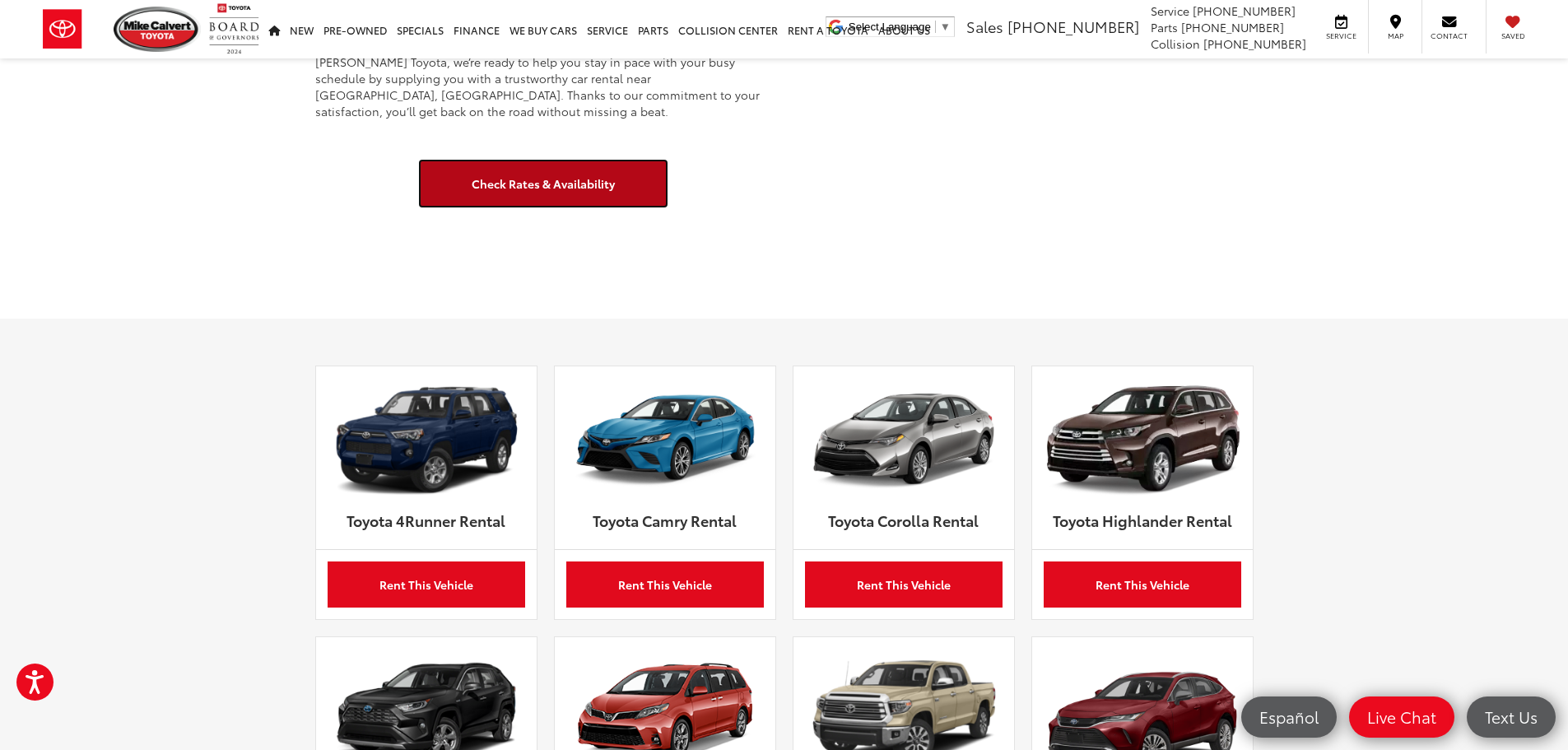
click at [493, 196] on link "Check Rates & Availability" at bounding box center [544, 184] width 247 height 46
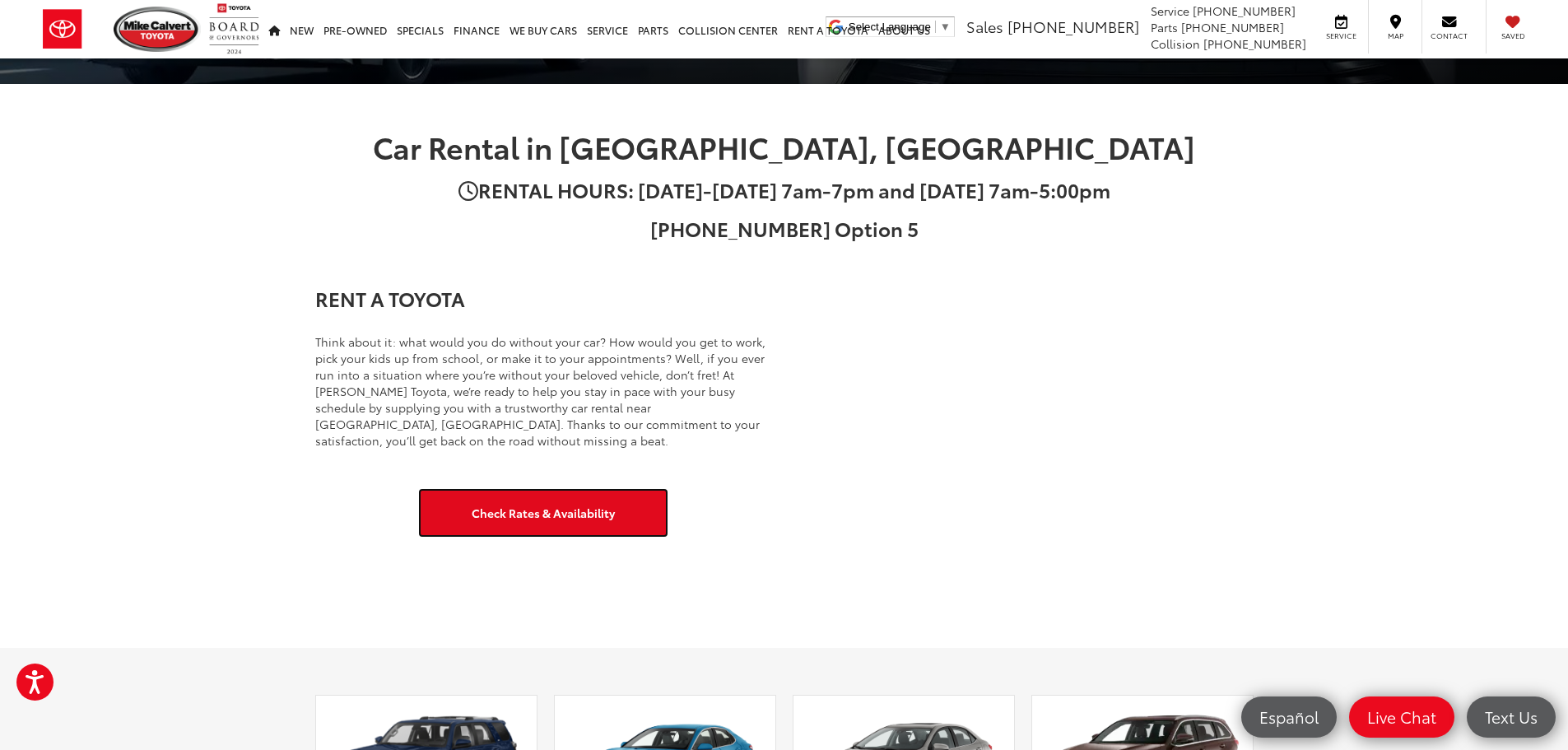
scroll to position [0, 0]
